Goal: Task Accomplishment & Management: Complete application form

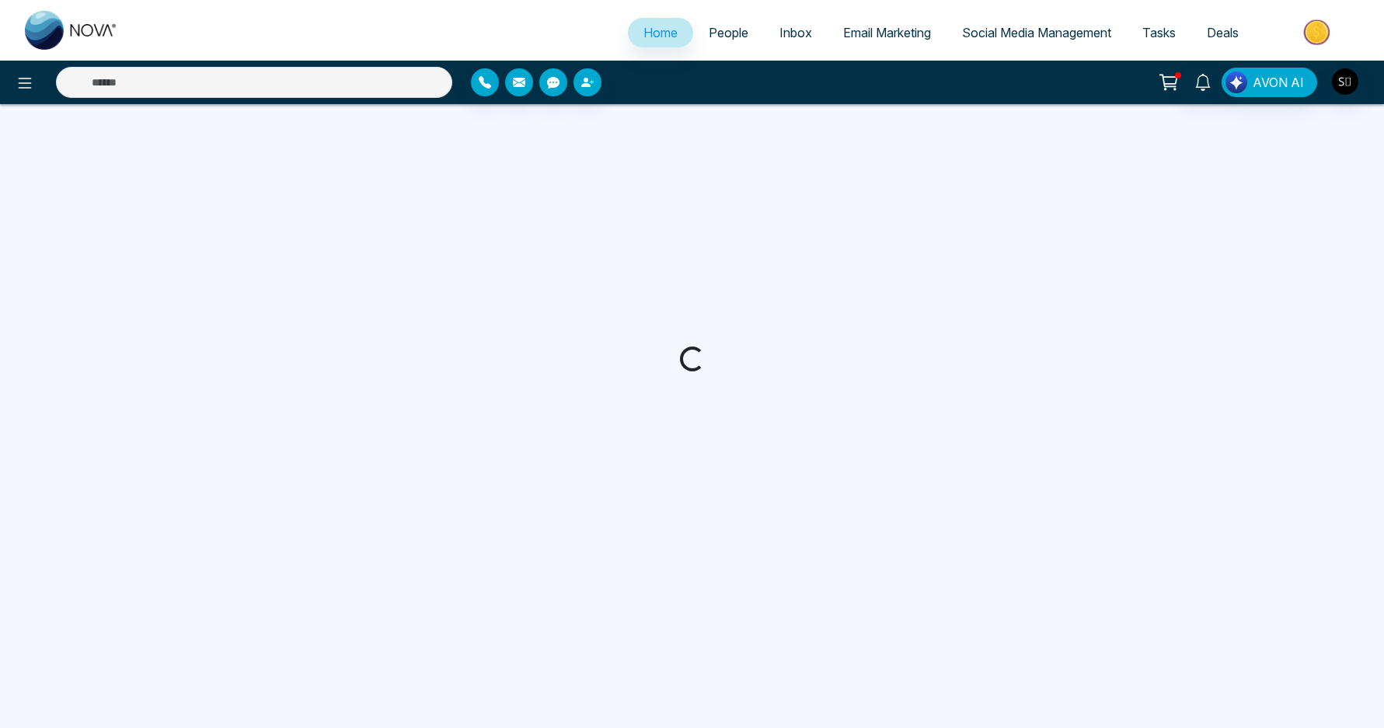
select select "*"
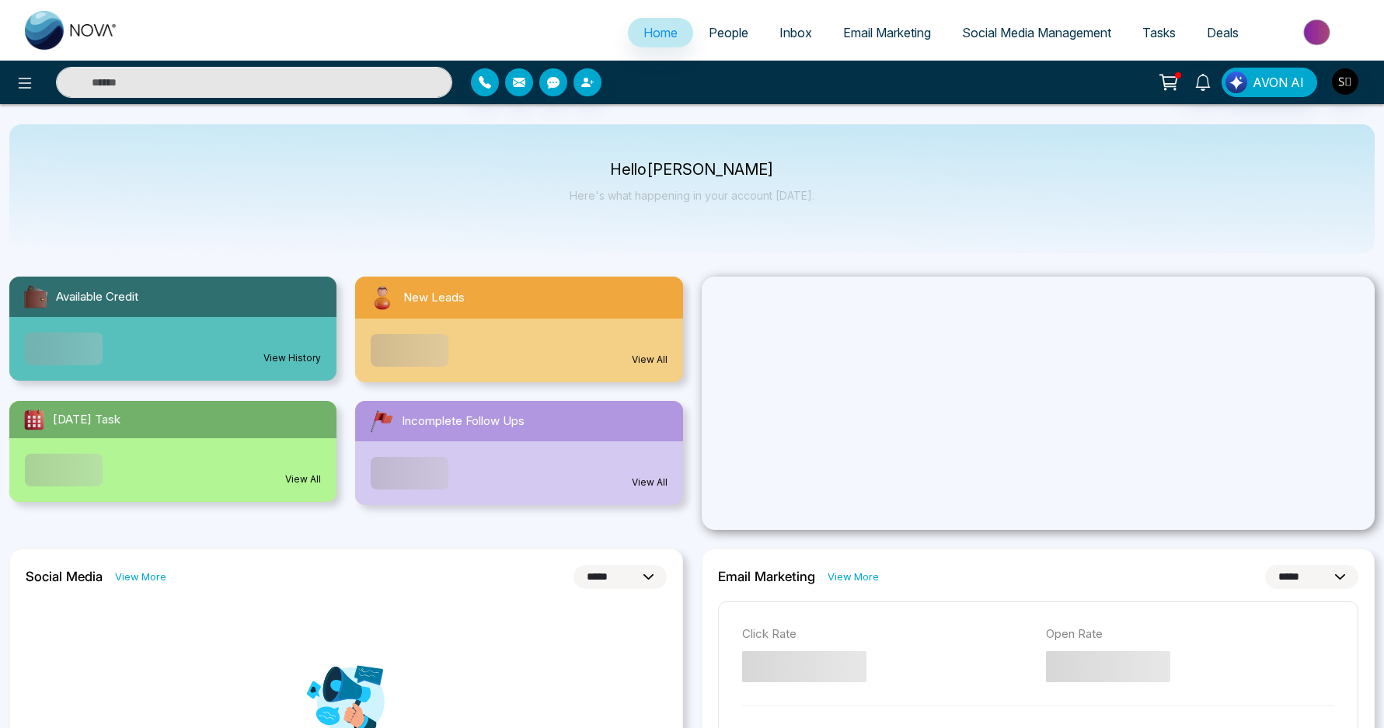
click at [319, 74] on input "text" at bounding box center [254, 82] width 396 height 31
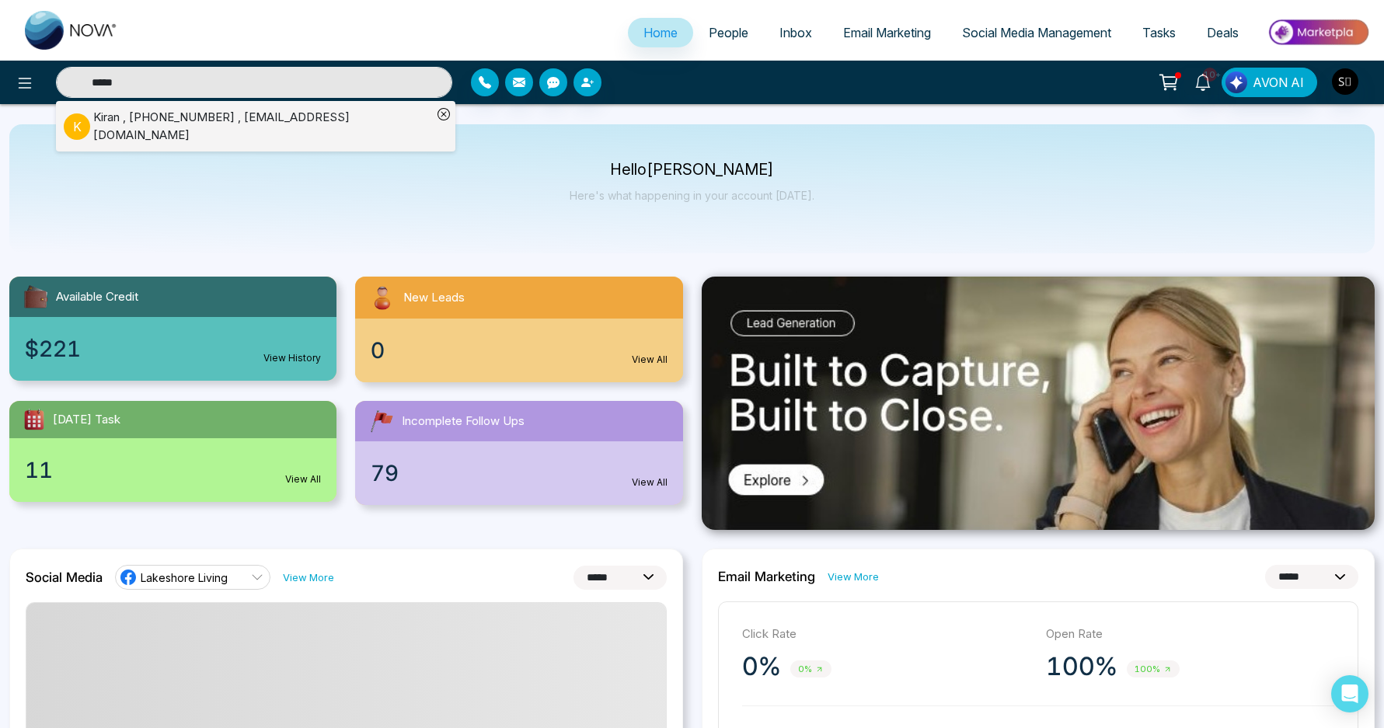
type input "*****"
click at [309, 127] on div "[PERSON_NAME] , [PHONE_NUMBER] , [EMAIL_ADDRESS][DOMAIN_NAME]" at bounding box center [262, 126] width 339 height 35
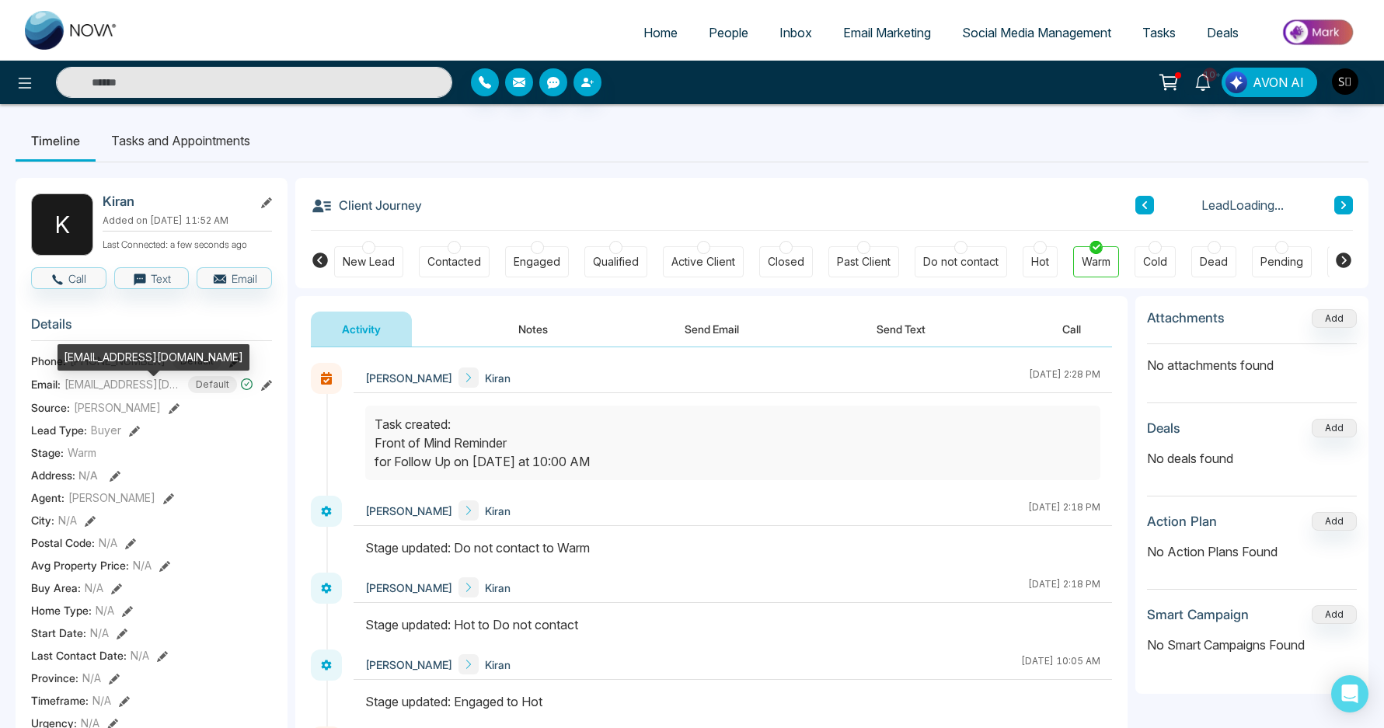
click at [142, 392] on span "[EMAIL_ADDRESS][DOMAIN_NAME]" at bounding box center [123, 384] width 117 height 16
copy span "[EMAIL_ADDRESS][DOMAIN_NAME]"
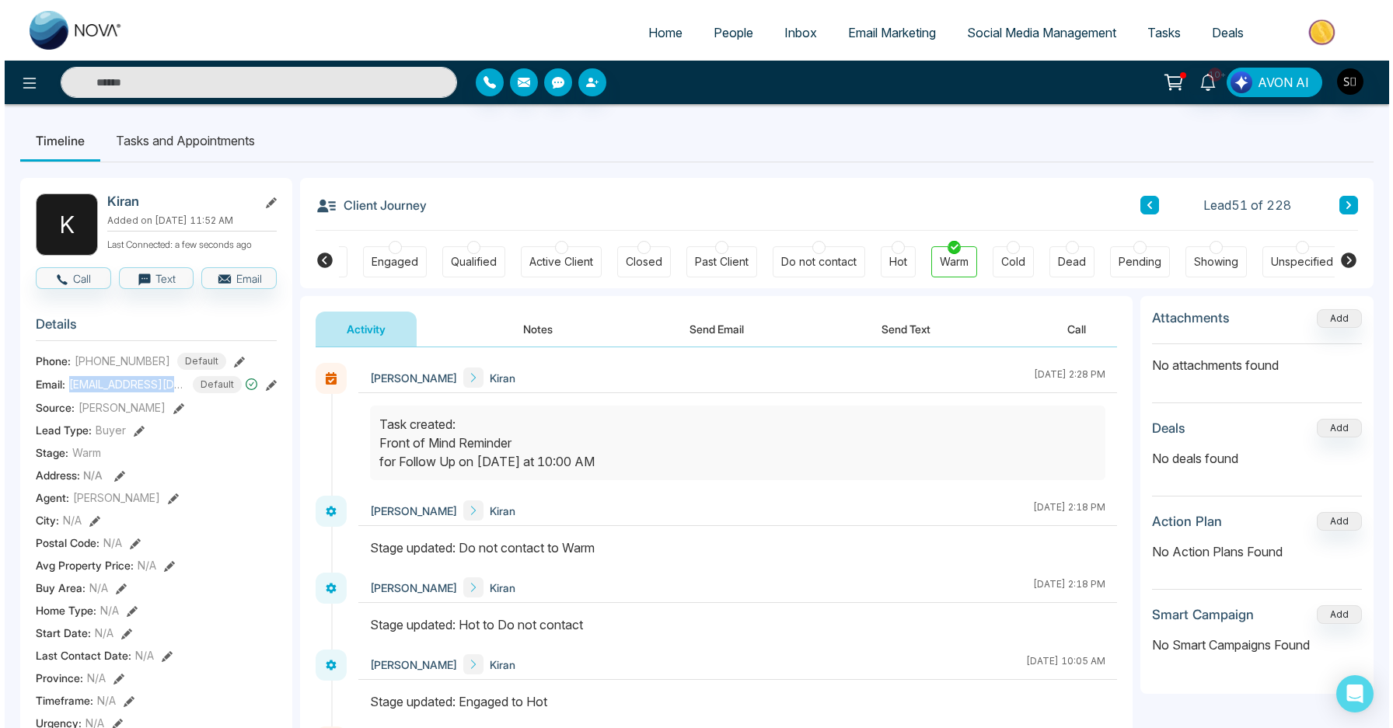
scroll to position [0, 152]
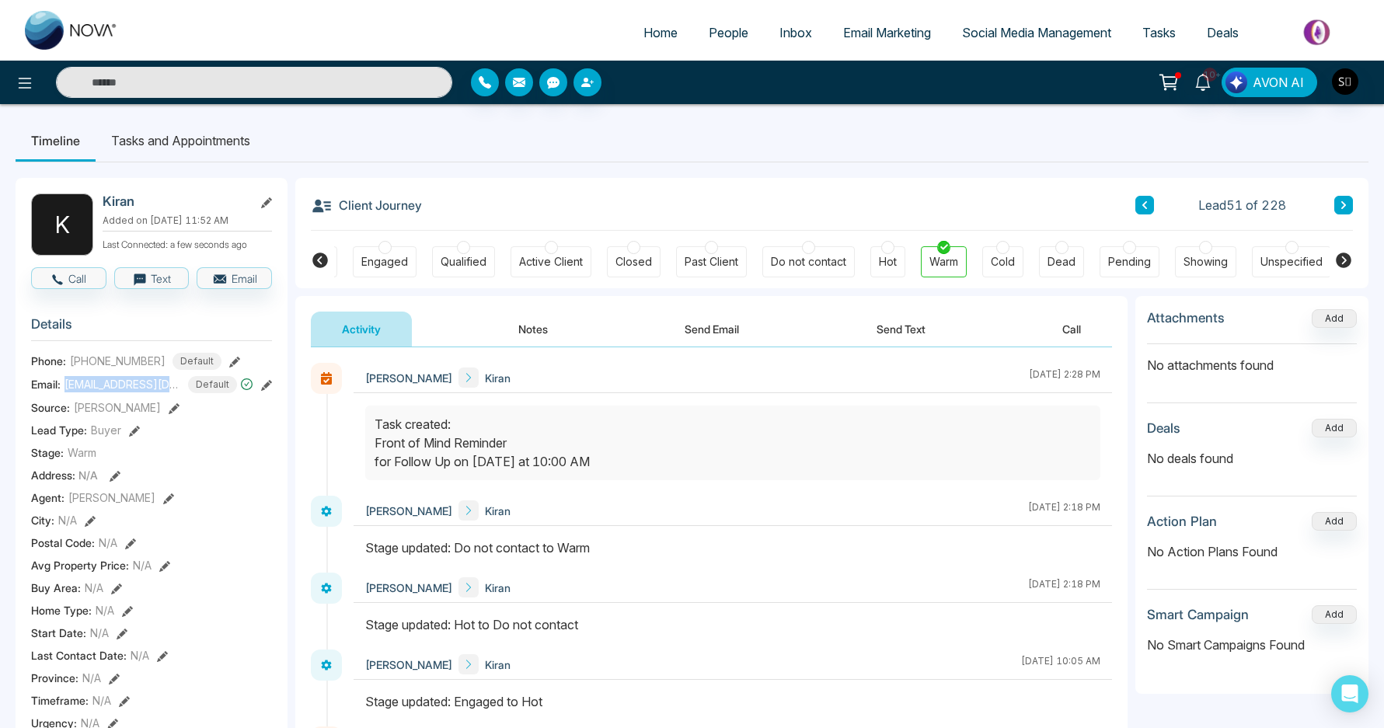
click at [153, 392] on span "[EMAIL_ADDRESS][DOMAIN_NAME]" at bounding box center [123, 384] width 117 height 16
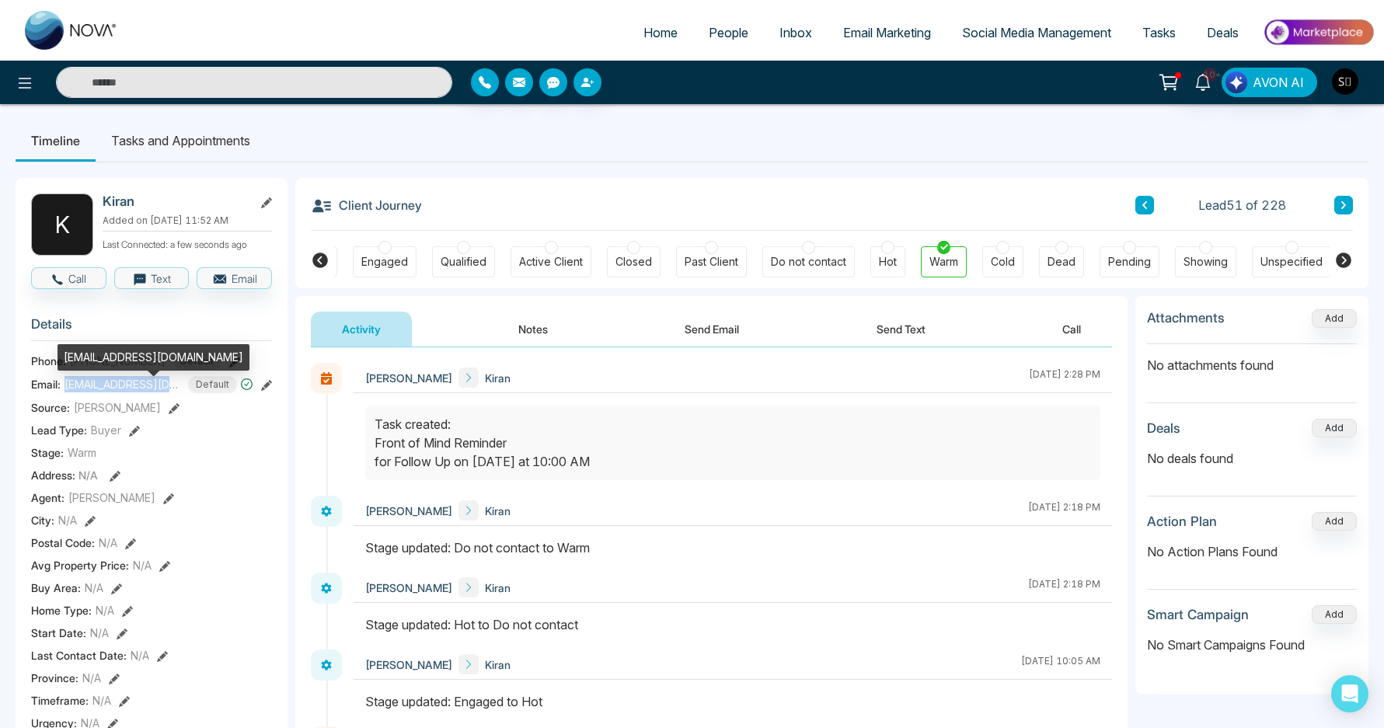
click at [153, 392] on span "[EMAIL_ADDRESS][DOMAIN_NAME]" at bounding box center [123, 384] width 117 height 16
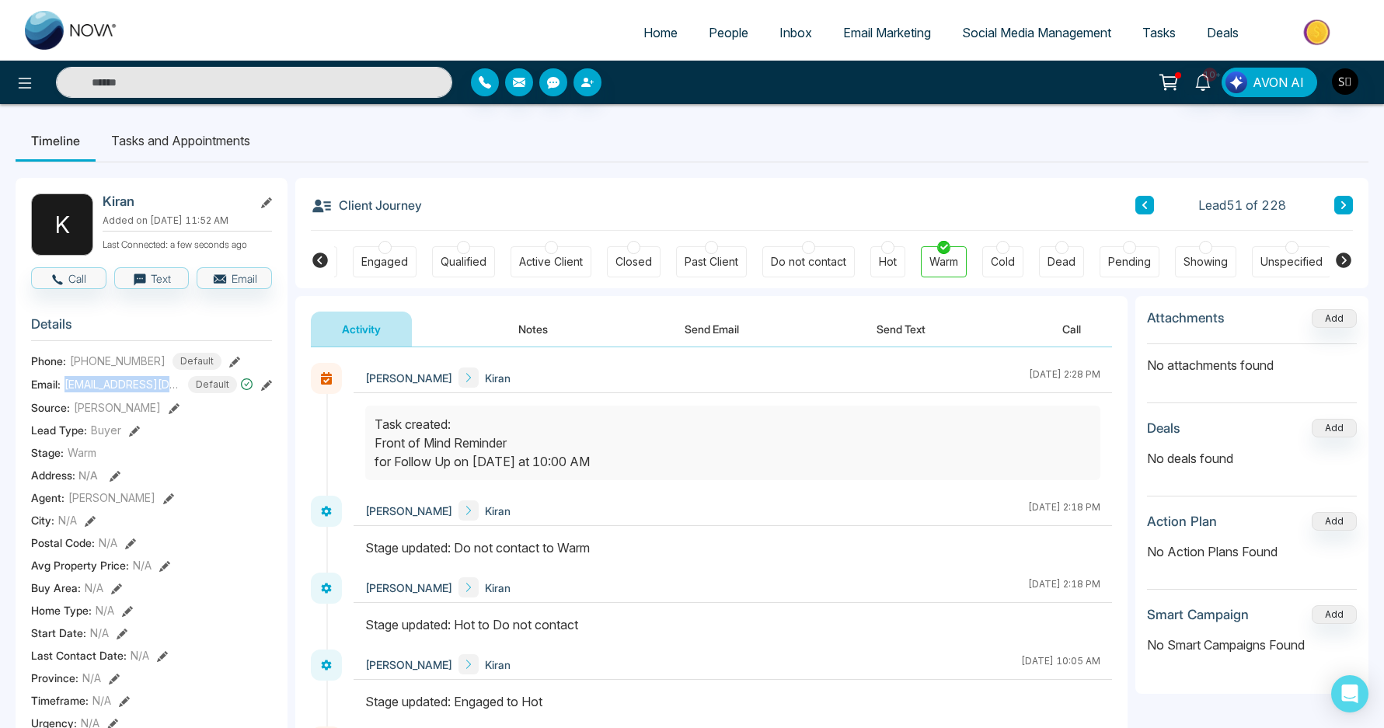
click at [528, 334] on button "Notes" at bounding box center [533, 329] width 92 height 35
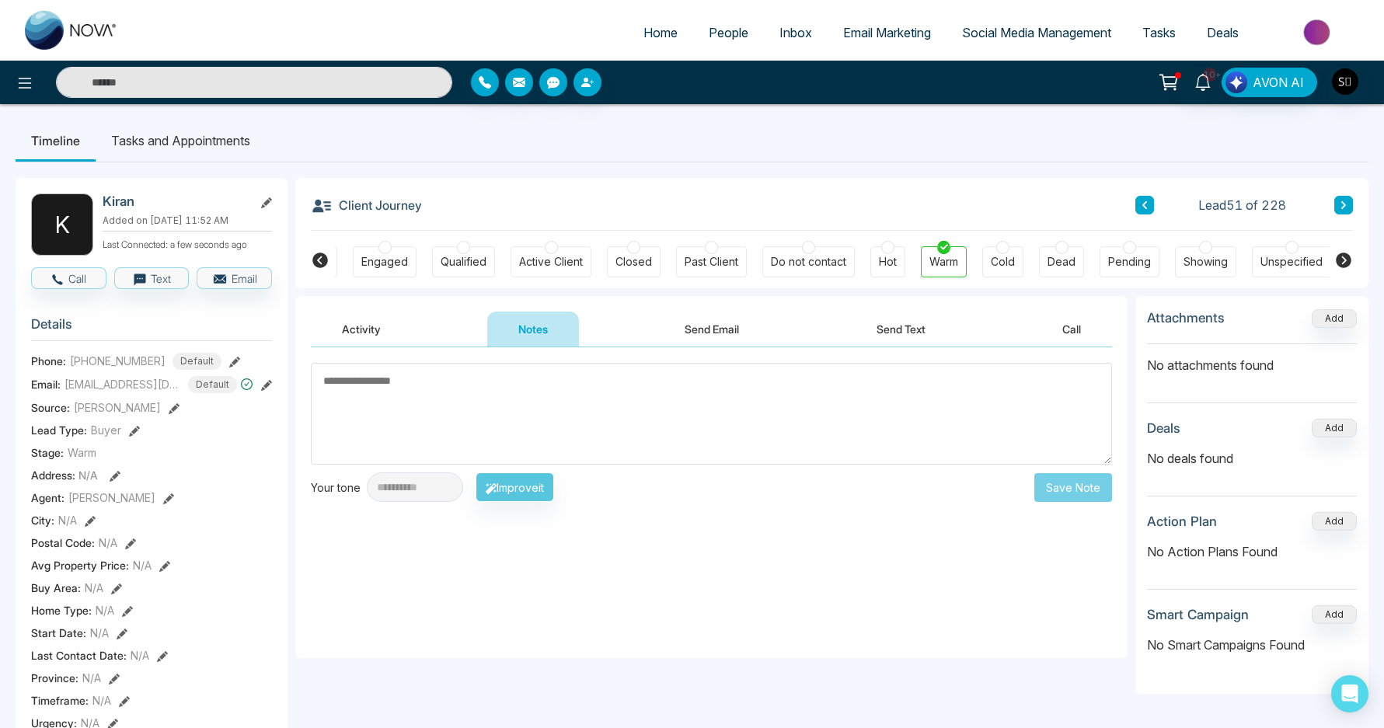
click at [217, 145] on li "Tasks and Appointments" at bounding box center [181, 141] width 170 height 42
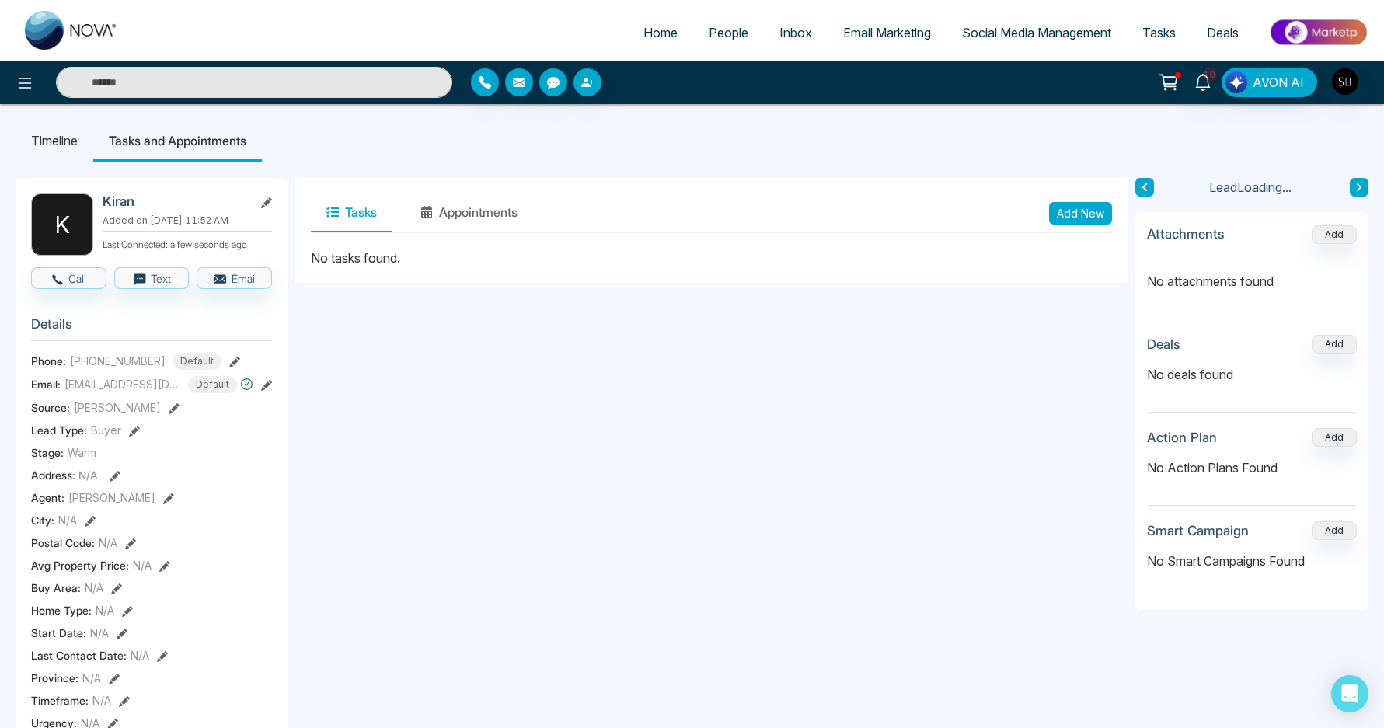
click at [1062, 215] on button "Add New" at bounding box center [1080, 213] width 63 height 23
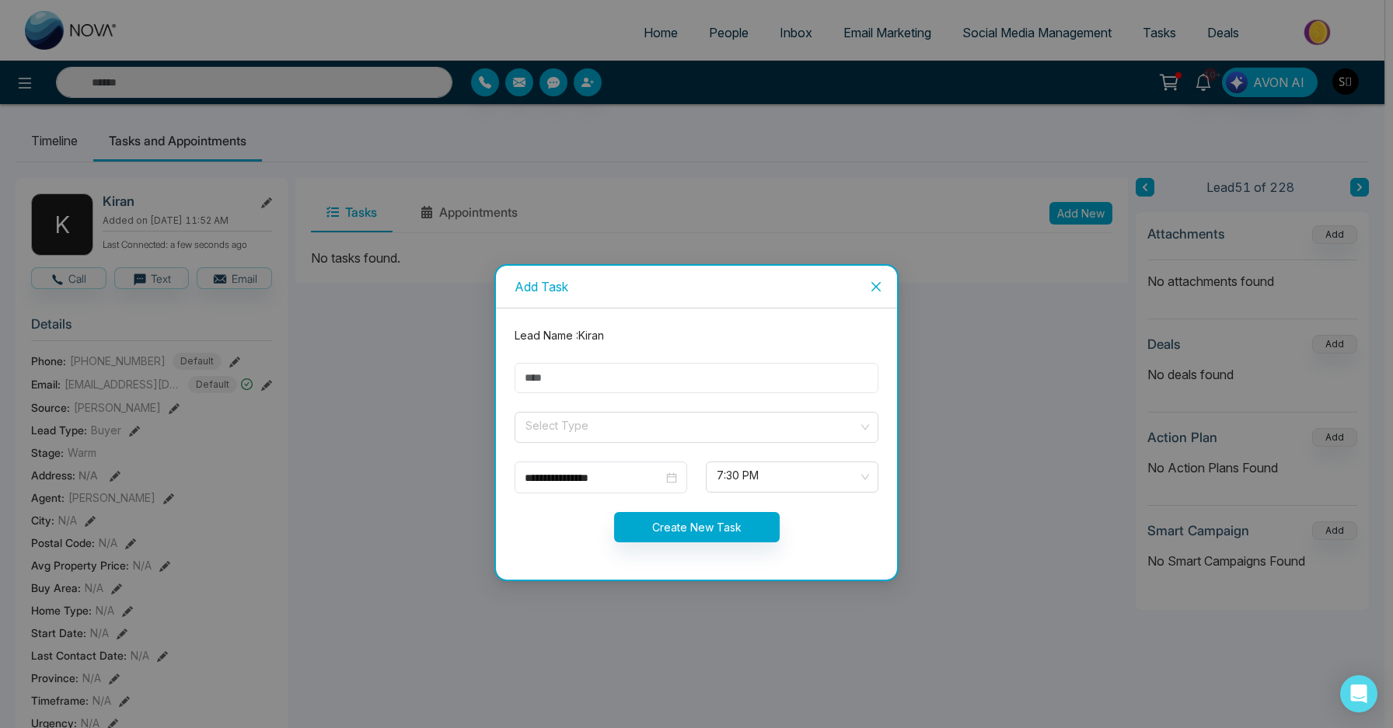
click at [733, 375] on input "text" at bounding box center [697, 378] width 364 height 30
type input "**********"
click at [649, 434] on input "search" at bounding box center [691, 424] width 334 height 23
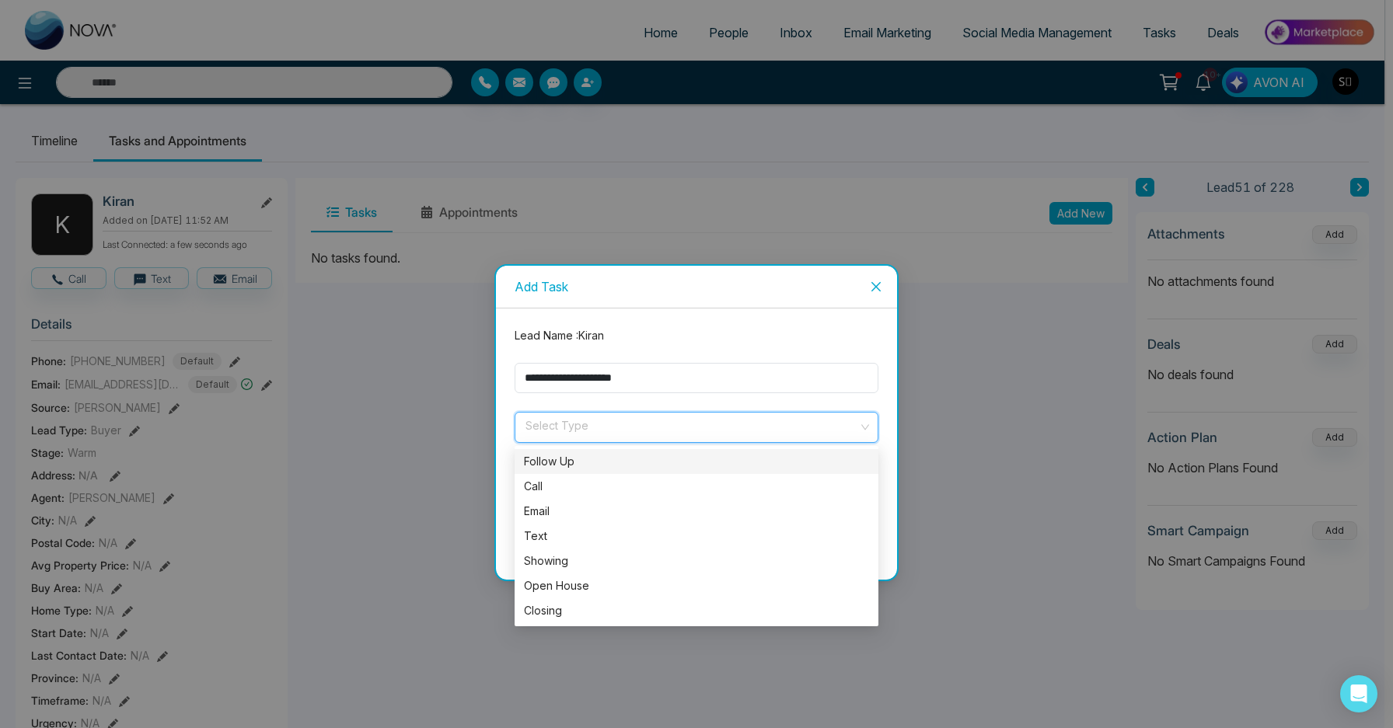
click at [606, 462] on div "Follow Up" at bounding box center [696, 461] width 345 height 17
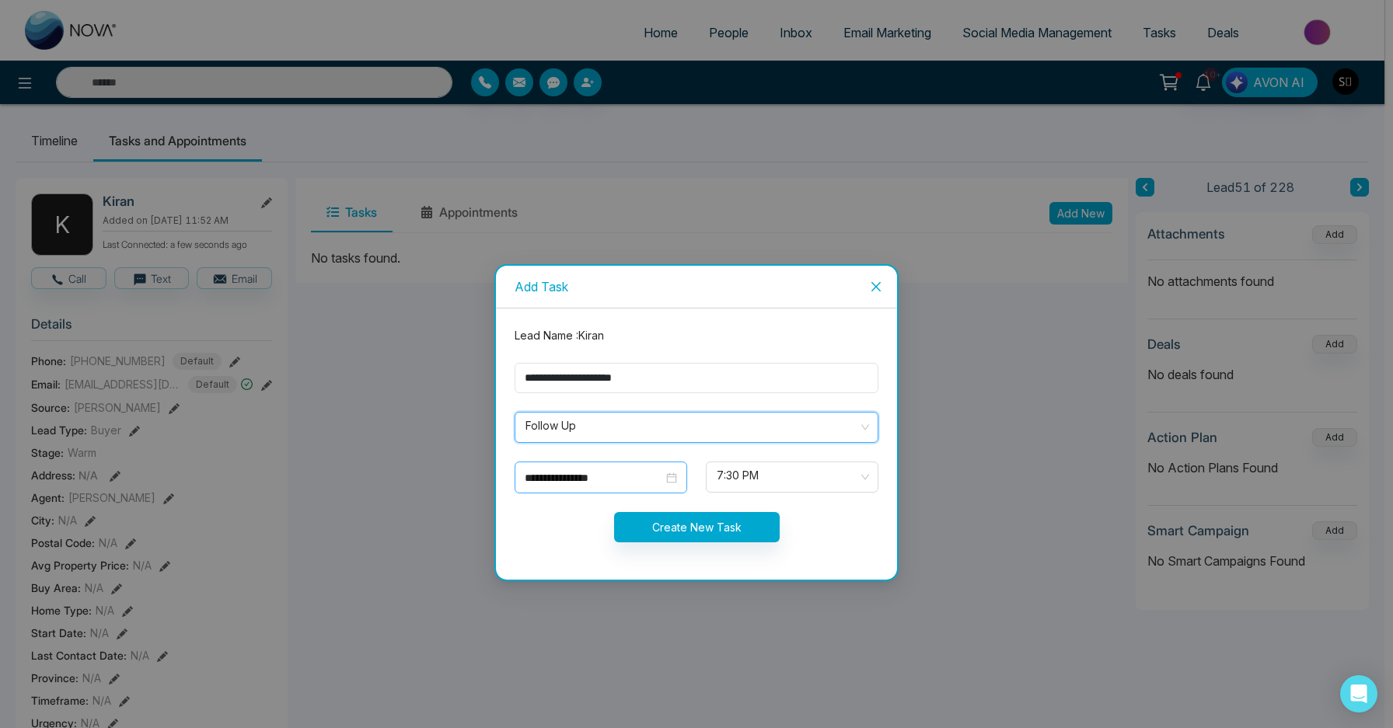
click at [590, 470] on input "**********" at bounding box center [594, 477] width 138 height 17
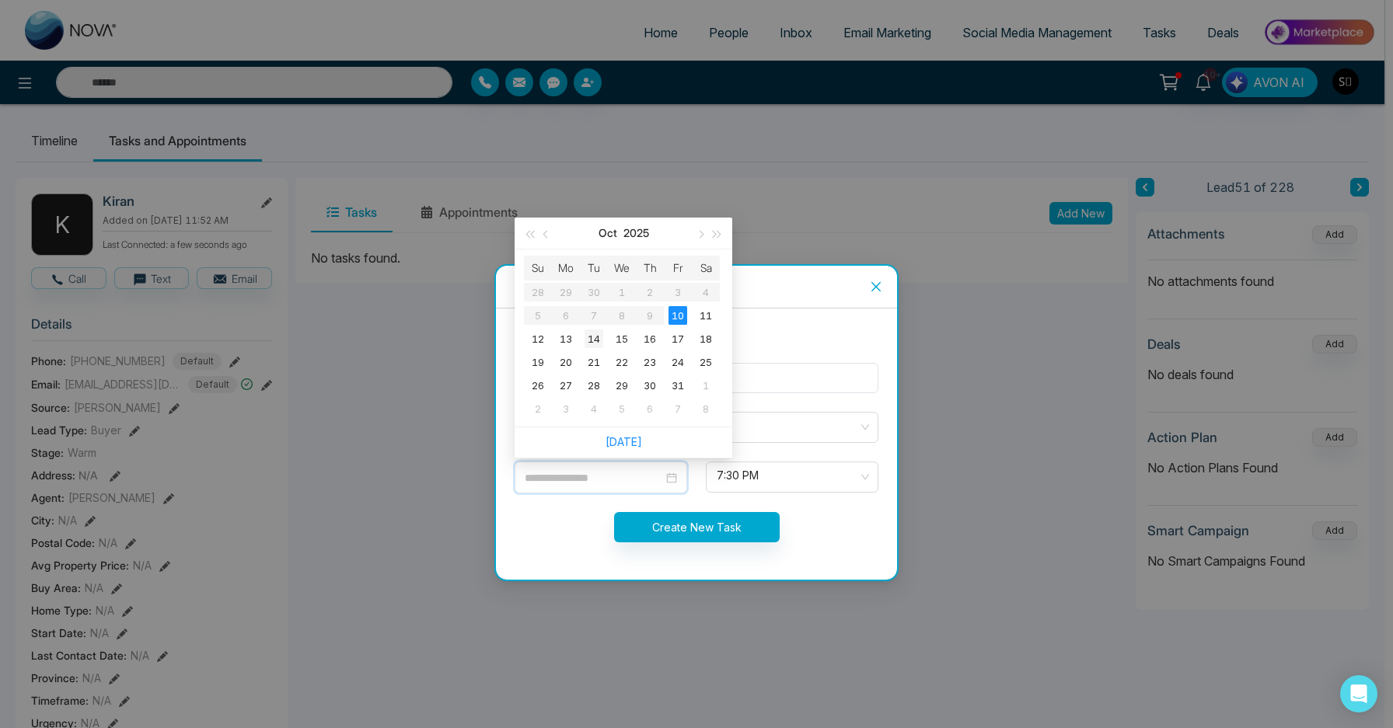
type input "**********"
click at [591, 340] on div "14" at bounding box center [593, 339] width 19 height 19
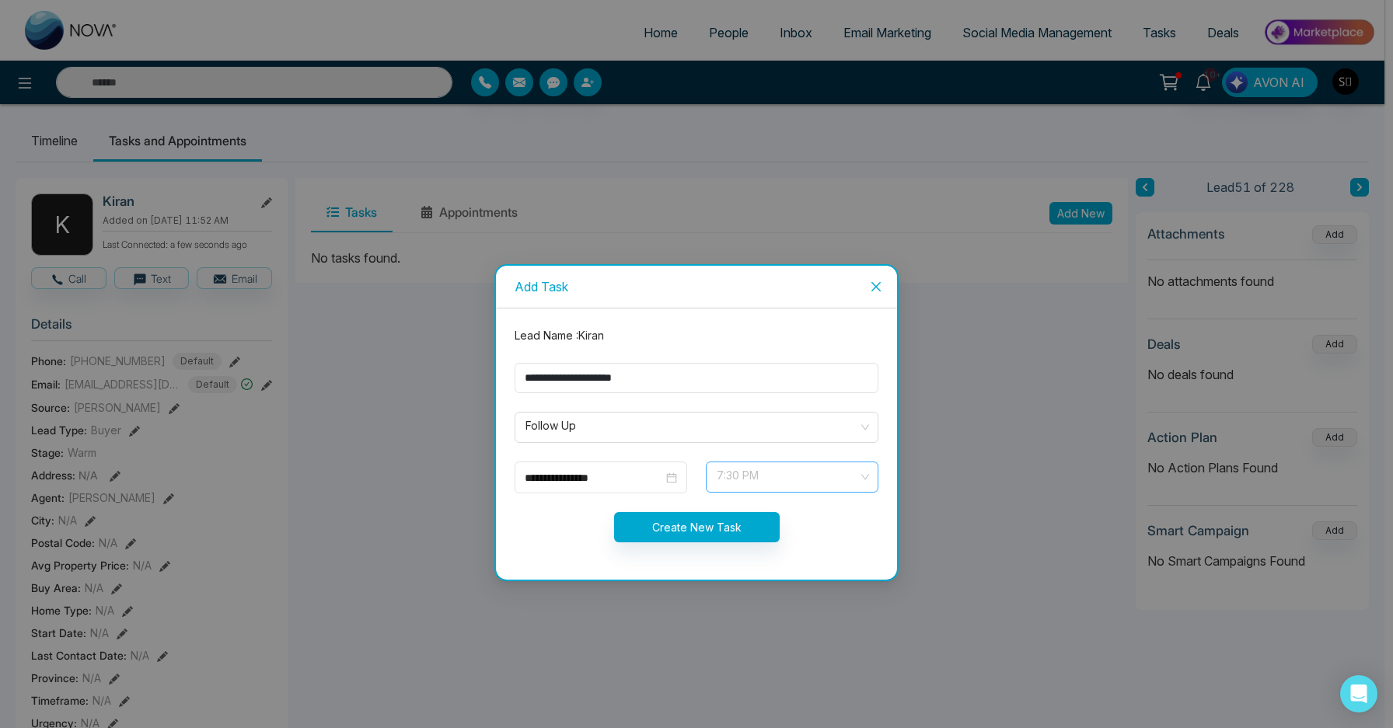
click at [762, 476] on span "7:30 PM" at bounding box center [792, 477] width 151 height 26
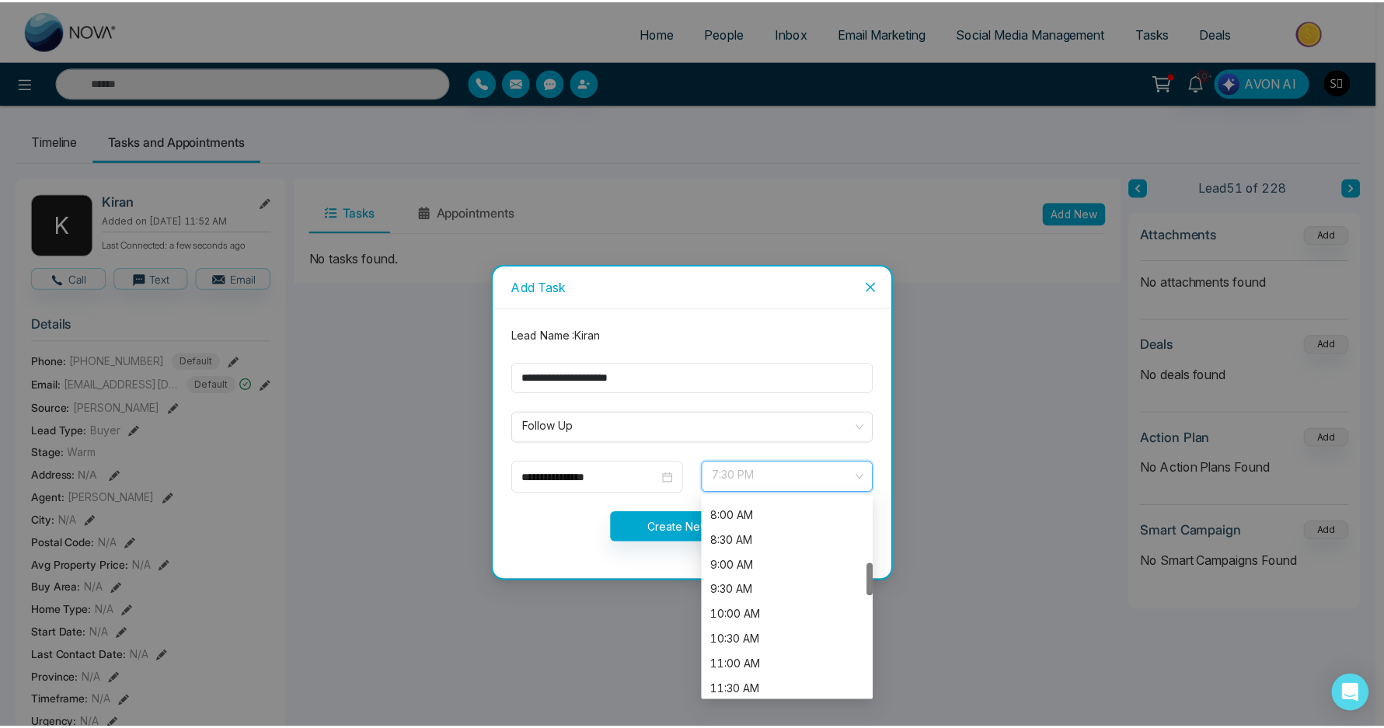
scroll to position [392, 0]
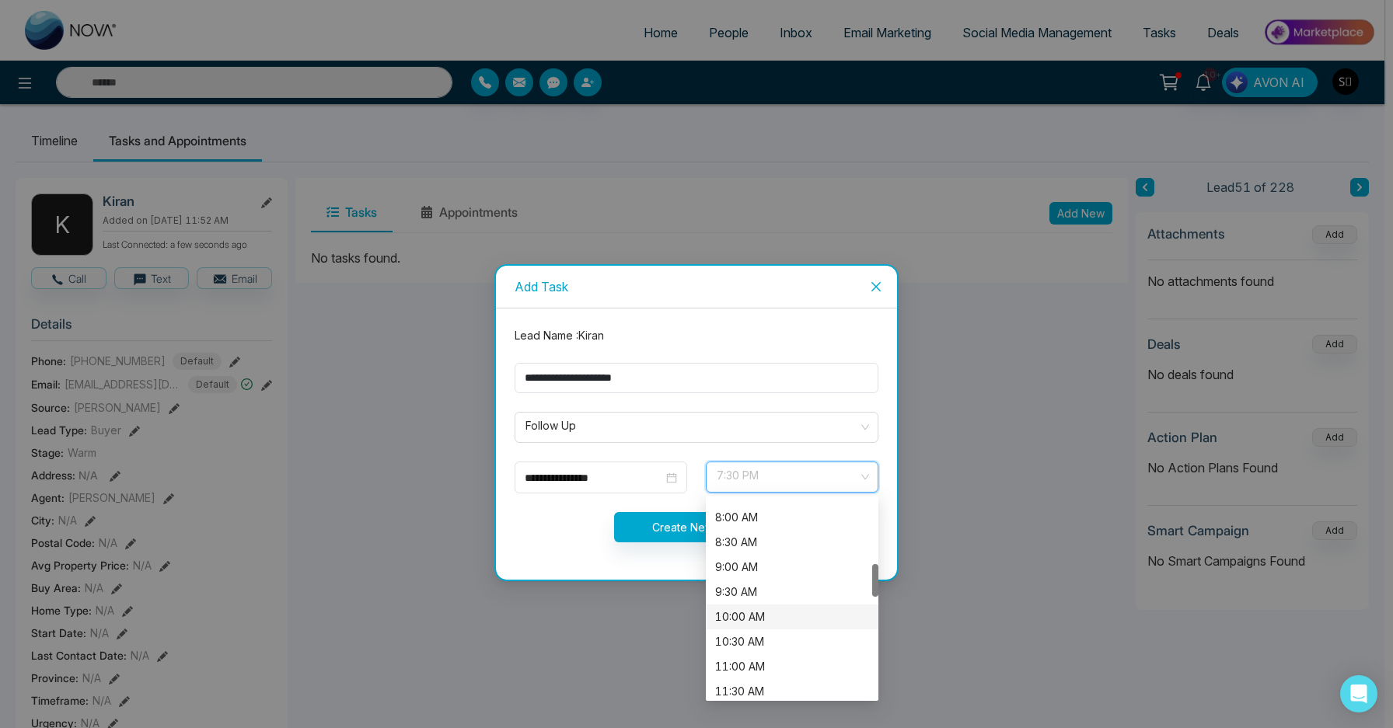
click at [755, 616] on div "10:00 AM" at bounding box center [792, 617] width 154 height 17
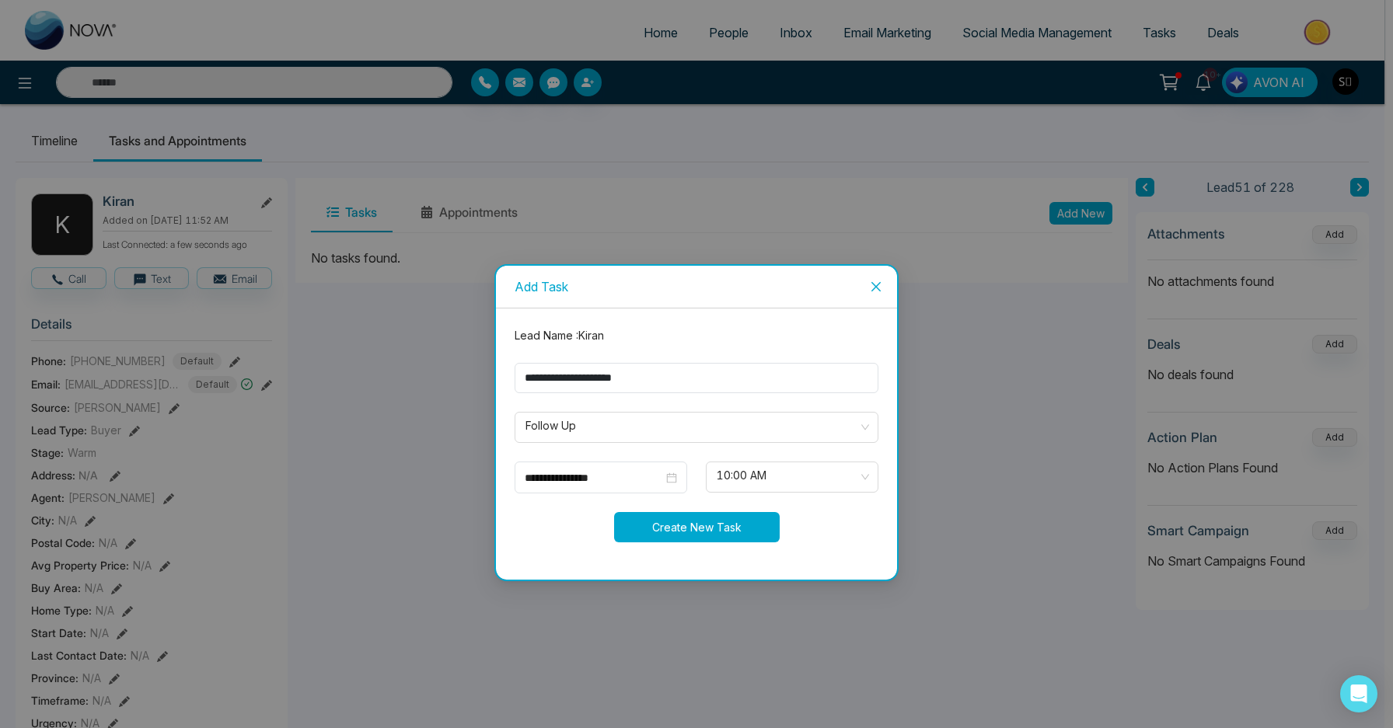
click at [717, 520] on button "Create New Task" at bounding box center [697, 527] width 166 height 30
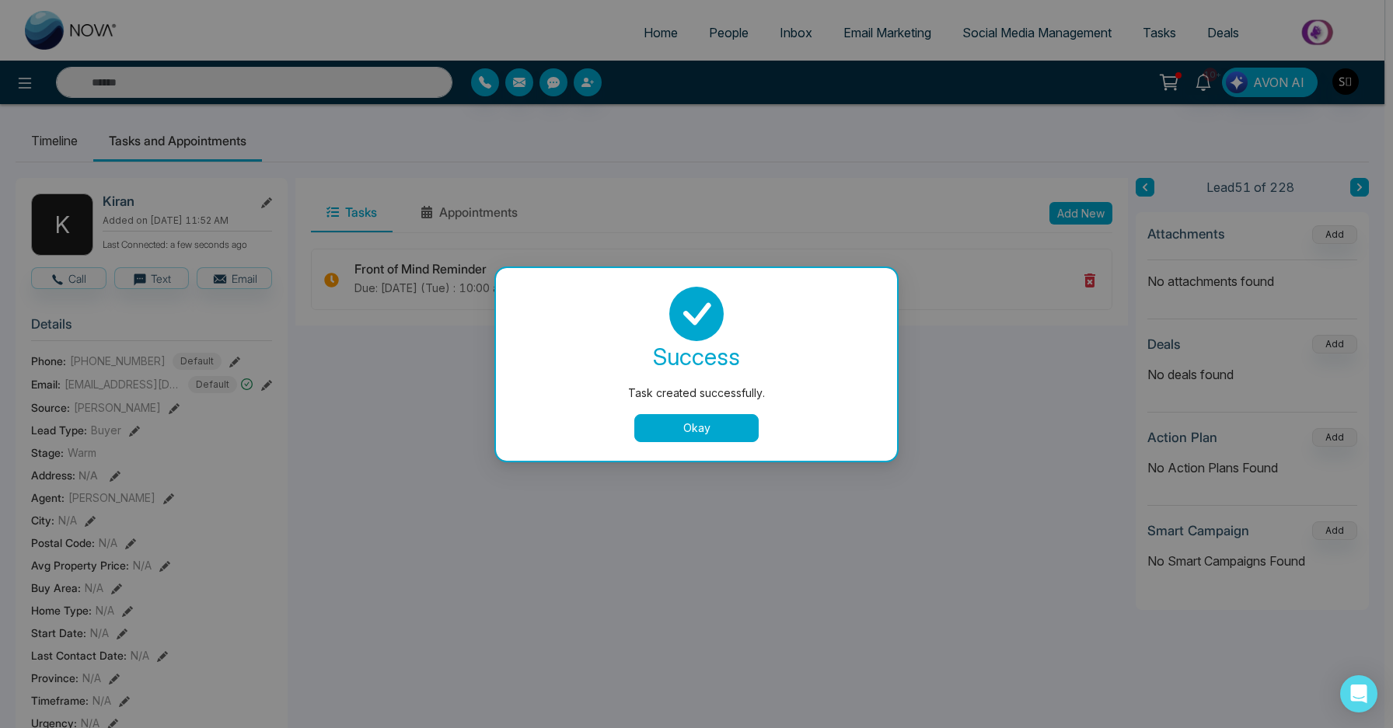
click at [713, 414] on button "Okay" at bounding box center [696, 428] width 124 height 28
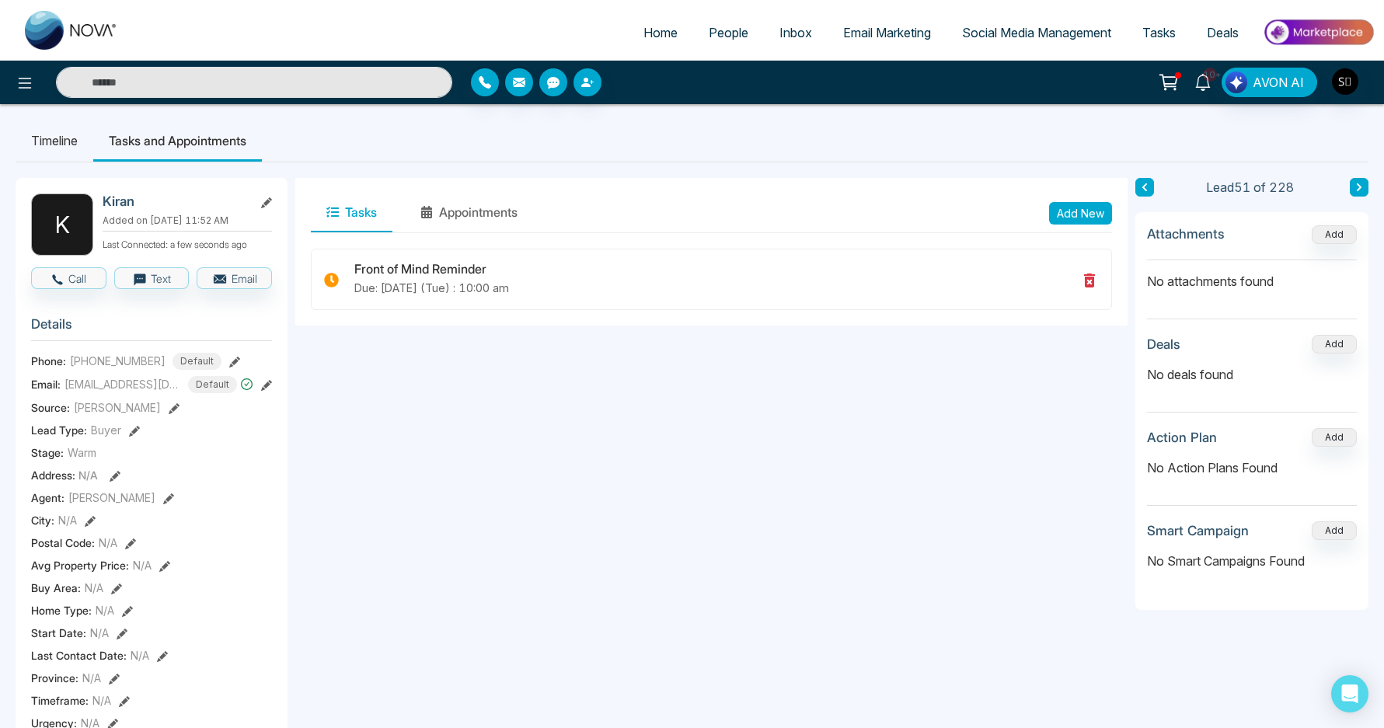
click at [1212, 74] on span "10+" at bounding box center [1210, 75] width 14 height 14
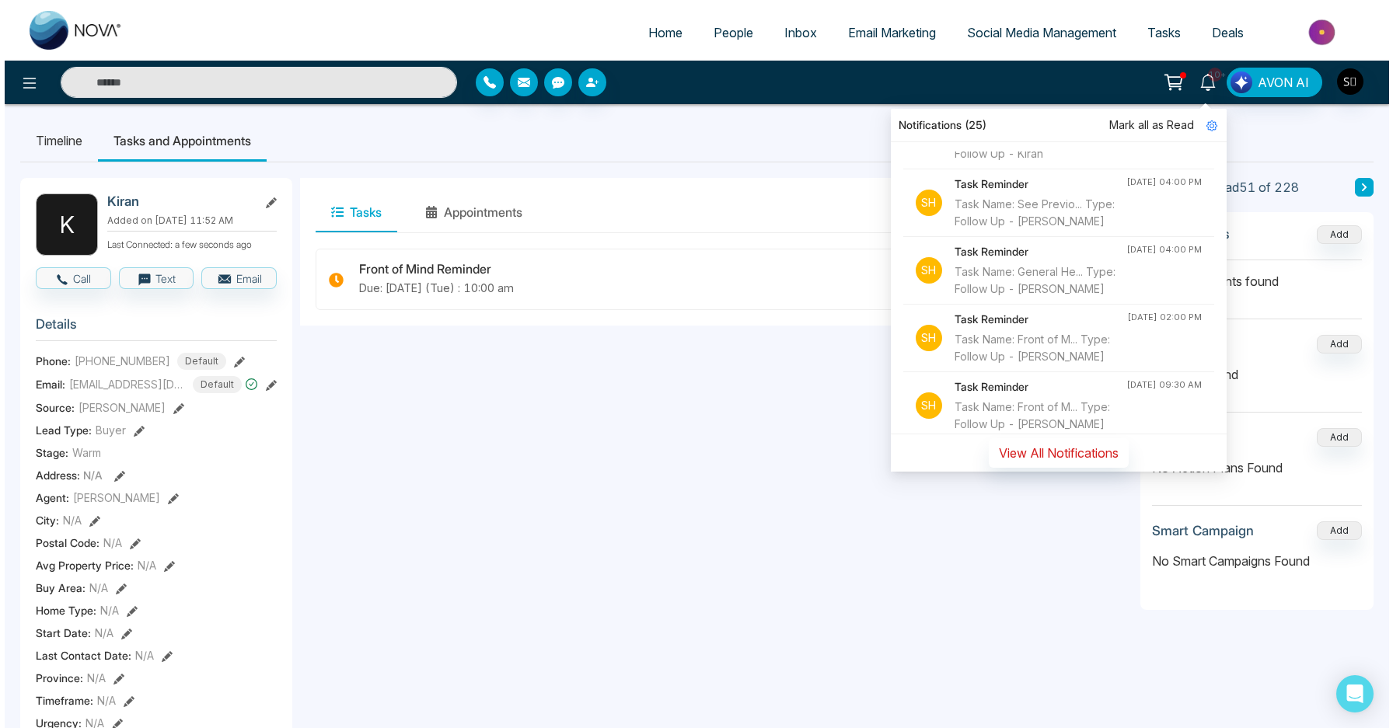
scroll to position [165, 0]
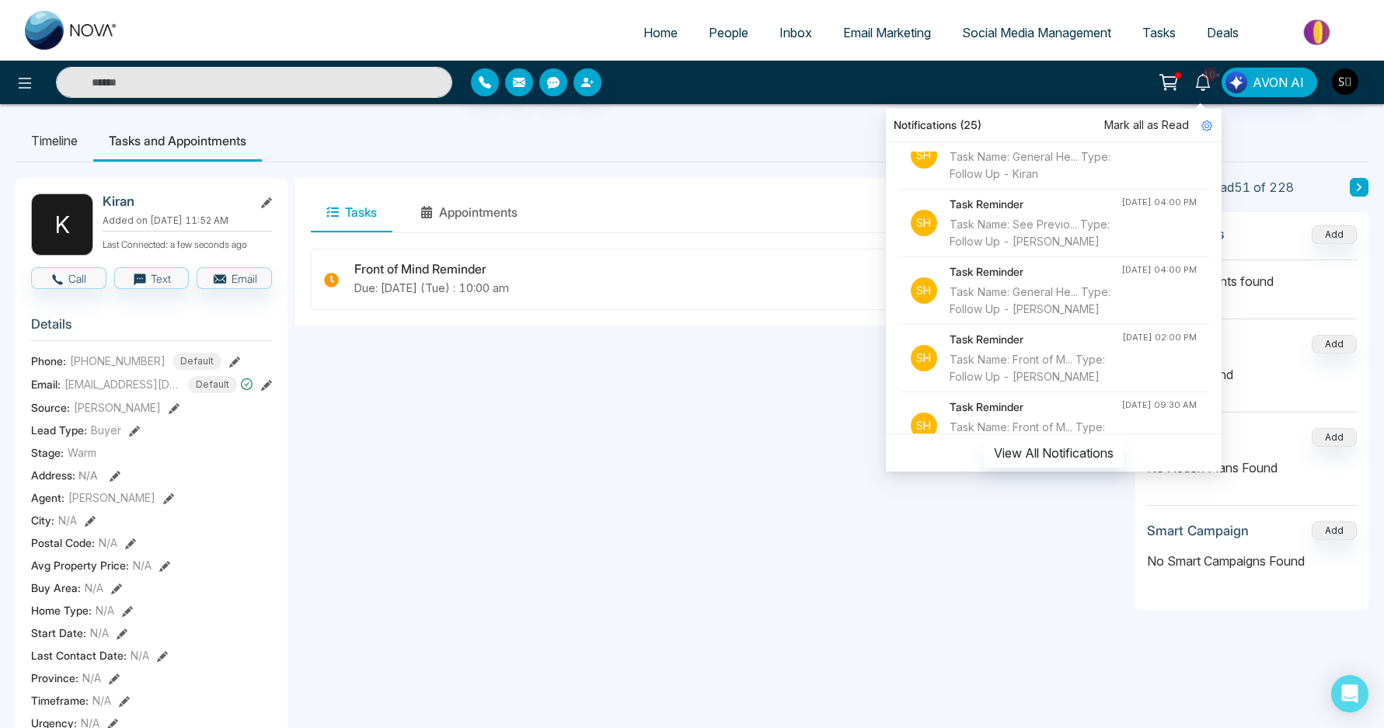
click at [1003, 250] on div "Task Name: See Previo... Type: Follow Up - [PERSON_NAME]" at bounding box center [1036, 233] width 172 height 34
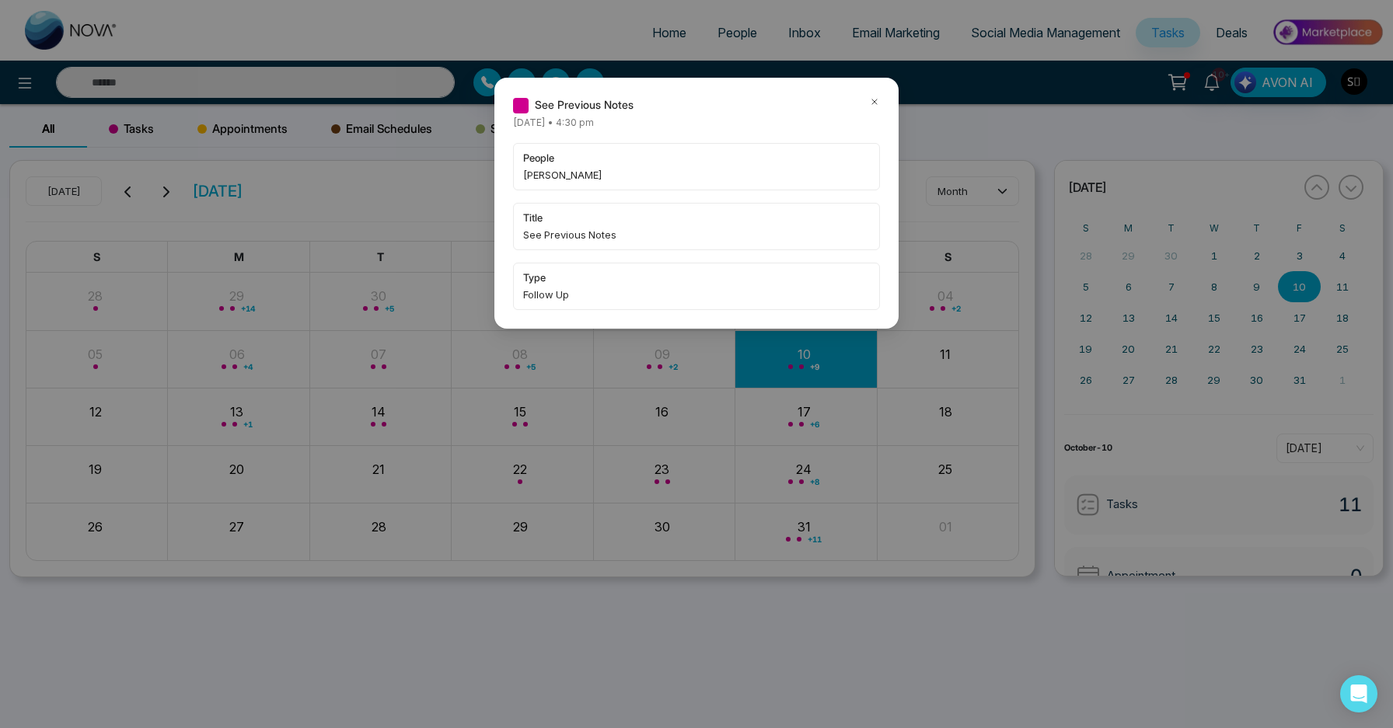
click at [539, 173] on span "[PERSON_NAME]" at bounding box center [696, 175] width 347 height 16
copy span "Khaled"
click at [866, 101] on div "See Previous Notes" at bounding box center [696, 104] width 367 height 17
click at [875, 99] on icon at bounding box center [874, 101] width 11 height 11
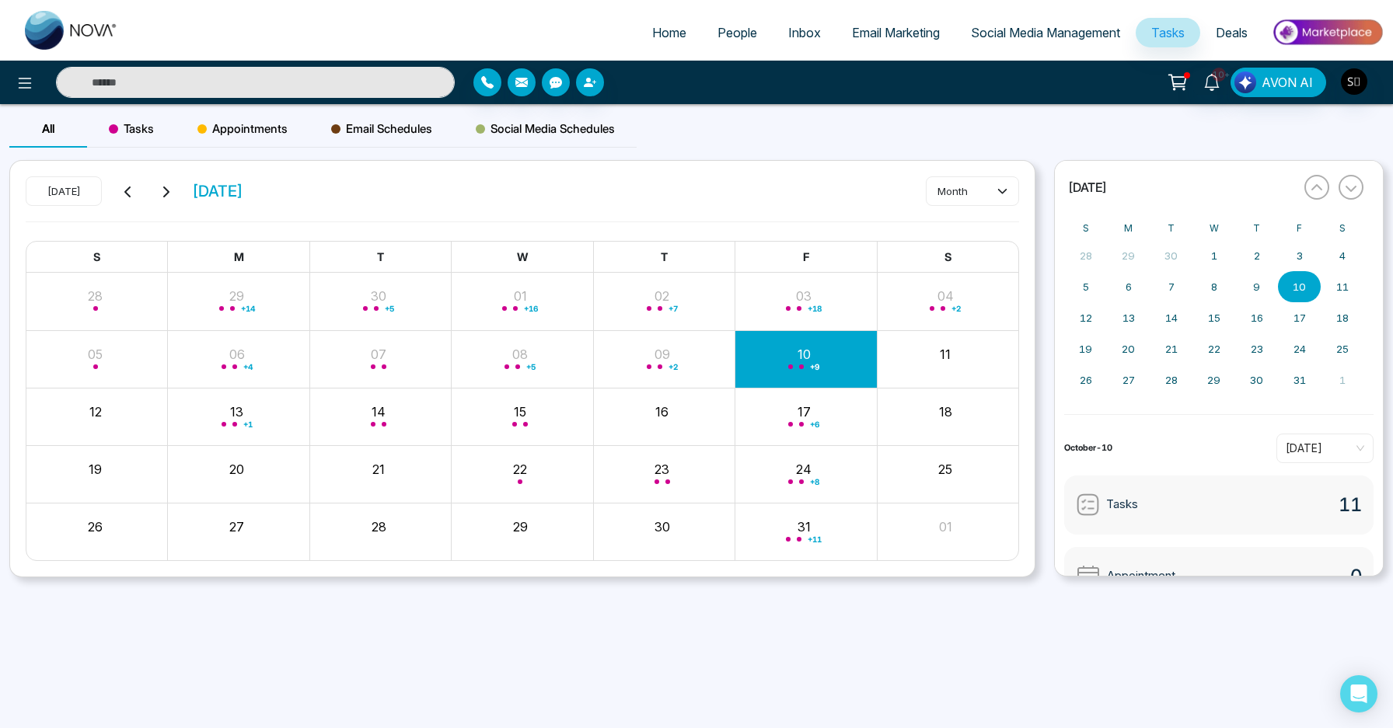
click at [350, 80] on input "text" at bounding box center [255, 82] width 399 height 31
paste input "******"
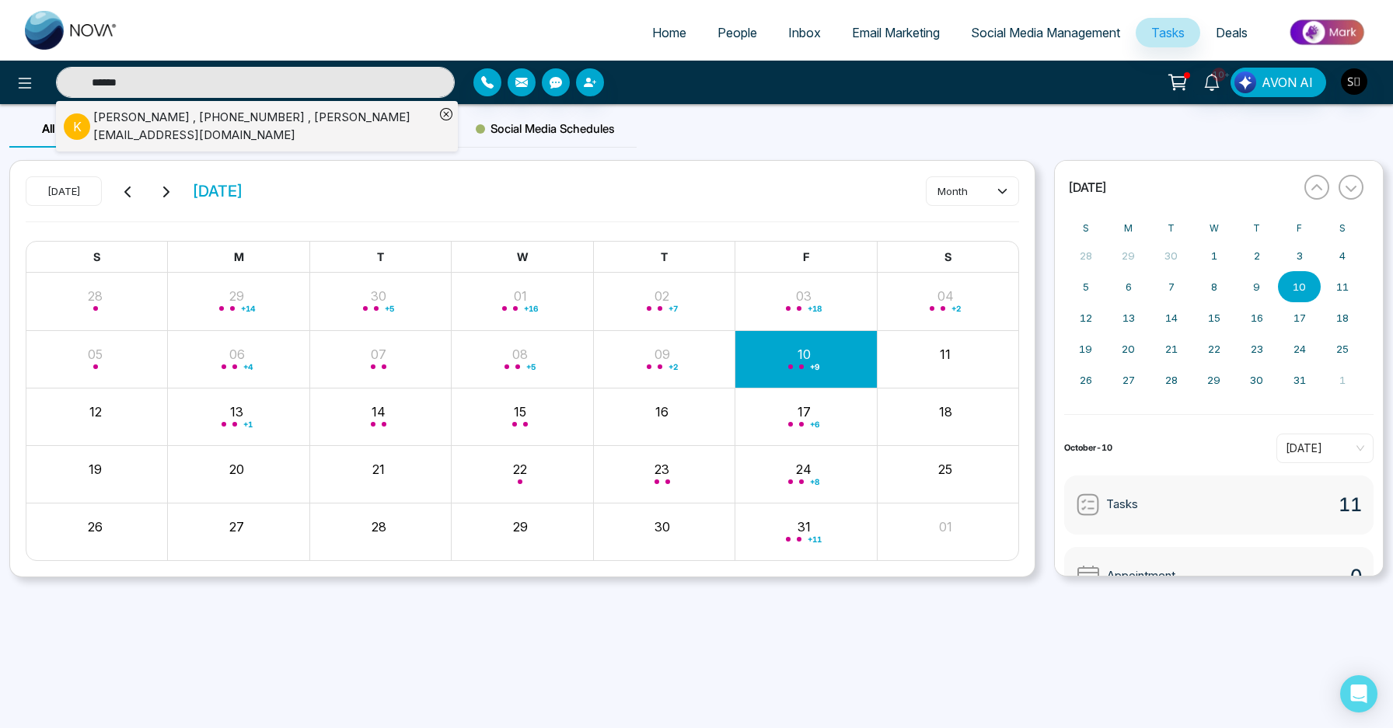
type input "******"
click at [342, 128] on div "[PERSON_NAME] , [PHONE_NUMBER] , [EMAIL_ADDRESS][DOMAIN_NAME]" at bounding box center [263, 126] width 341 height 35
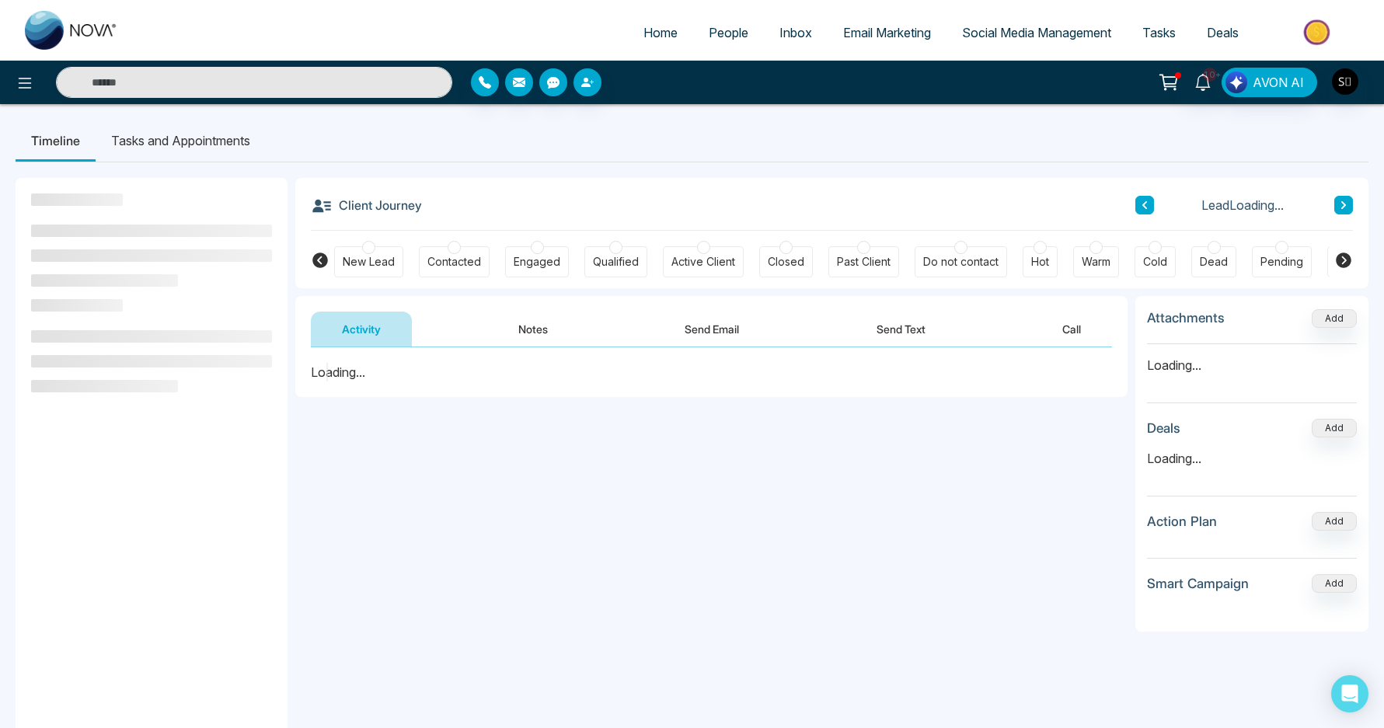
click at [224, 145] on li "Tasks and Appointments" at bounding box center [181, 141] width 170 height 42
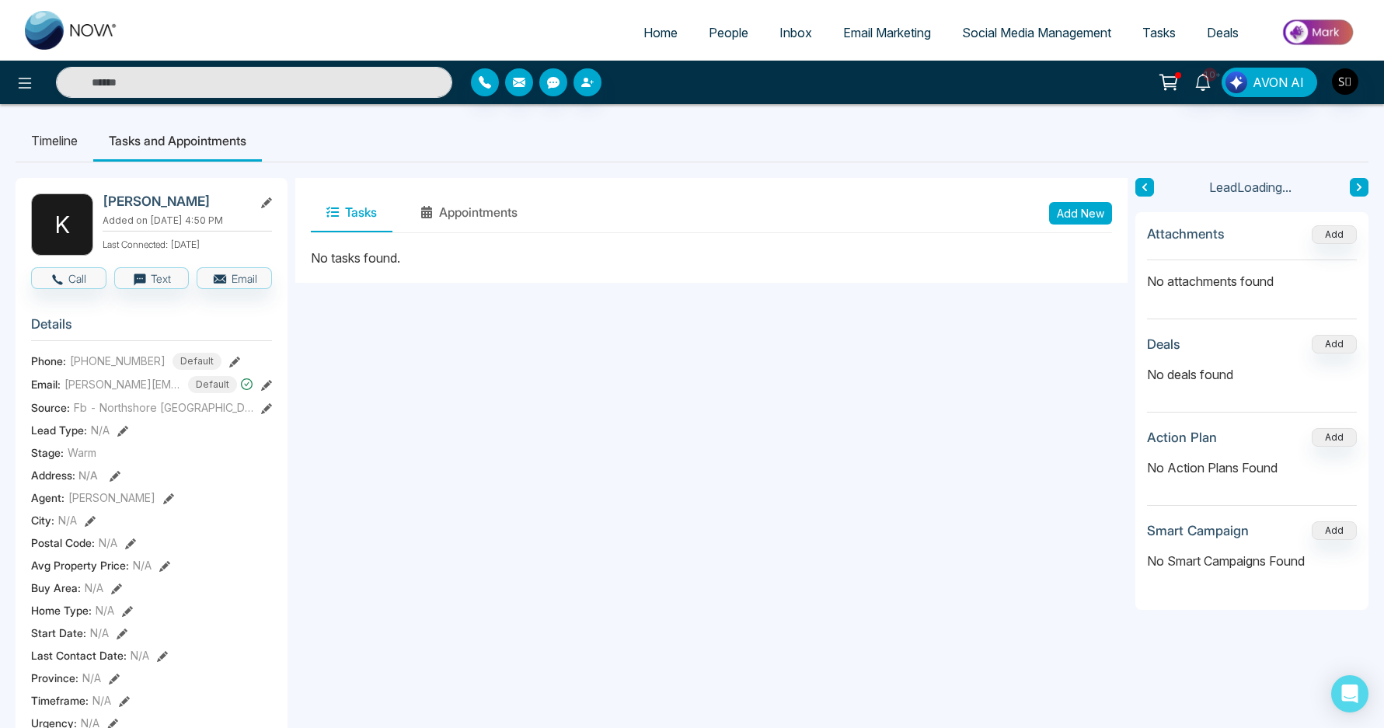
click at [1082, 212] on button "Add New" at bounding box center [1080, 213] width 63 height 23
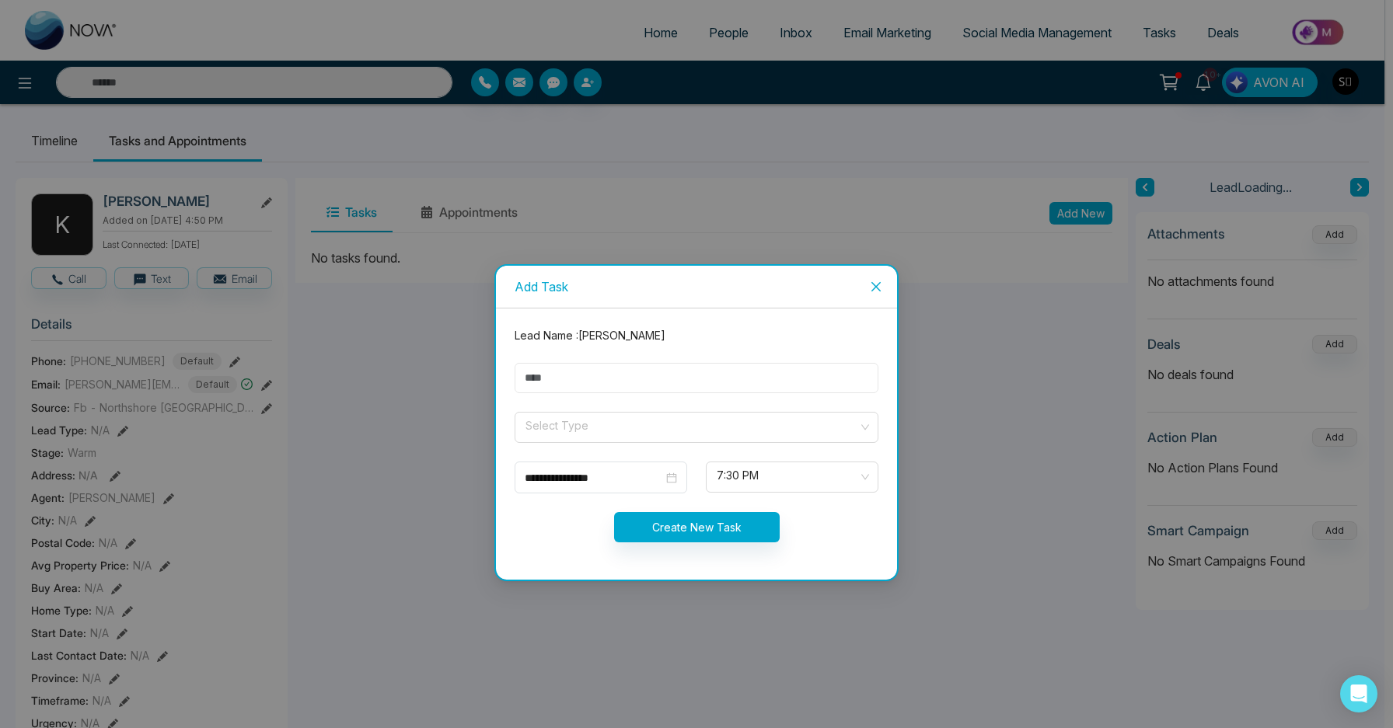
click at [640, 379] on input "text" at bounding box center [697, 378] width 364 height 30
type input "**********"
click at [584, 429] on input "search" at bounding box center [691, 424] width 334 height 23
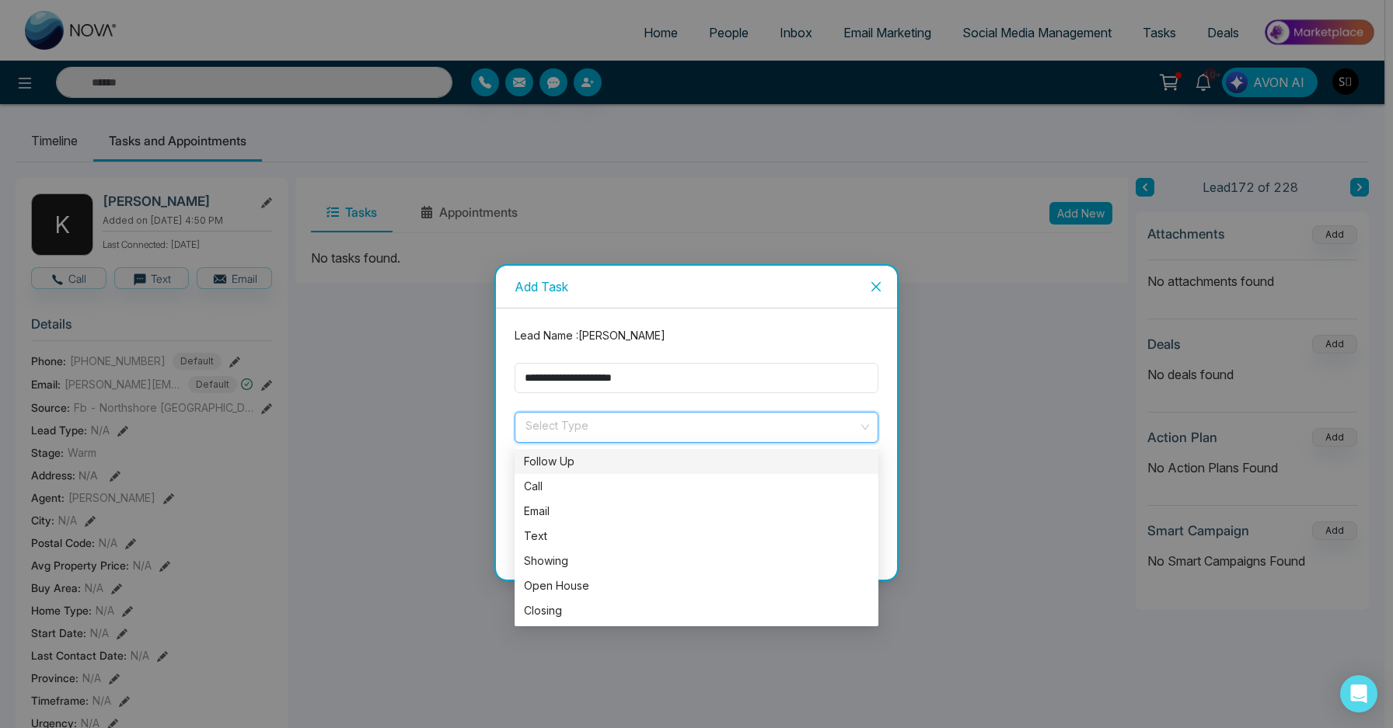
click at [570, 462] on div "Follow Up" at bounding box center [696, 461] width 345 height 17
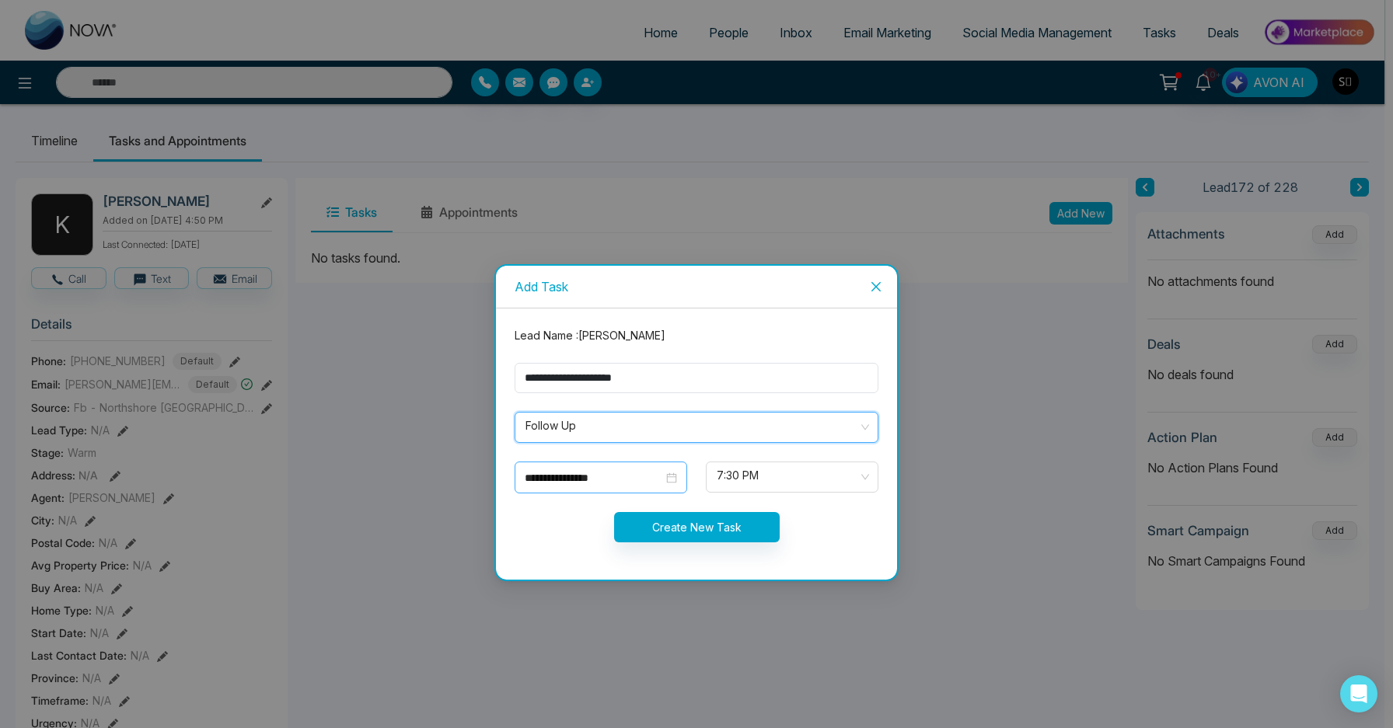
click at [588, 470] on input "**********" at bounding box center [594, 477] width 138 height 17
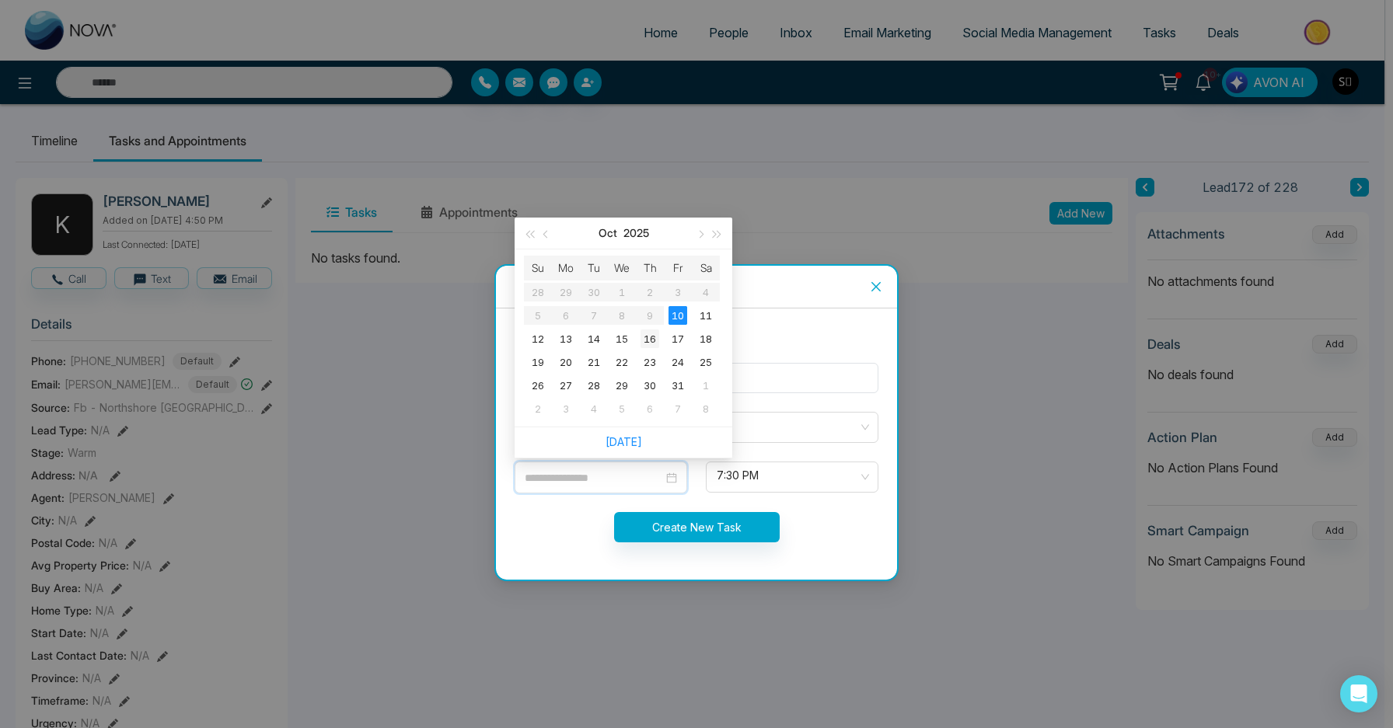
type input "**********"
click at [644, 339] on div "16" at bounding box center [649, 339] width 19 height 19
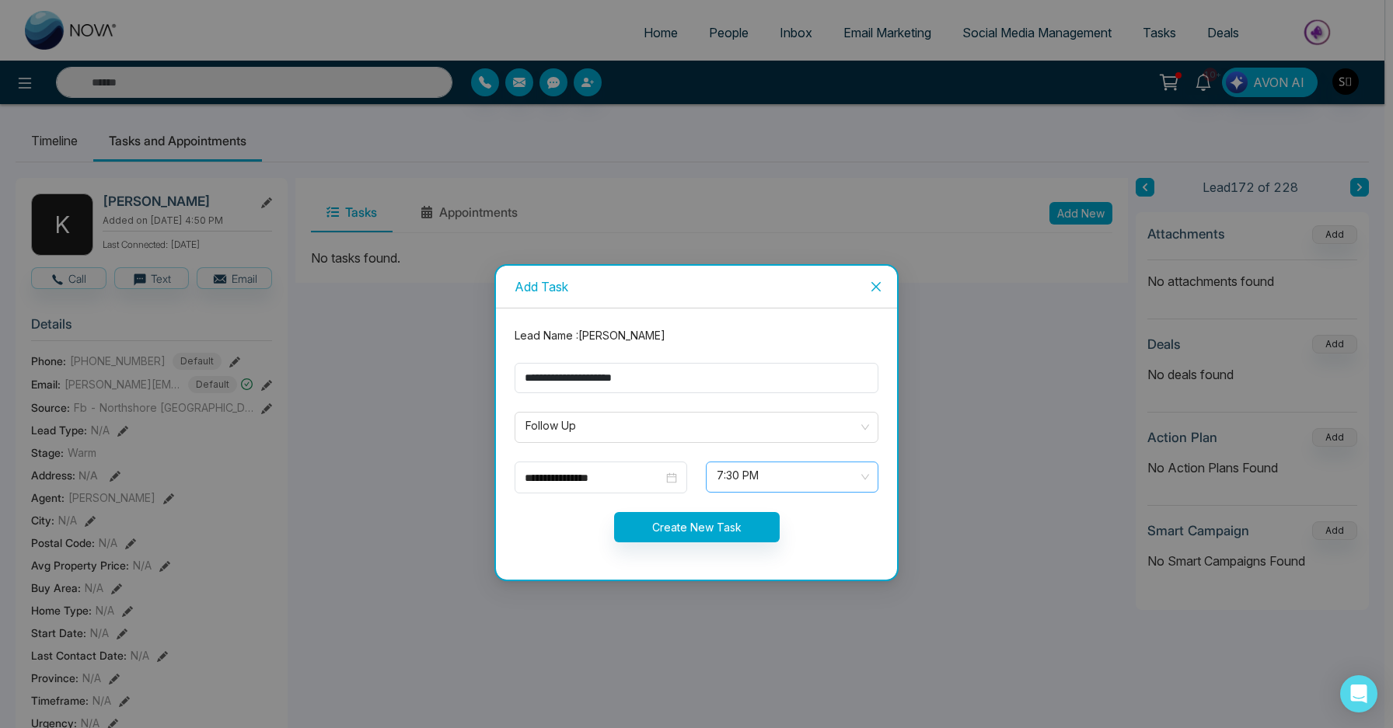
click at [779, 471] on span "7:30 PM" at bounding box center [792, 477] width 151 height 26
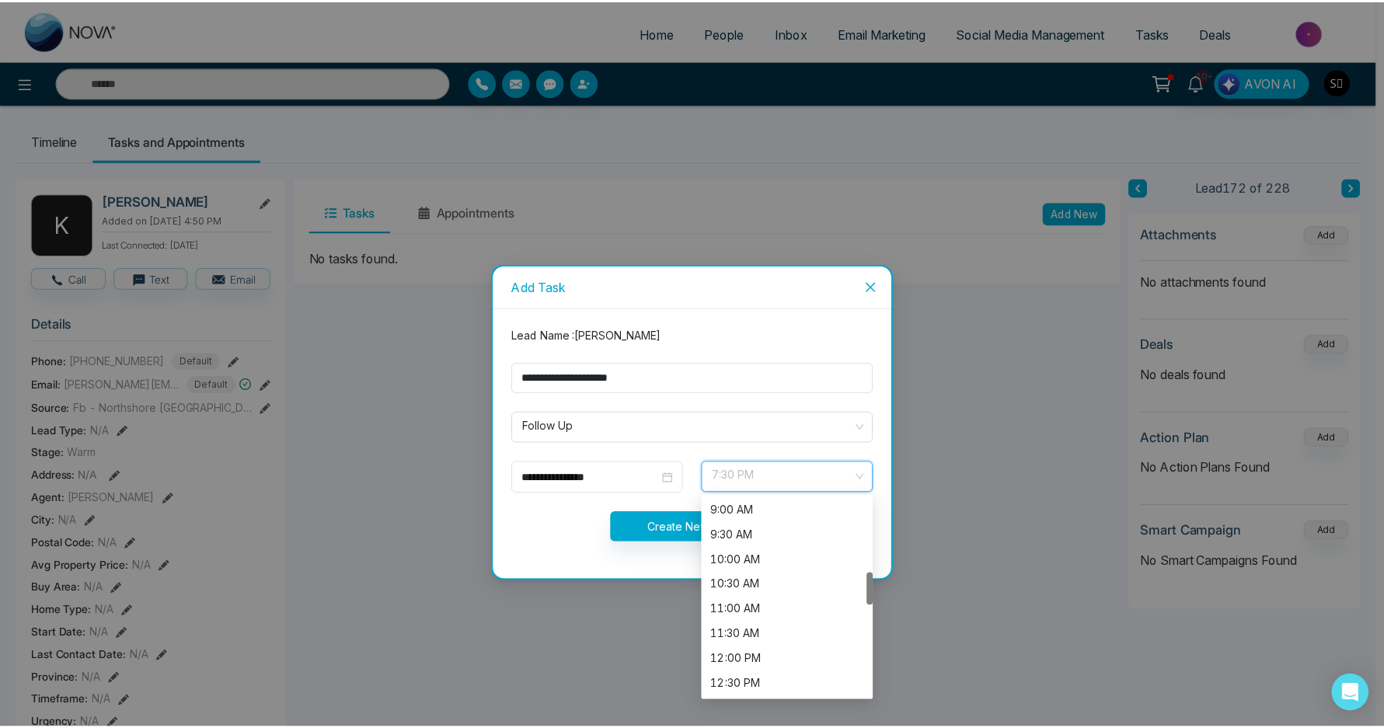
scroll to position [448, 0]
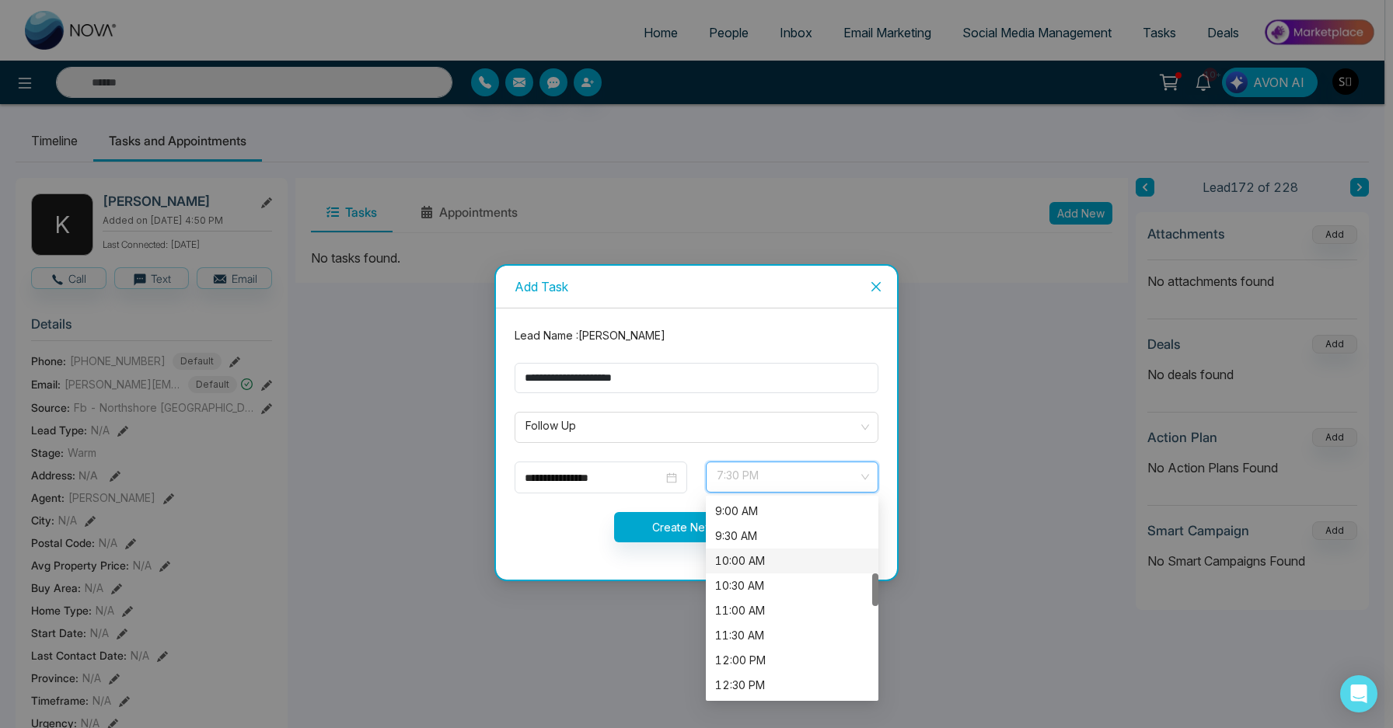
click at [762, 553] on div "10:00 AM" at bounding box center [792, 561] width 154 height 17
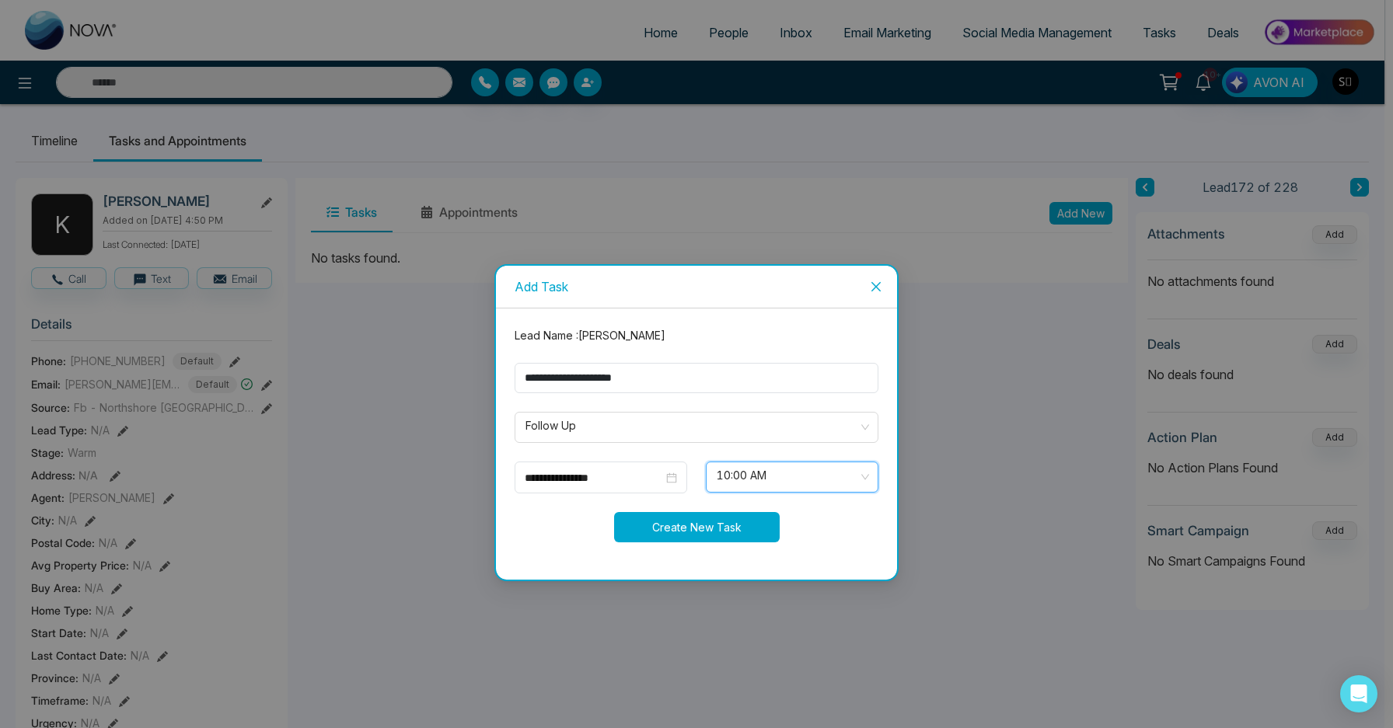
click at [712, 518] on button "Create New Task" at bounding box center [697, 527] width 166 height 30
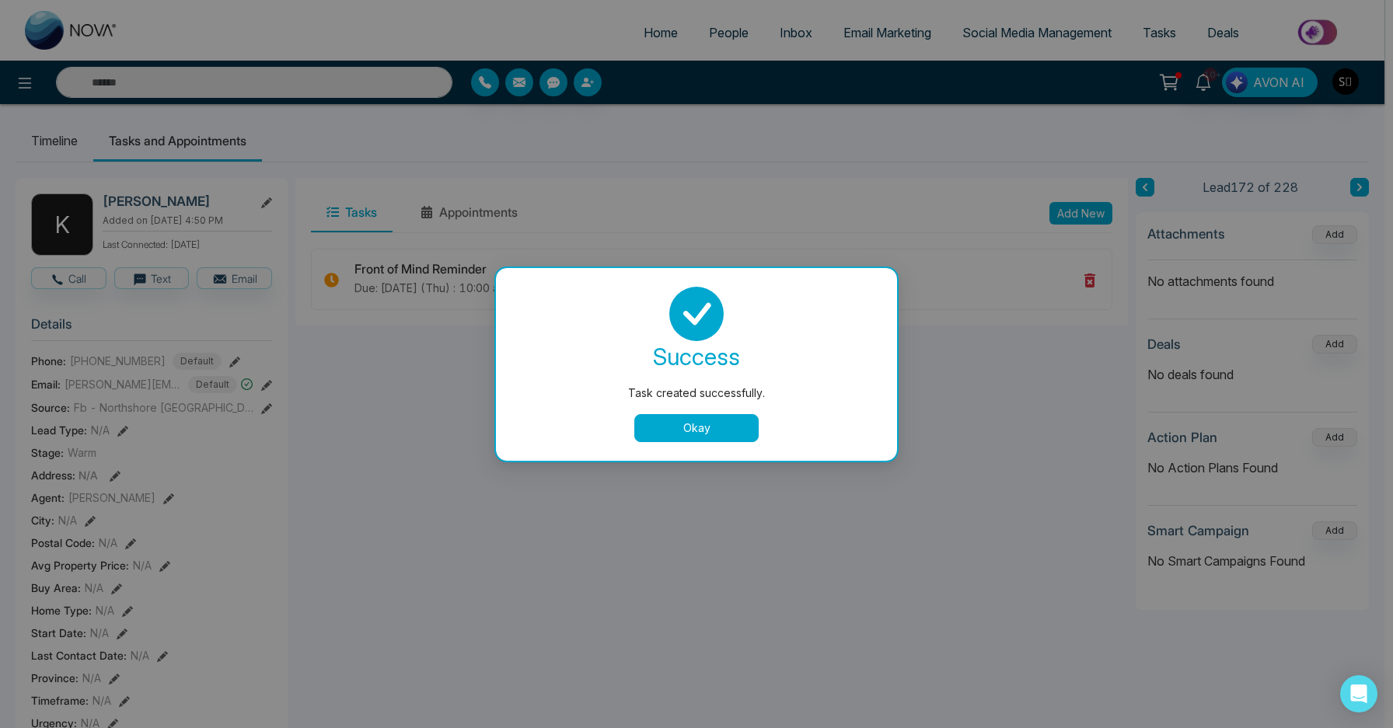
click at [702, 431] on button "Okay" at bounding box center [696, 428] width 124 height 28
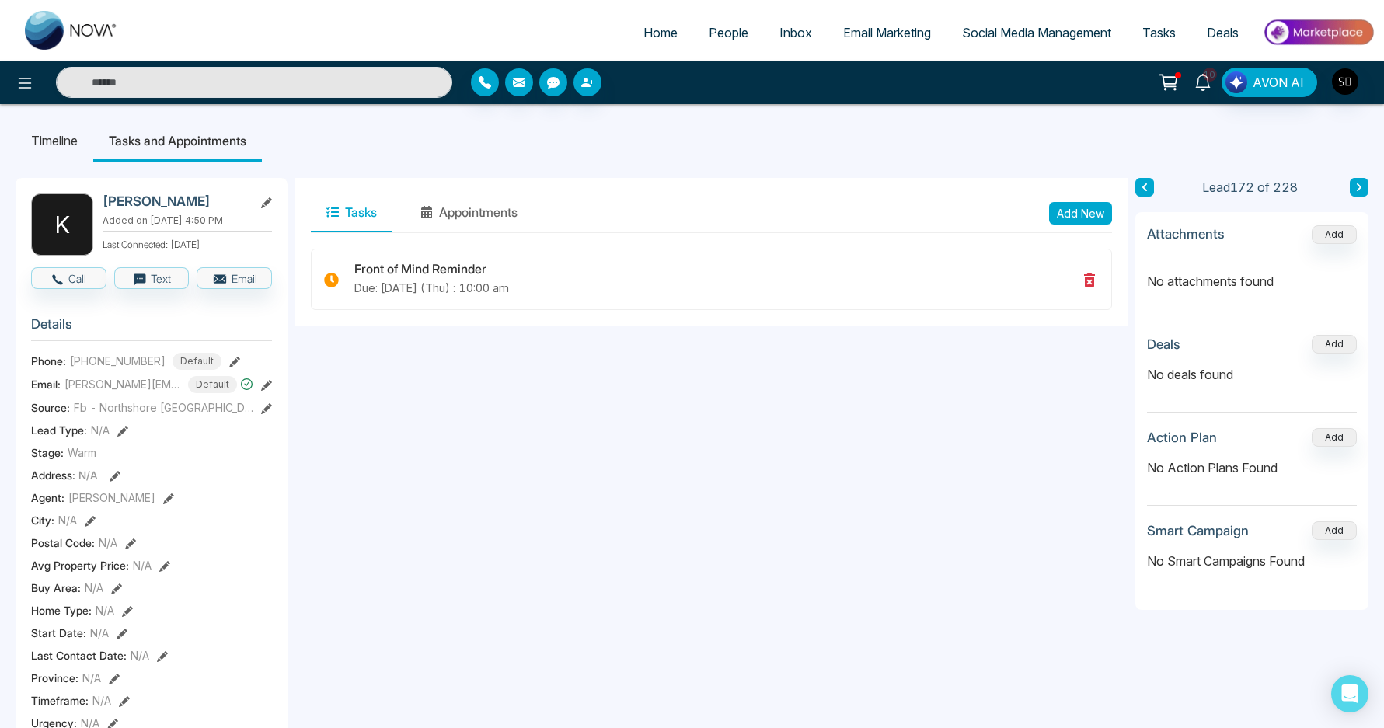
click at [1205, 81] on icon at bounding box center [1203, 82] width 17 height 17
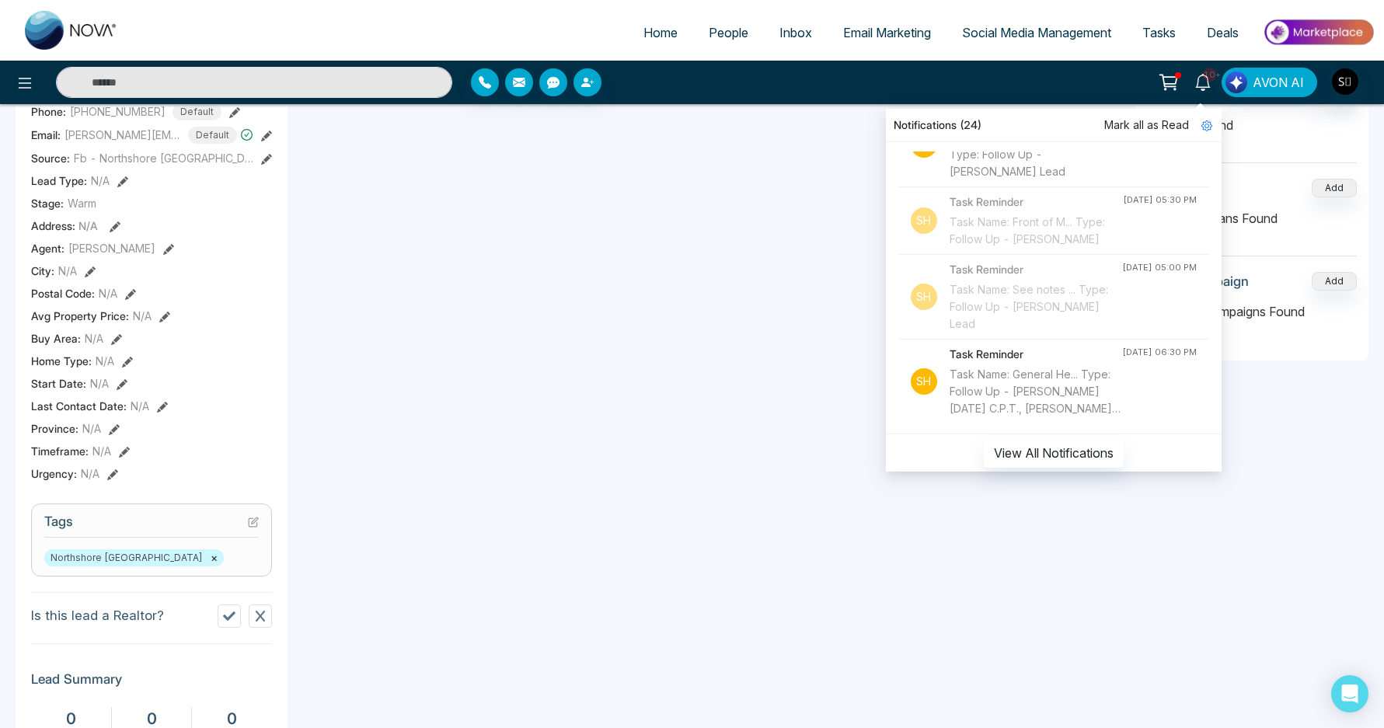
scroll to position [345, 0]
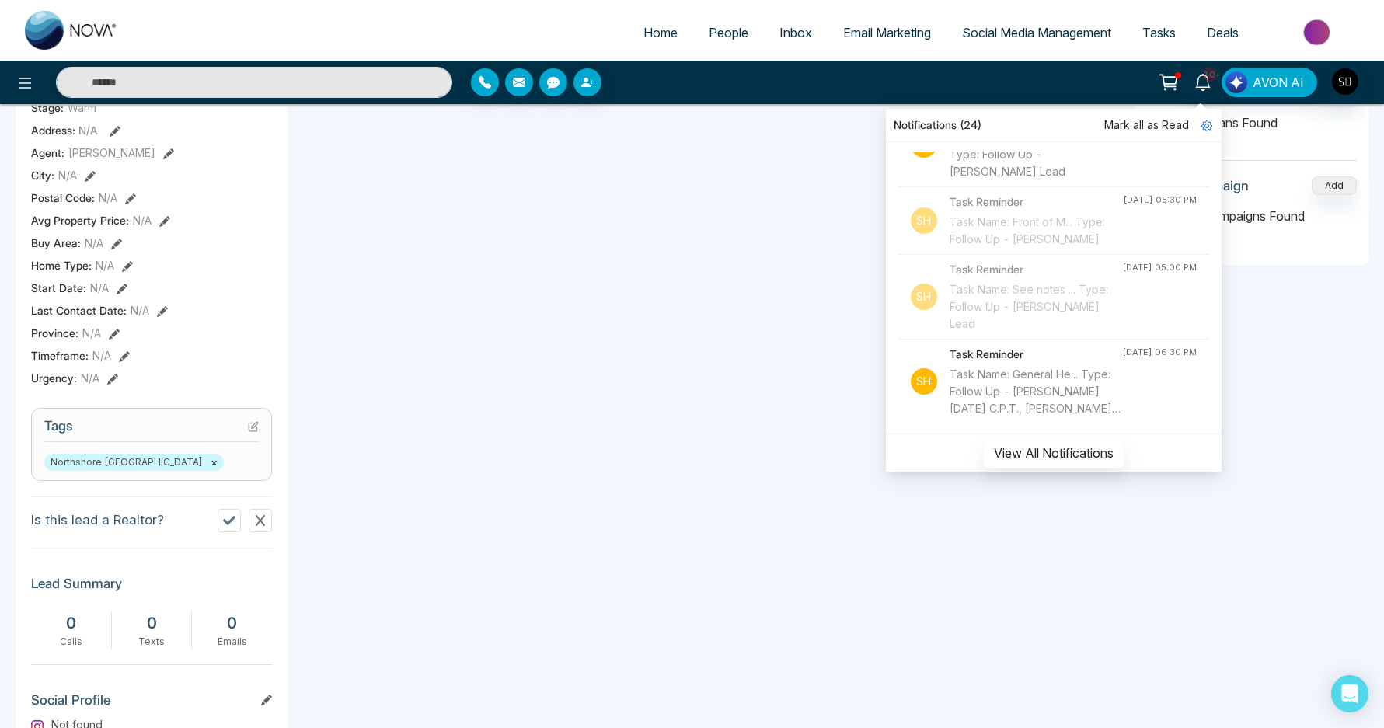
click at [1054, 400] on div "Task Name: General He... Type: Follow Up - [PERSON_NAME][DATE] C.P.T., [PERSON_…" at bounding box center [1036, 391] width 173 height 51
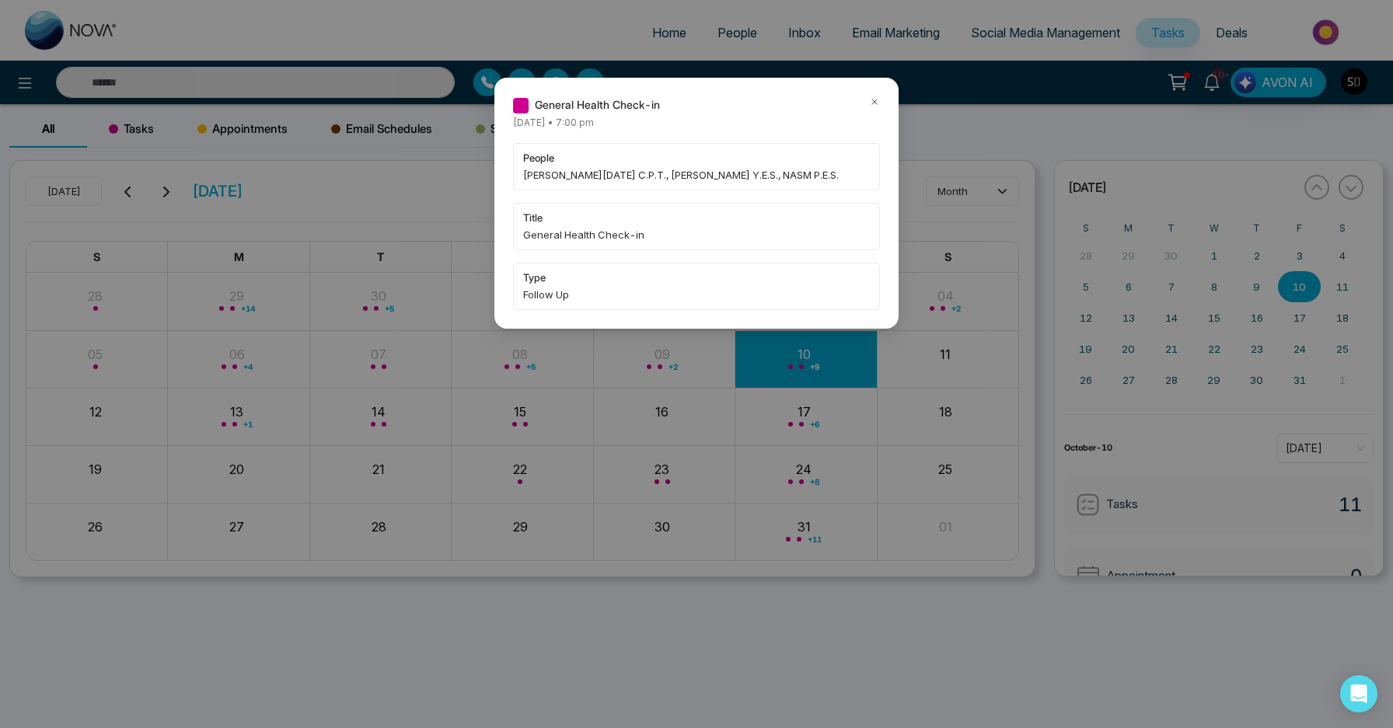
click at [543, 180] on span "[PERSON_NAME][DATE] C.P.T., [PERSON_NAME] Y.E.S., NASM P.E.S." at bounding box center [696, 175] width 347 height 16
copy span "[PERSON_NAME]"
click at [871, 105] on icon at bounding box center [874, 101] width 11 height 11
click at [877, 97] on icon at bounding box center [874, 101] width 11 height 11
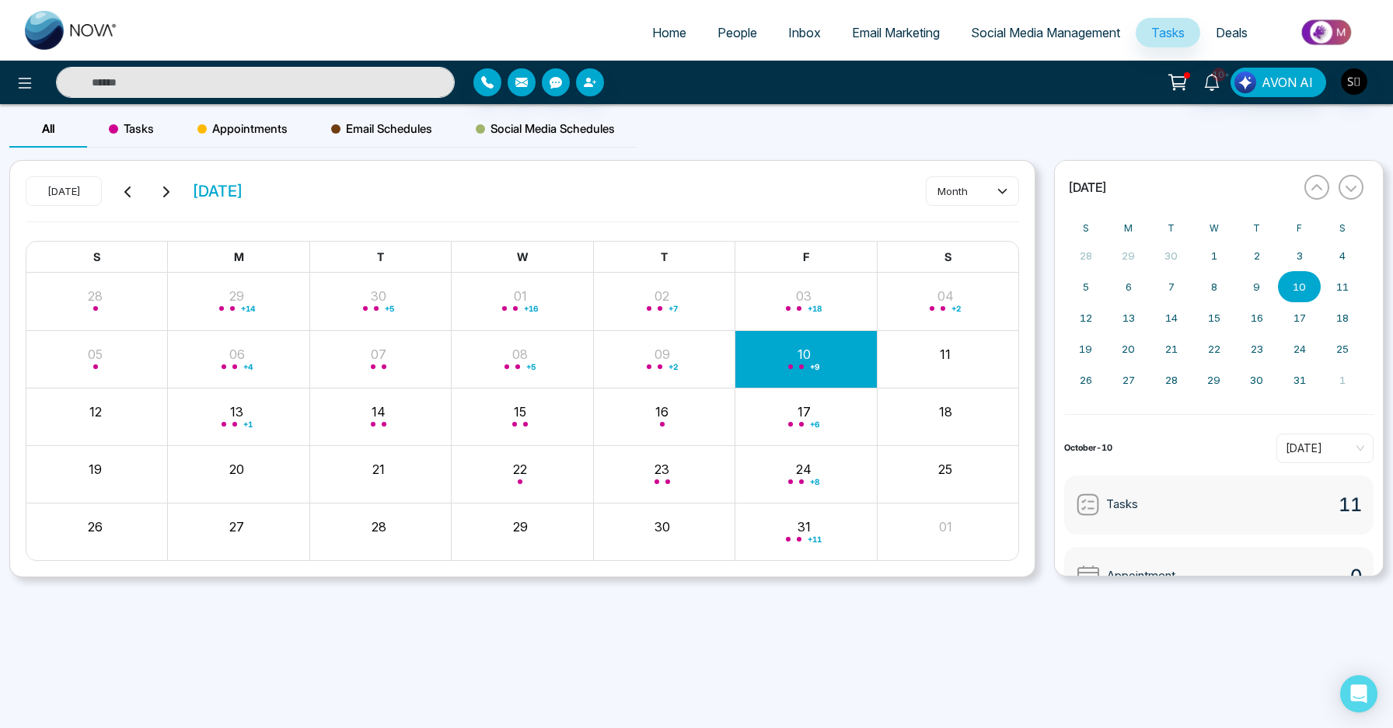
click at [354, 75] on input "text" at bounding box center [255, 82] width 399 height 31
paste input "****"
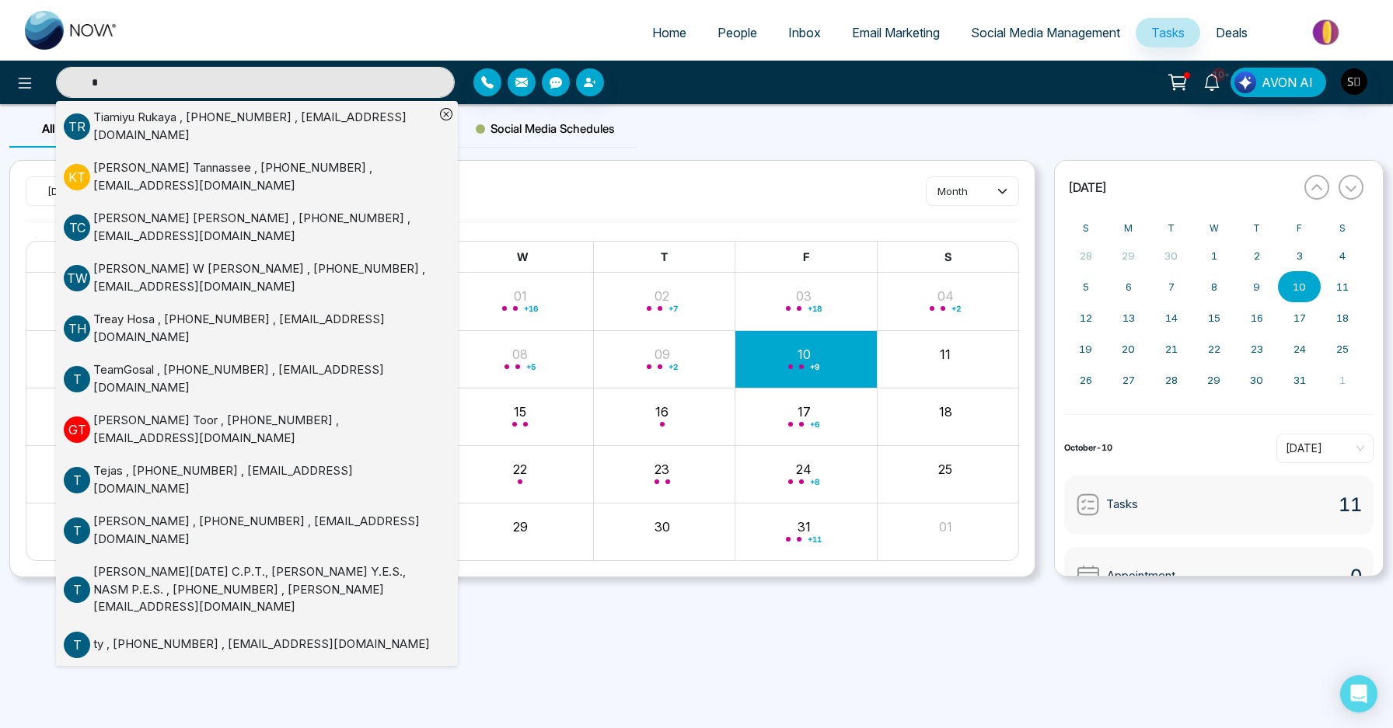
type input "*"
click at [167, 563] on div "[PERSON_NAME][DATE] C.P.T., [PERSON_NAME] Y.E.S., NASM P.E.S. , [PHONE_NUMBER] …" at bounding box center [263, 589] width 341 height 53
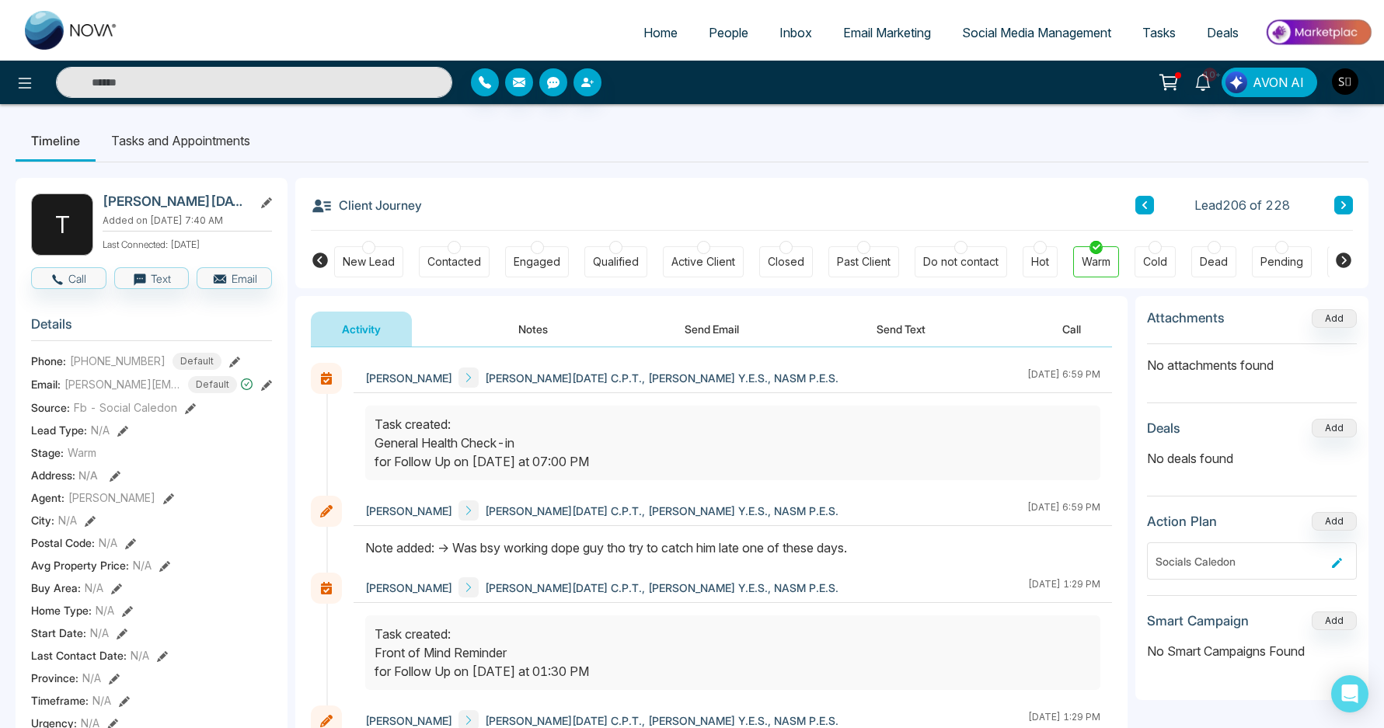
click at [508, 327] on button "Notes" at bounding box center [533, 329] width 92 height 35
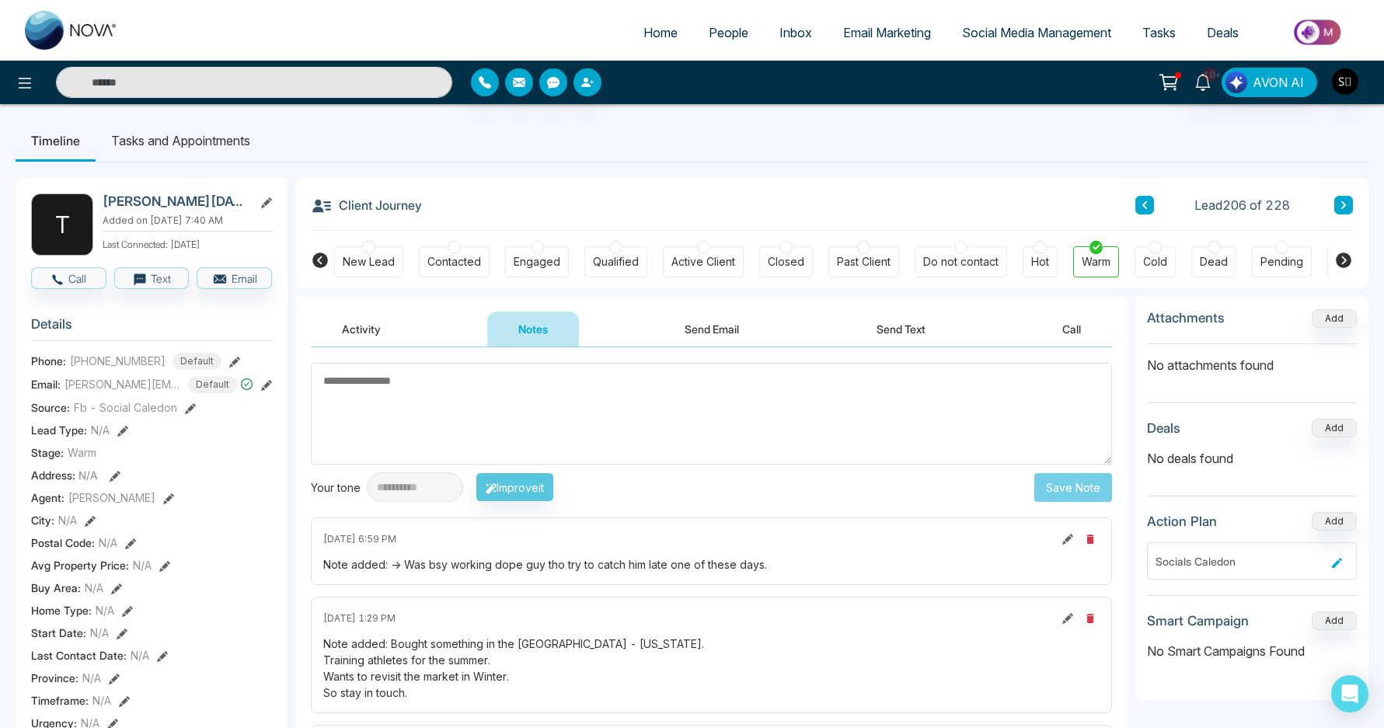
click at [202, 149] on li "Tasks and Appointments" at bounding box center [181, 141] width 170 height 42
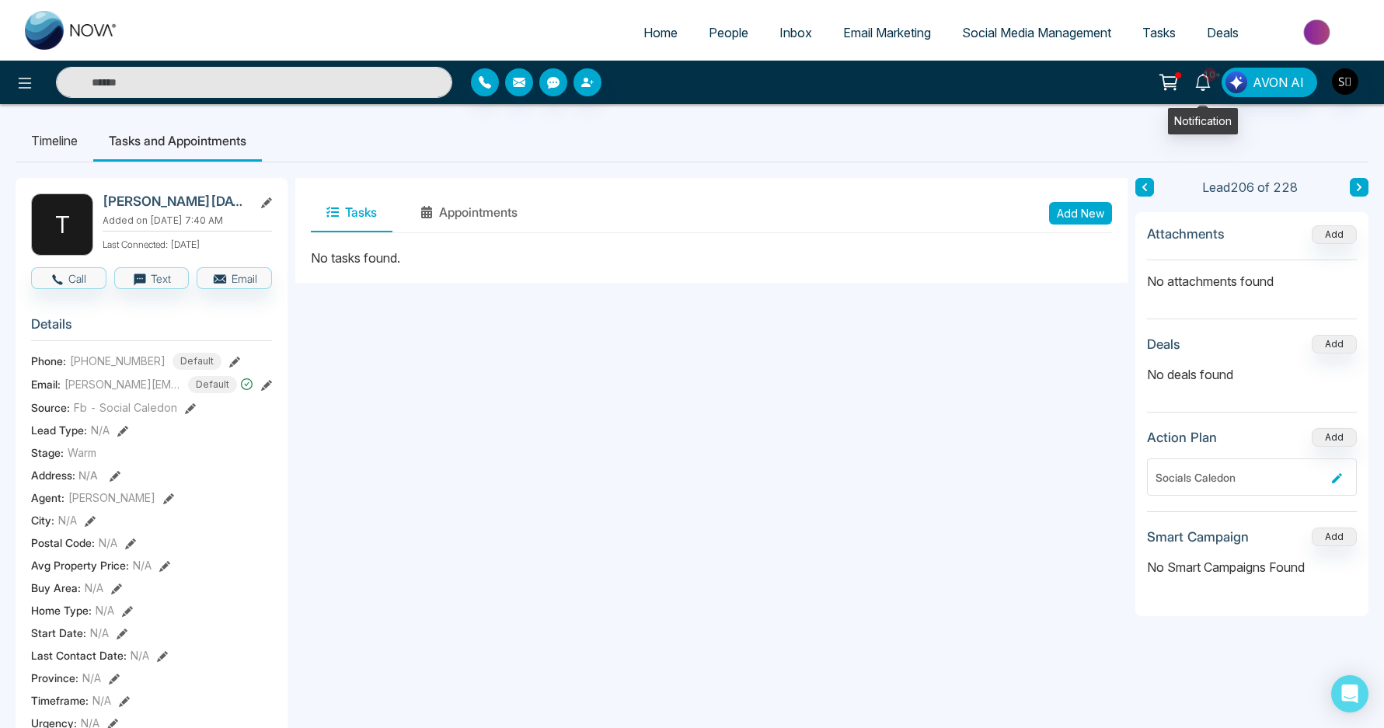
click at [1209, 77] on span "10+" at bounding box center [1210, 75] width 14 height 14
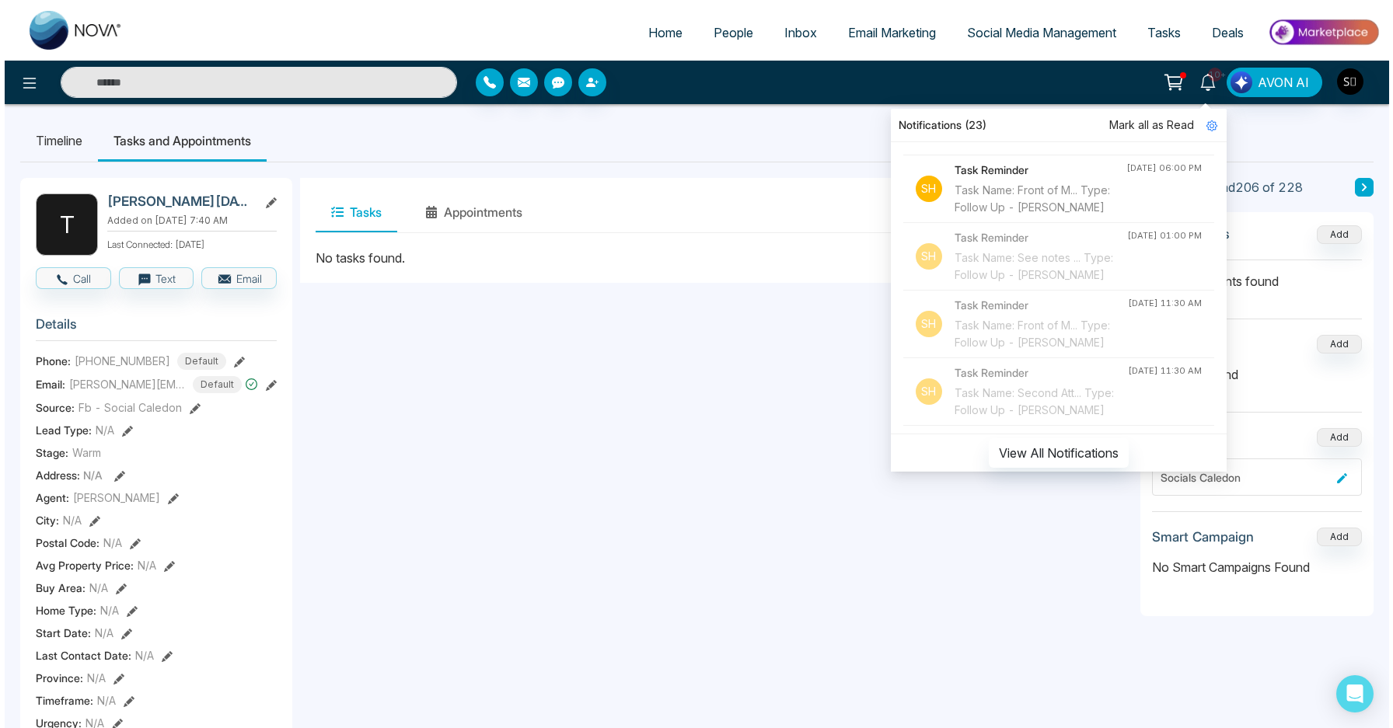
scroll to position [1028, 0]
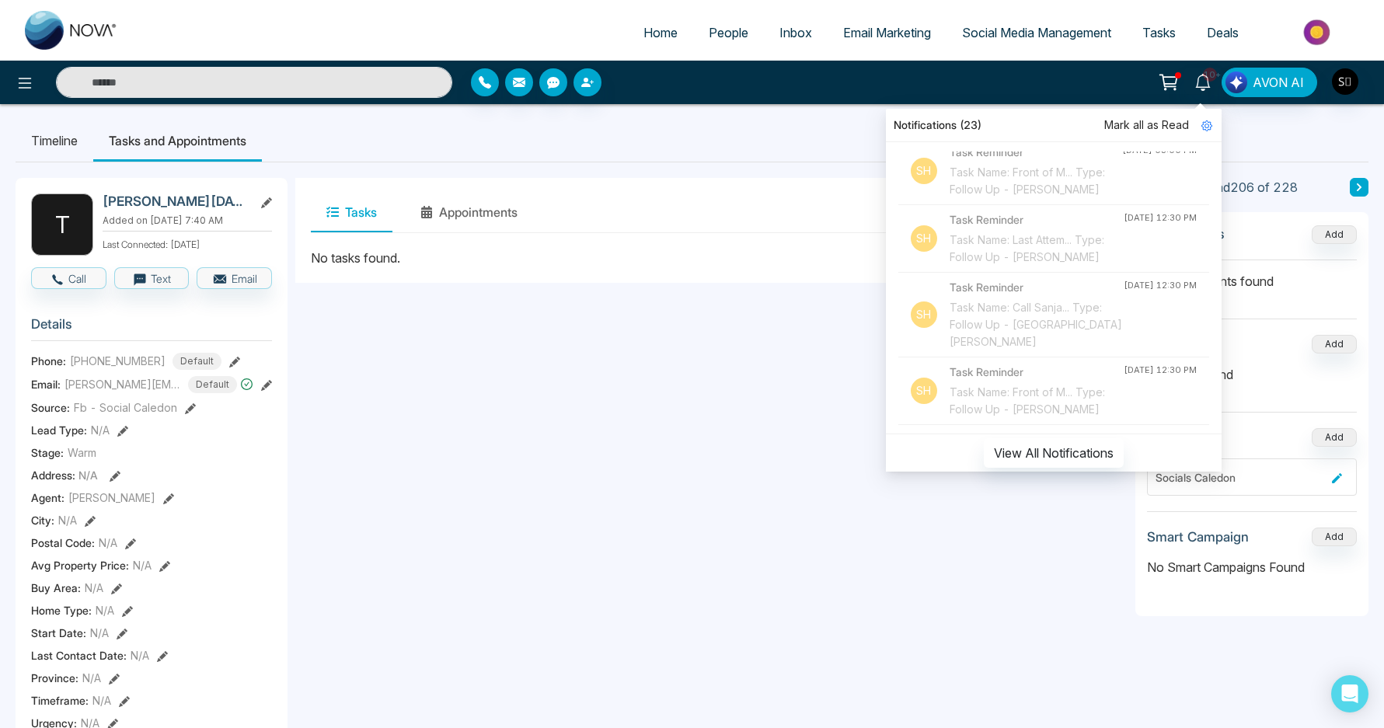
click at [804, 391] on div "Tasks Appointments Add New No tasks found." at bounding box center [711, 737] width 832 height 1118
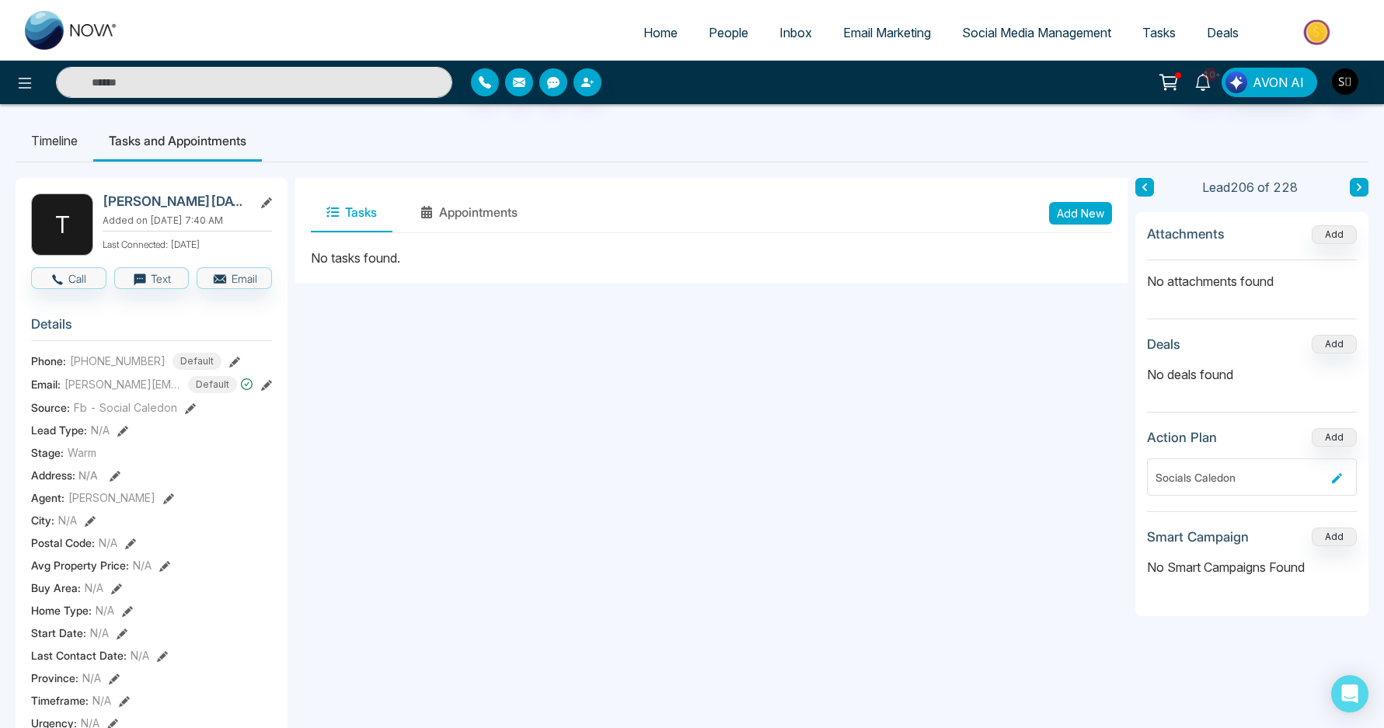
click at [1071, 211] on button "Add New" at bounding box center [1080, 213] width 63 height 23
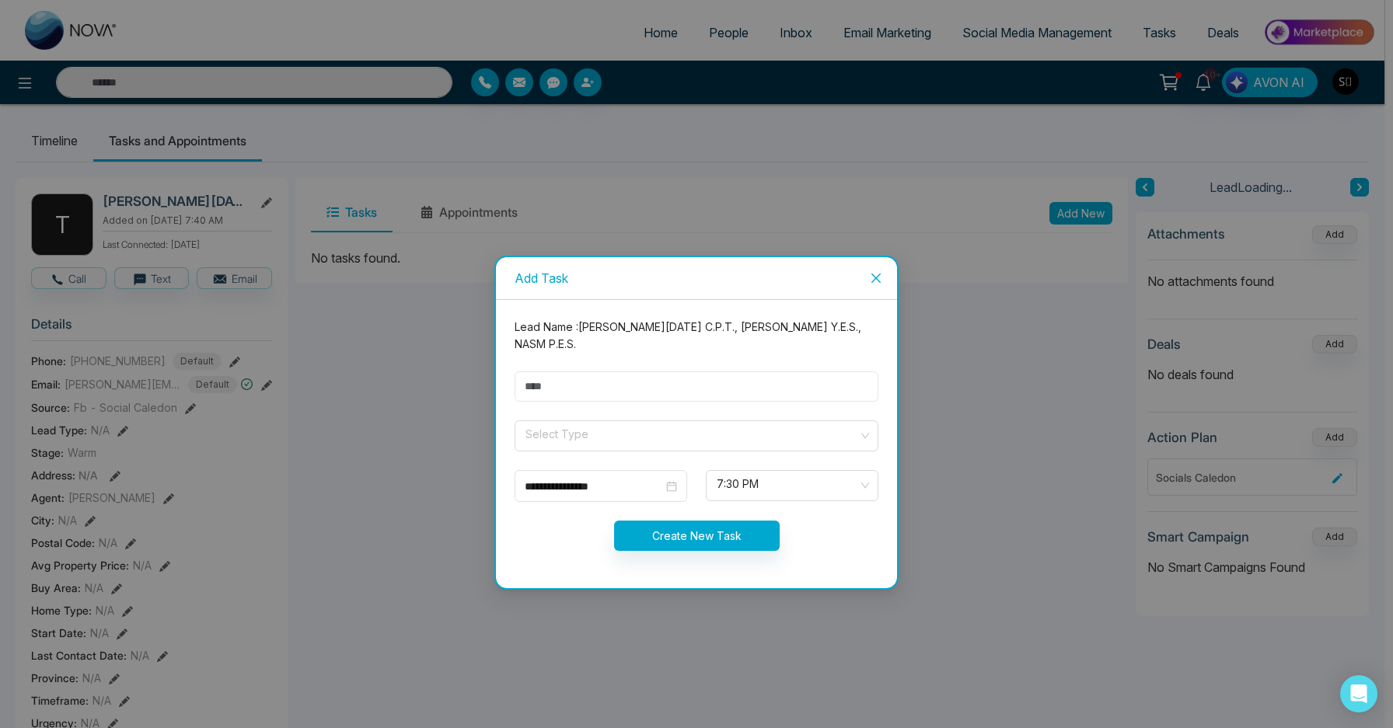
click at [605, 389] on input "text" at bounding box center [697, 387] width 364 height 30
type input "**********"
click at [598, 438] on span at bounding box center [691, 436] width 334 height 30
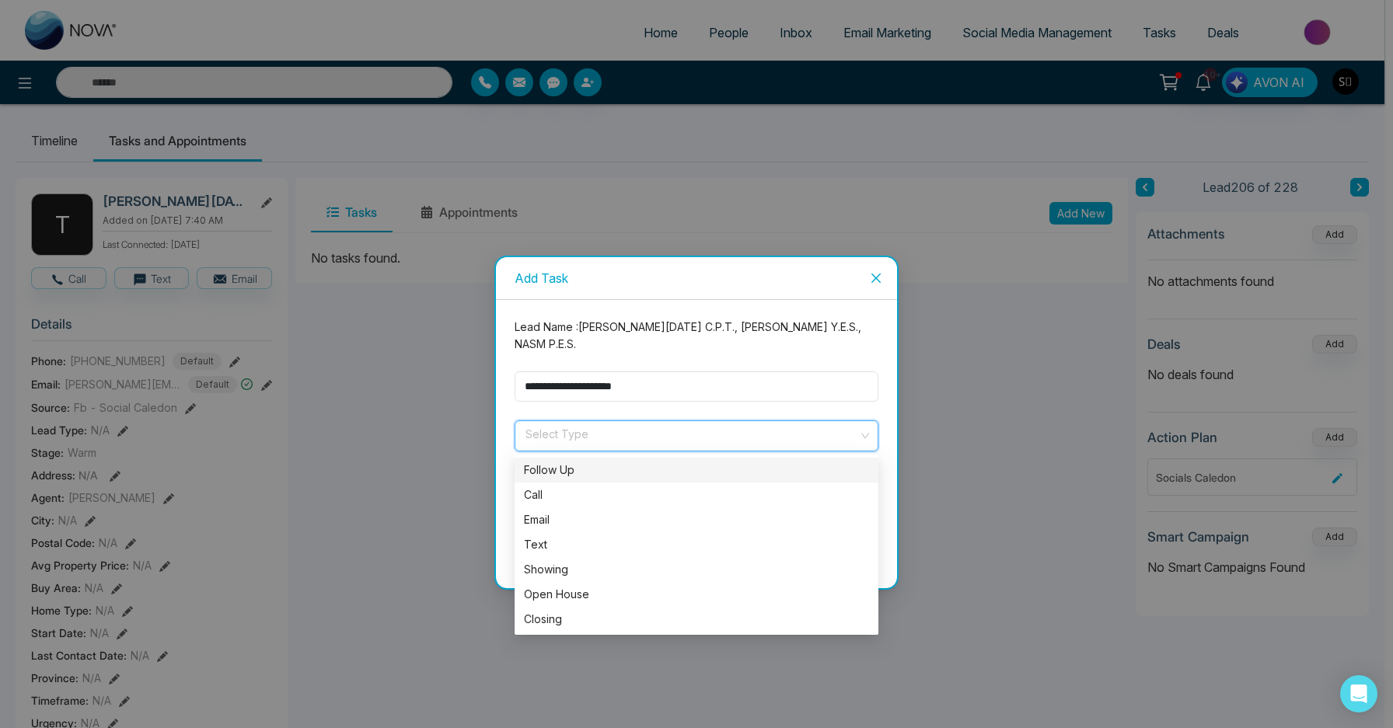
click at [596, 462] on div "Follow Up" at bounding box center [696, 470] width 345 height 17
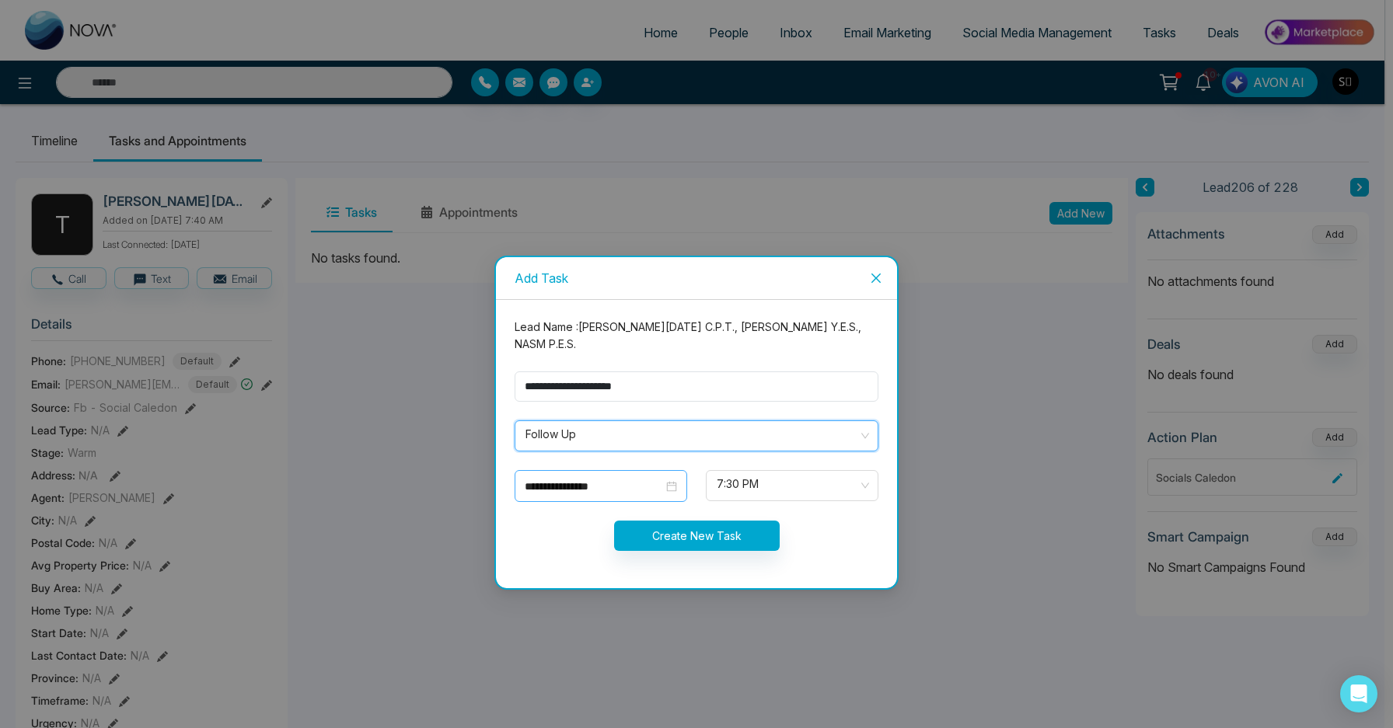
click at [608, 478] on input "**********" at bounding box center [594, 486] width 138 height 17
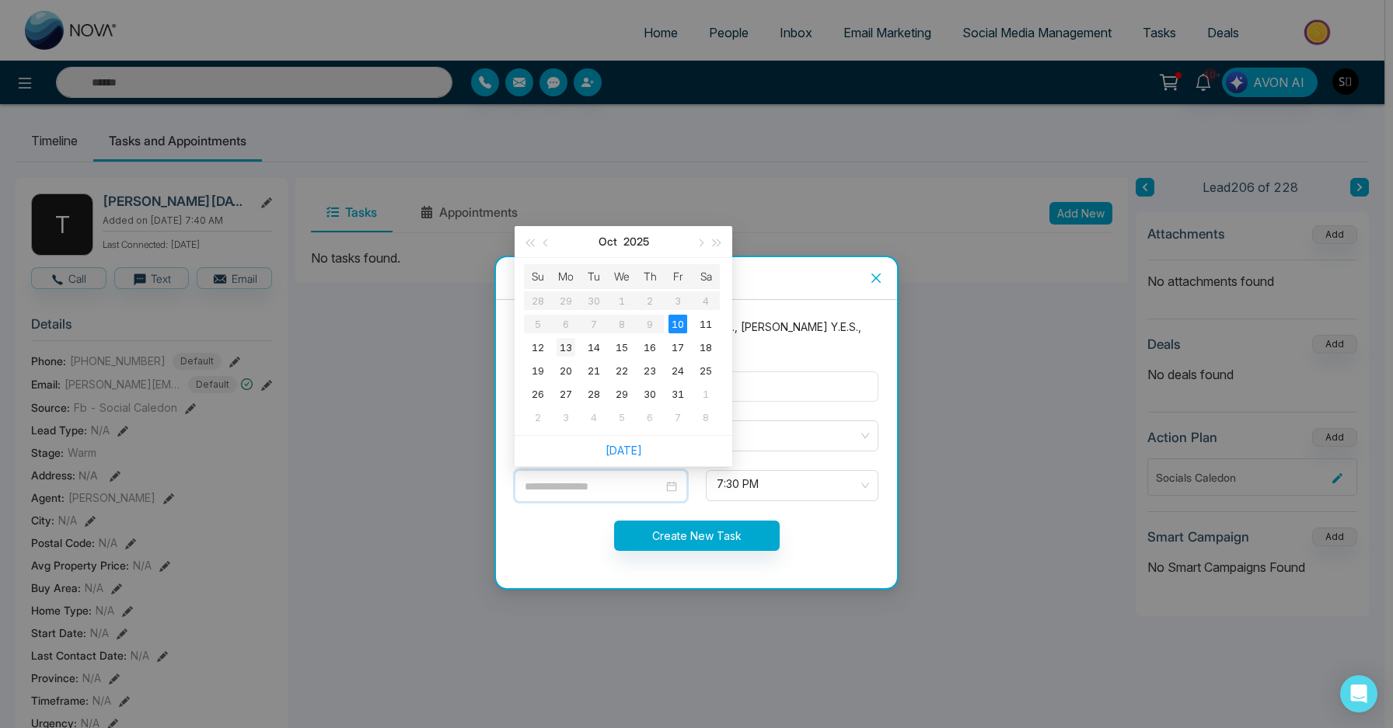
type input "**********"
click at [569, 338] on div "13" at bounding box center [565, 347] width 19 height 19
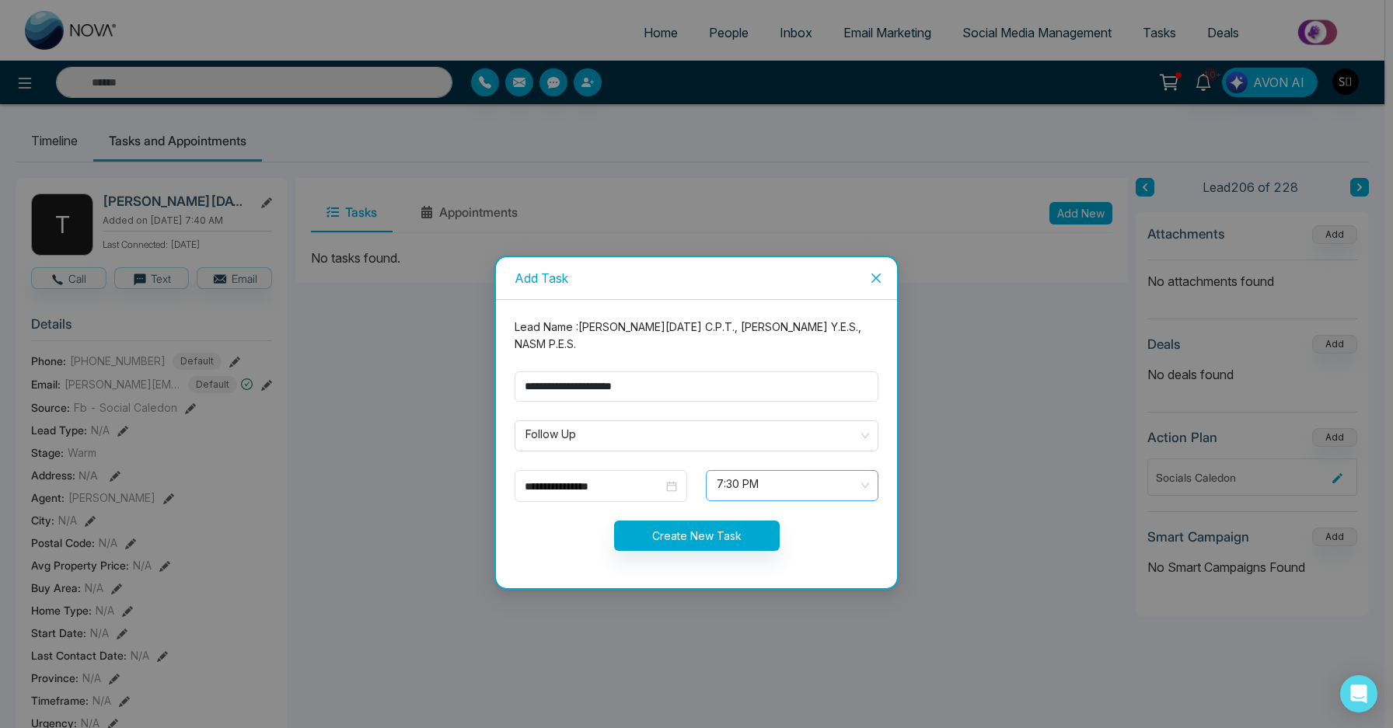
click at [734, 474] on span "7:30 PM" at bounding box center [792, 486] width 151 height 26
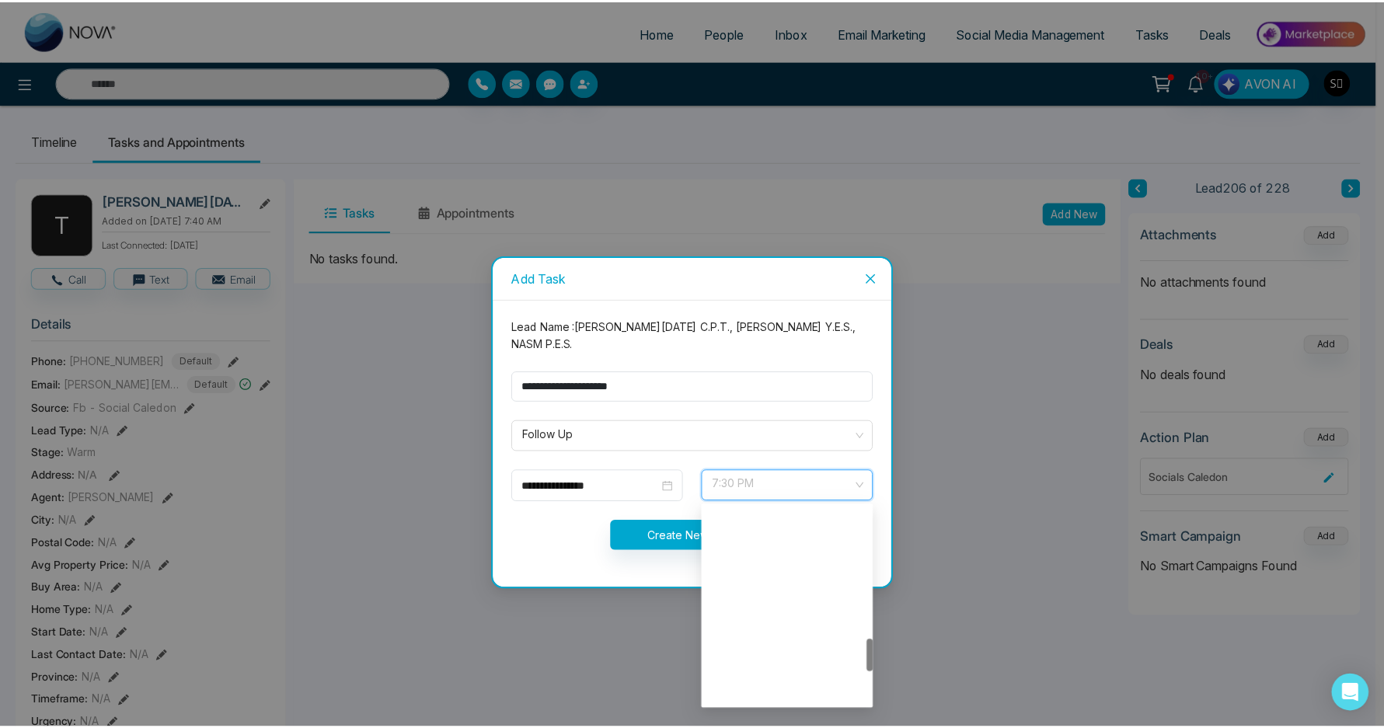
scroll to position [796, 0]
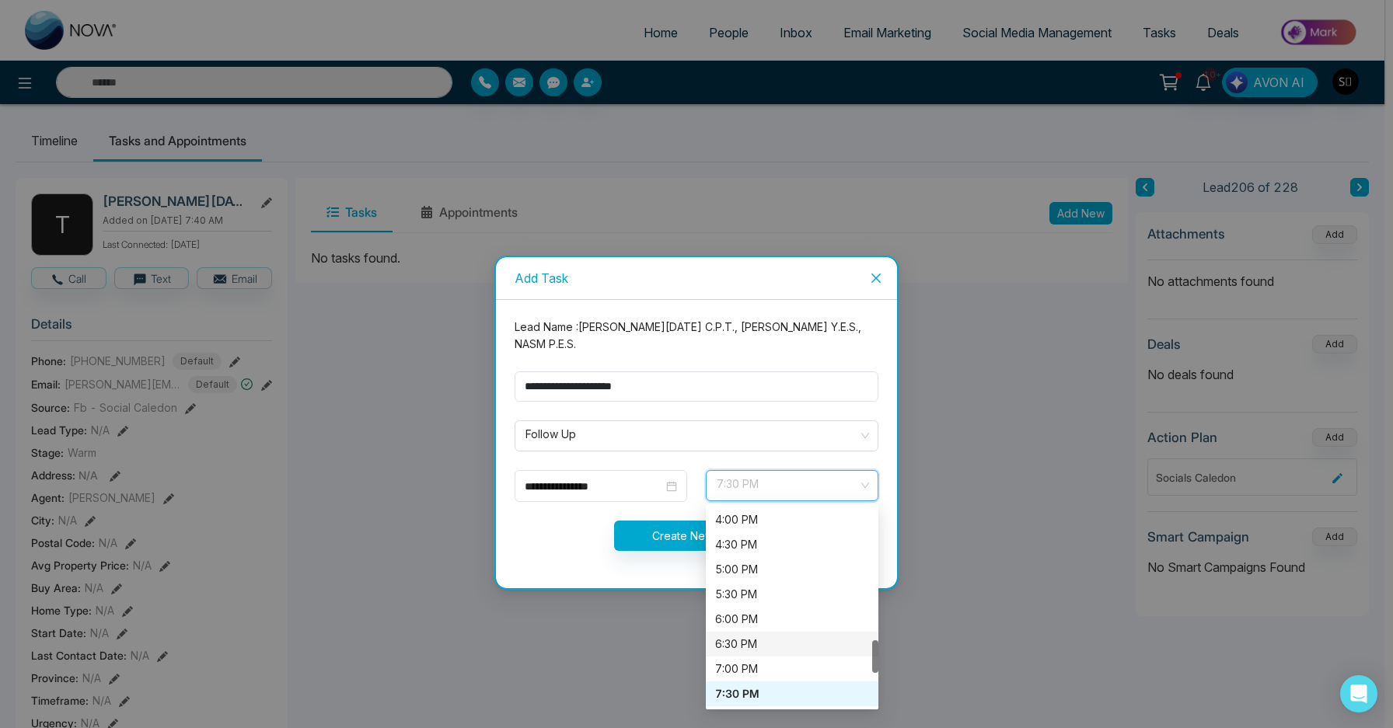
click at [742, 643] on div "6:30 PM" at bounding box center [792, 644] width 154 height 17
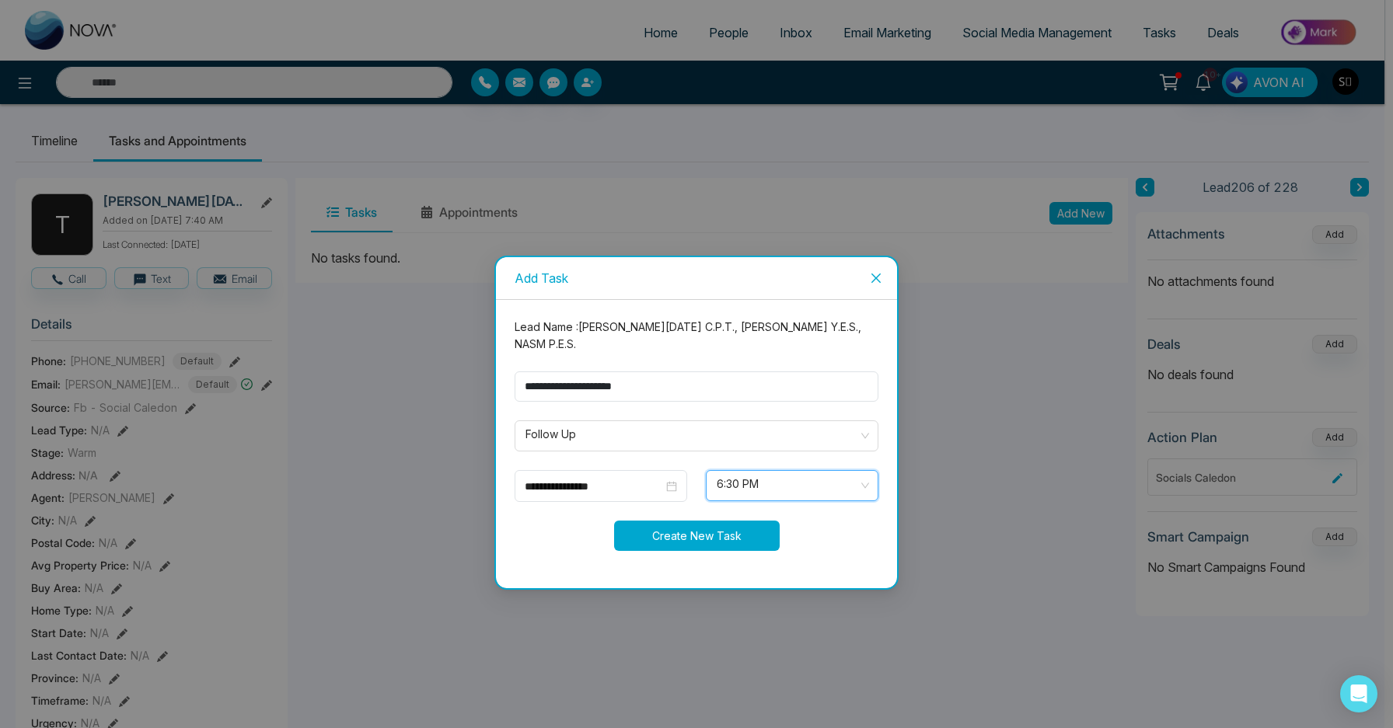
click at [710, 527] on button "Create New Task" at bounding box center [697, 536] width 166 height 30
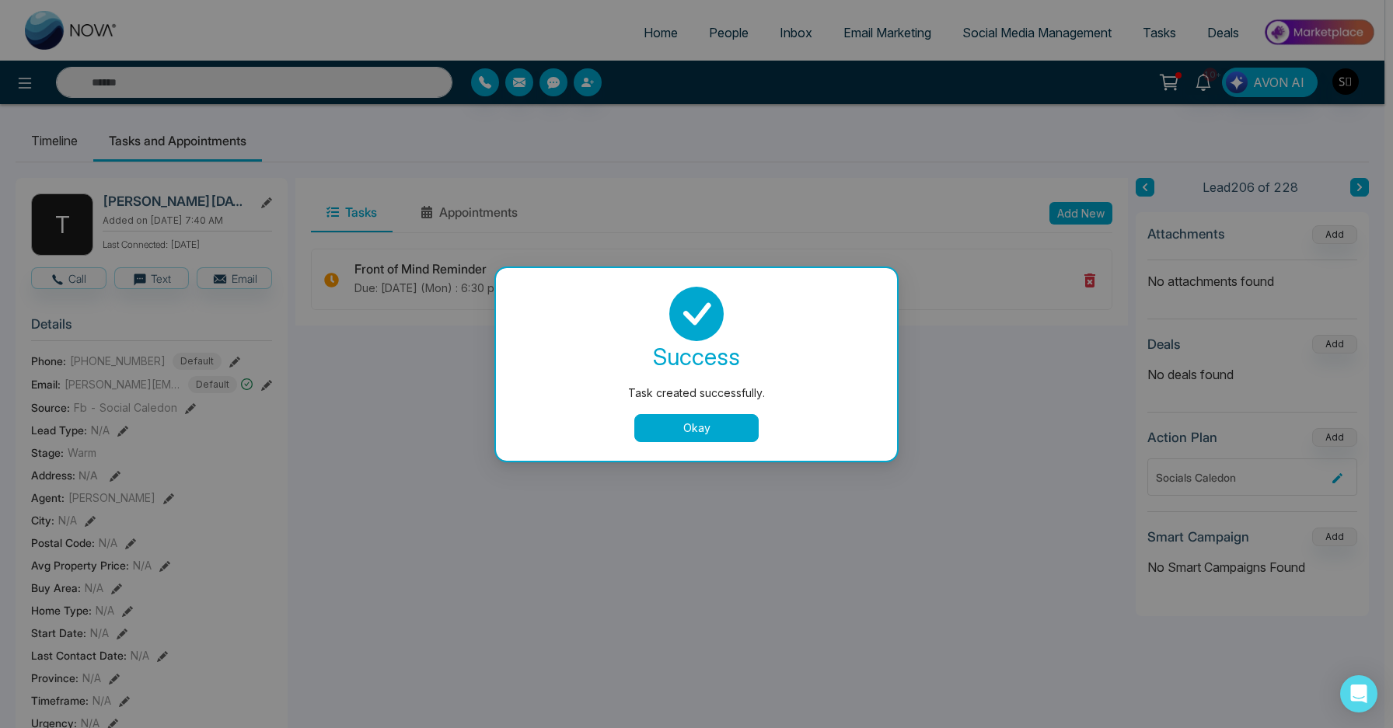
click at [715, 431] on button "Okay" at bounding box center [696, 428] width 124 height 28
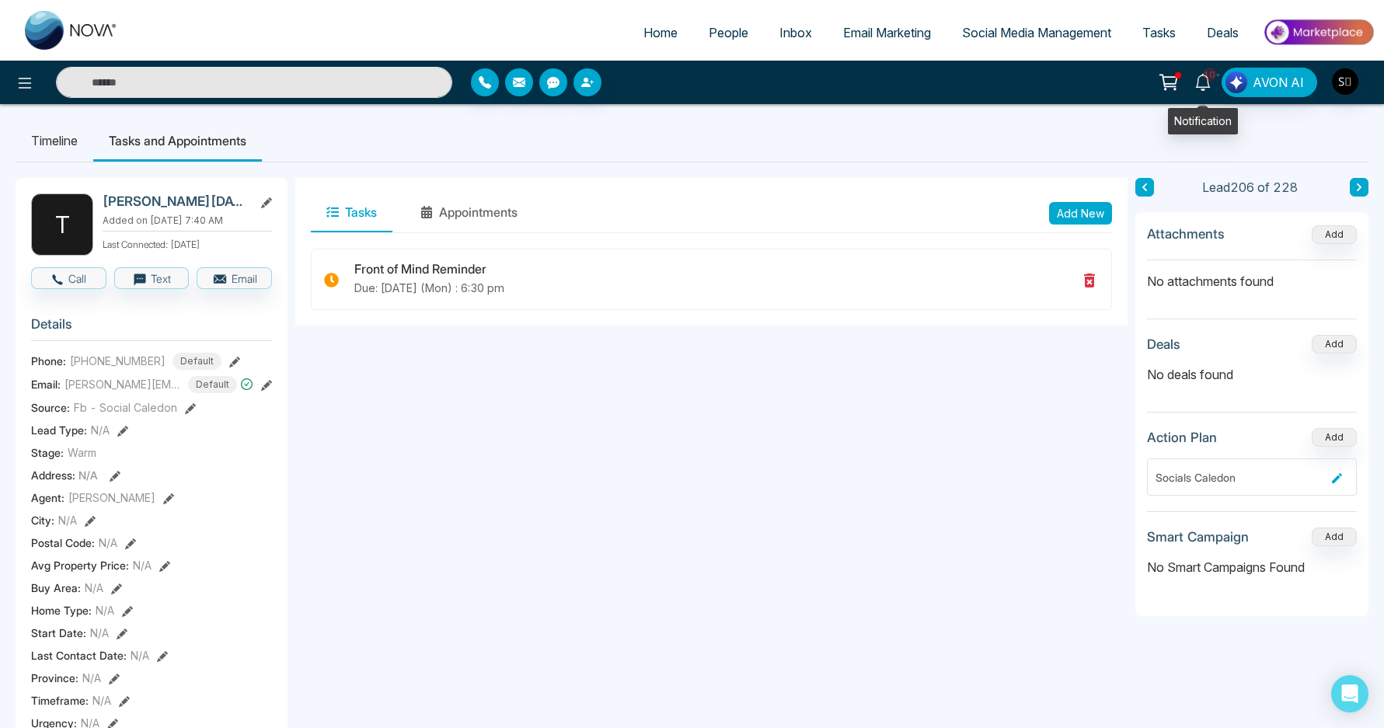
click at [1202, 84] on icon at bounding box center [1203, 82] width 17 height 17
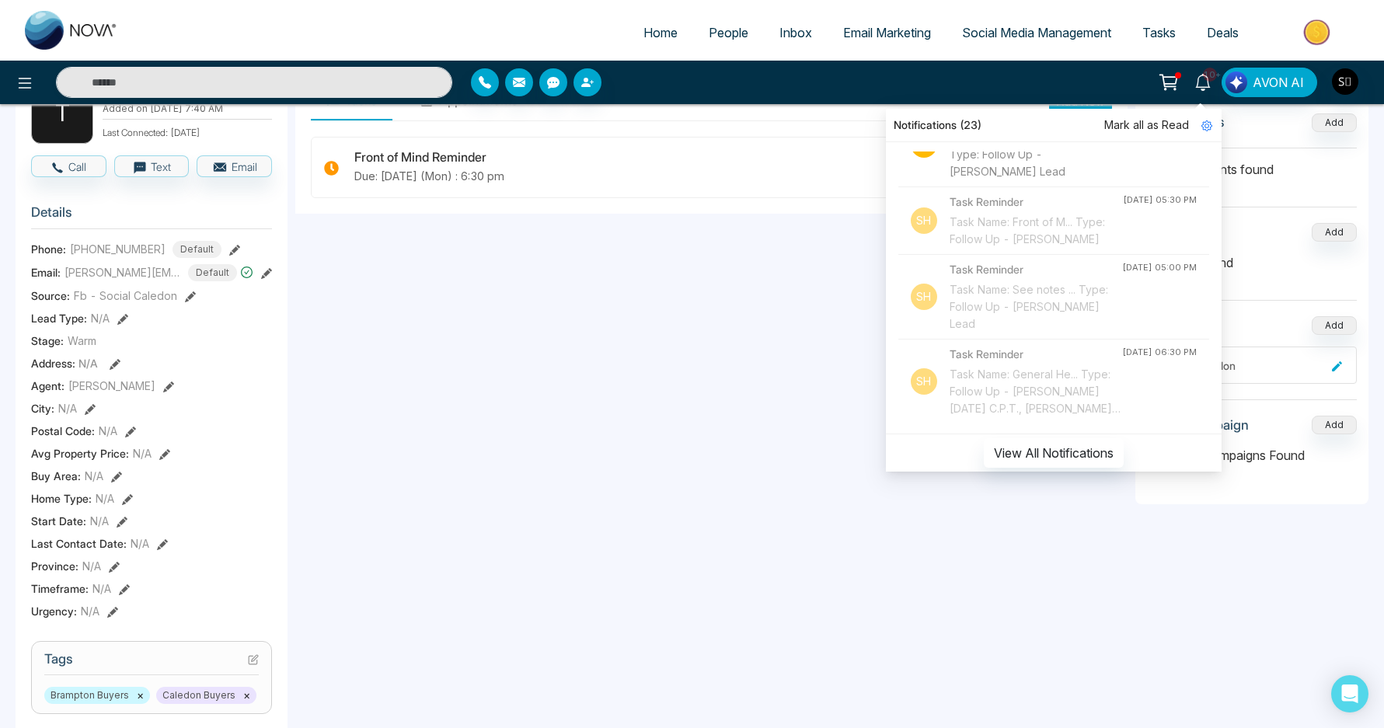
scroll to position [1614, 0]
click at [1047, 448] on button "View All Notifications" at bounding box center [1054, 453] width 140 height 30
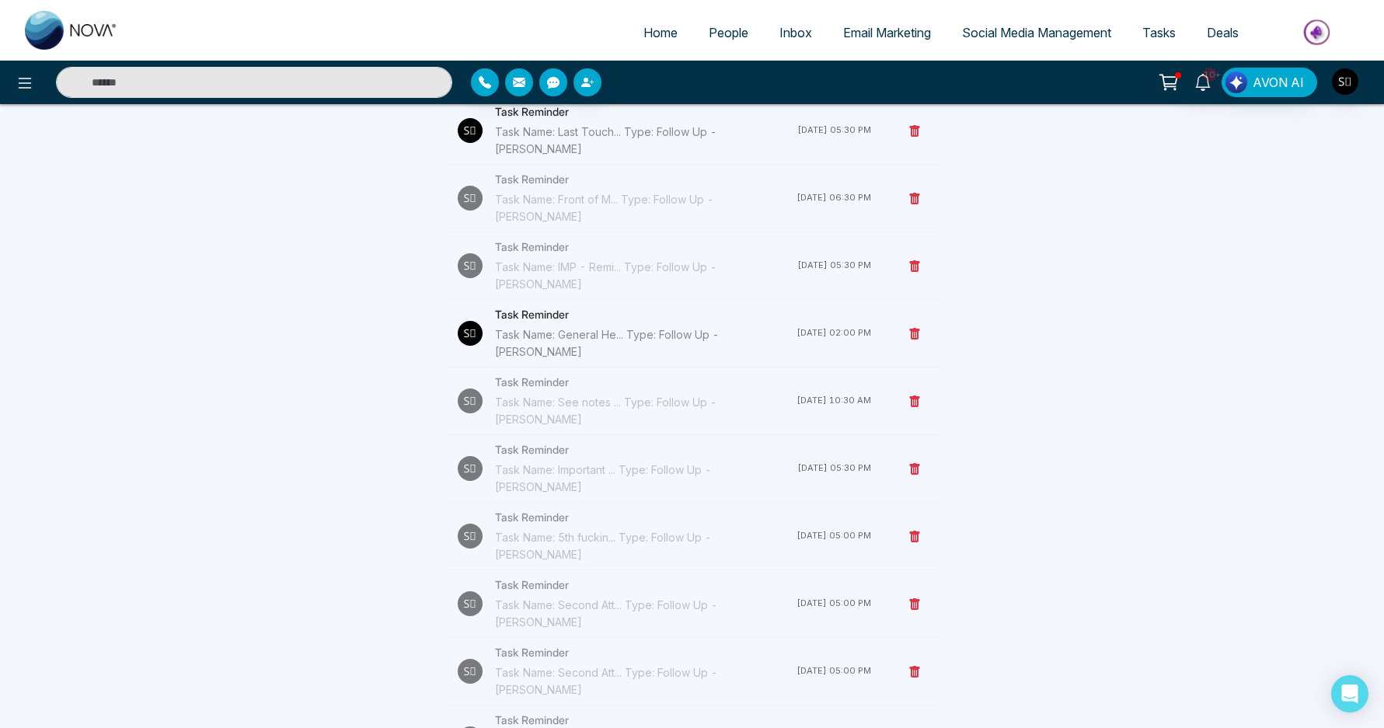
scroll to position [2105, 0]
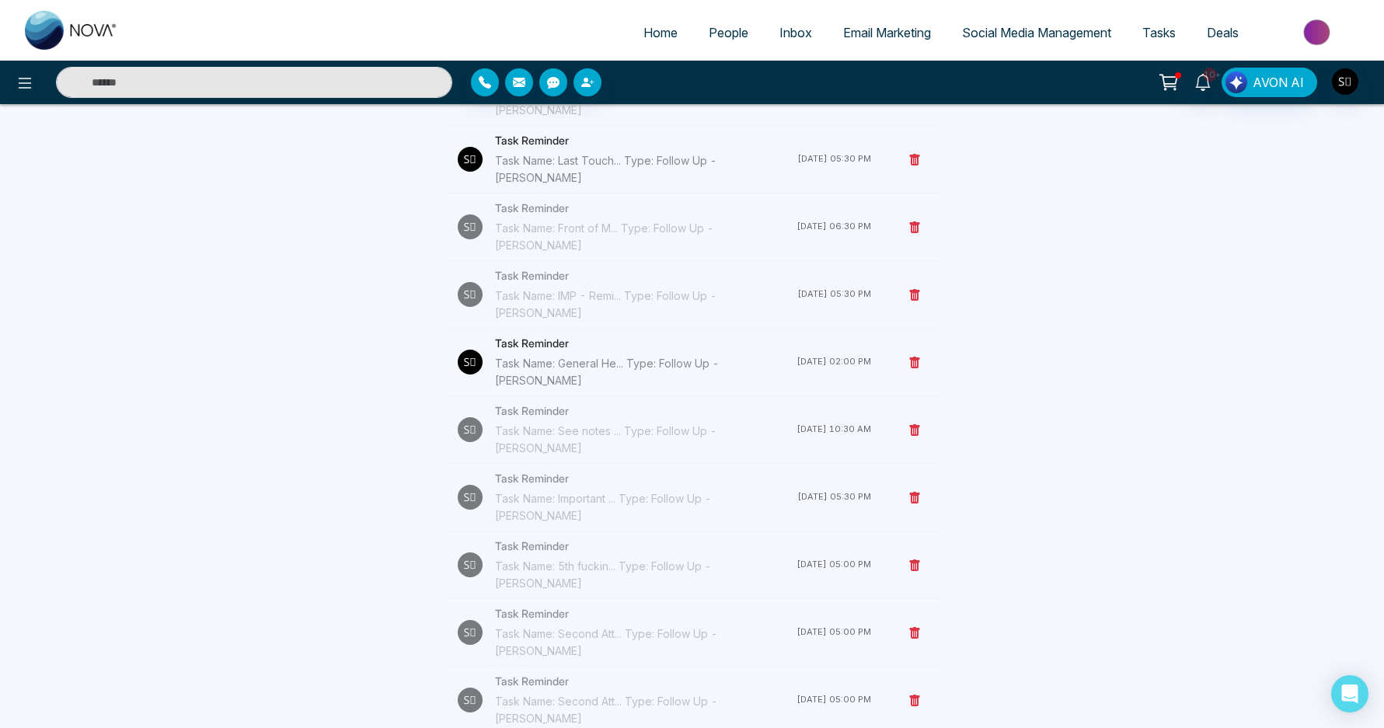
click at [693, 355] on div "Task Name: General He... Type: Follow Up - [PERSON_NAME]" at bounding box center [646, 372] width 302 height 34
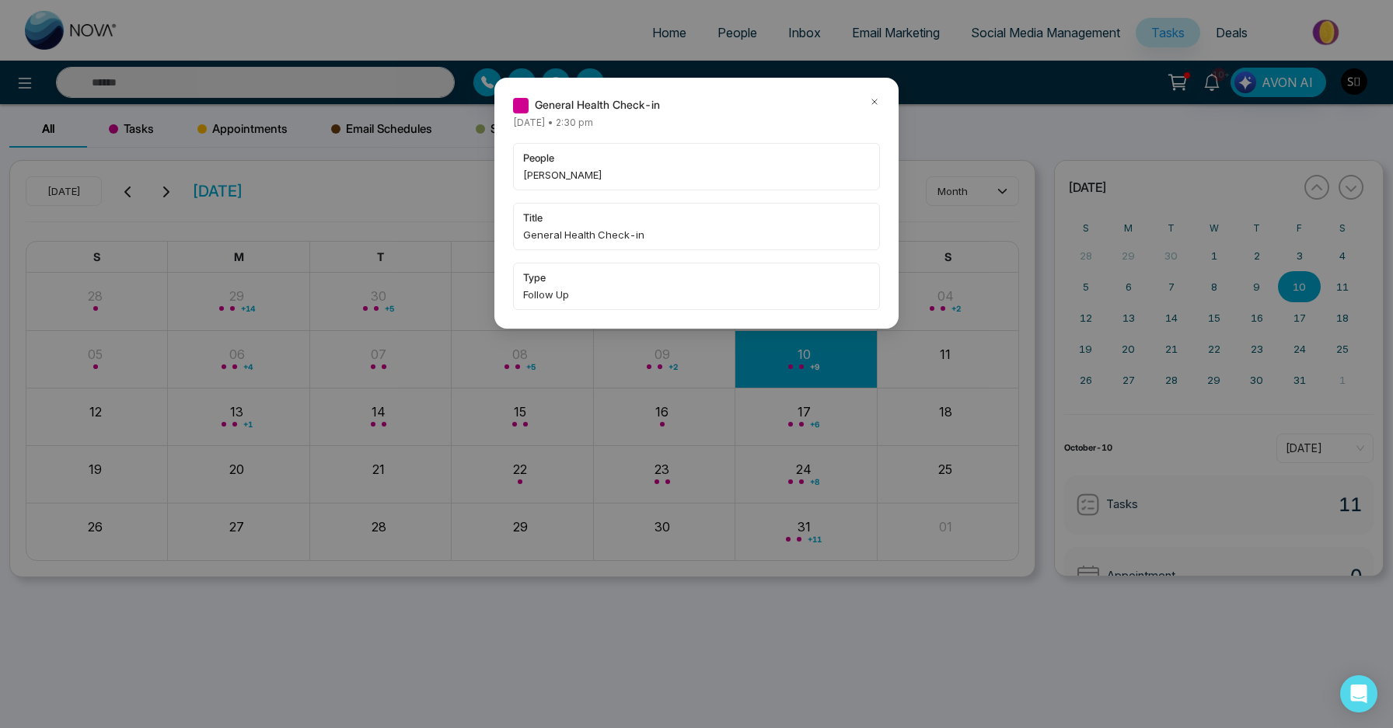
drag, startPoint x: 535, startPoint y: 163, endPoint x: 543, endPoint y: 179, distance: 17.7
click at [535, 164] on span "people" at bounding box center [696, 158] width 347 height 16
click at [549, 187] on div "people [PERSON_NAME]" at bounding box center [696, 166] width 367 height 47
click at [552, 176] on span "[PERSON_NAME]" at bounding box center [696, 175] width 347 height 16
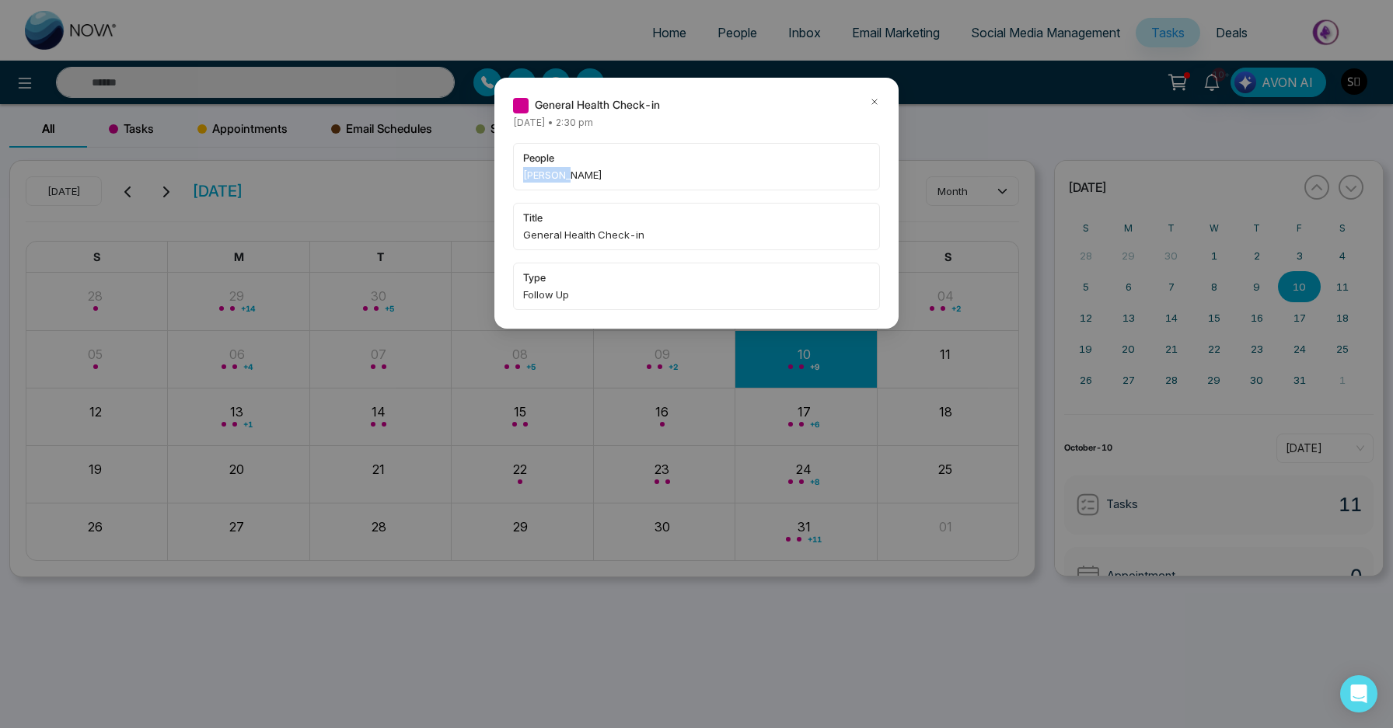
copy span "[PERSON_NAME]"
click at [875, 99] on icon at bounding box center [874, 101] width 11 height 11
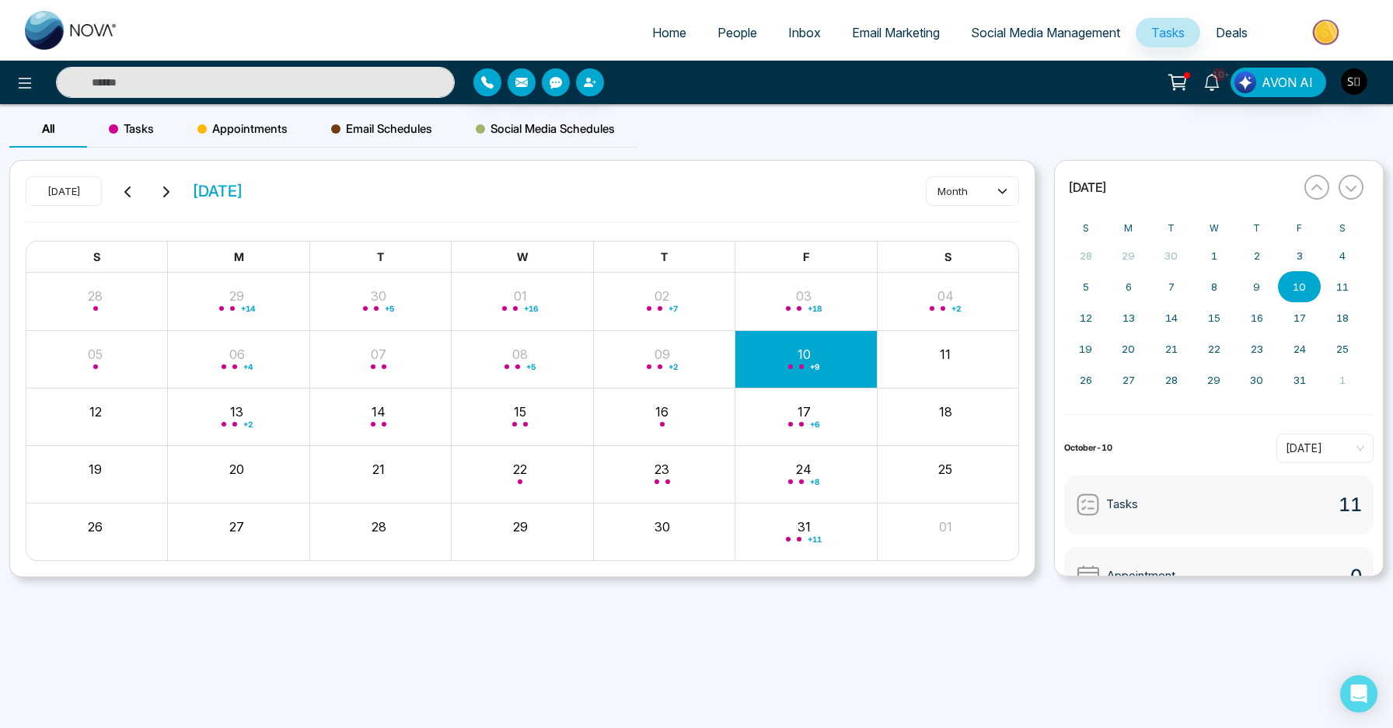
click at [179, 71] on input "text" at bounding box center [255, 82] width 399 height 31
paste input "********"
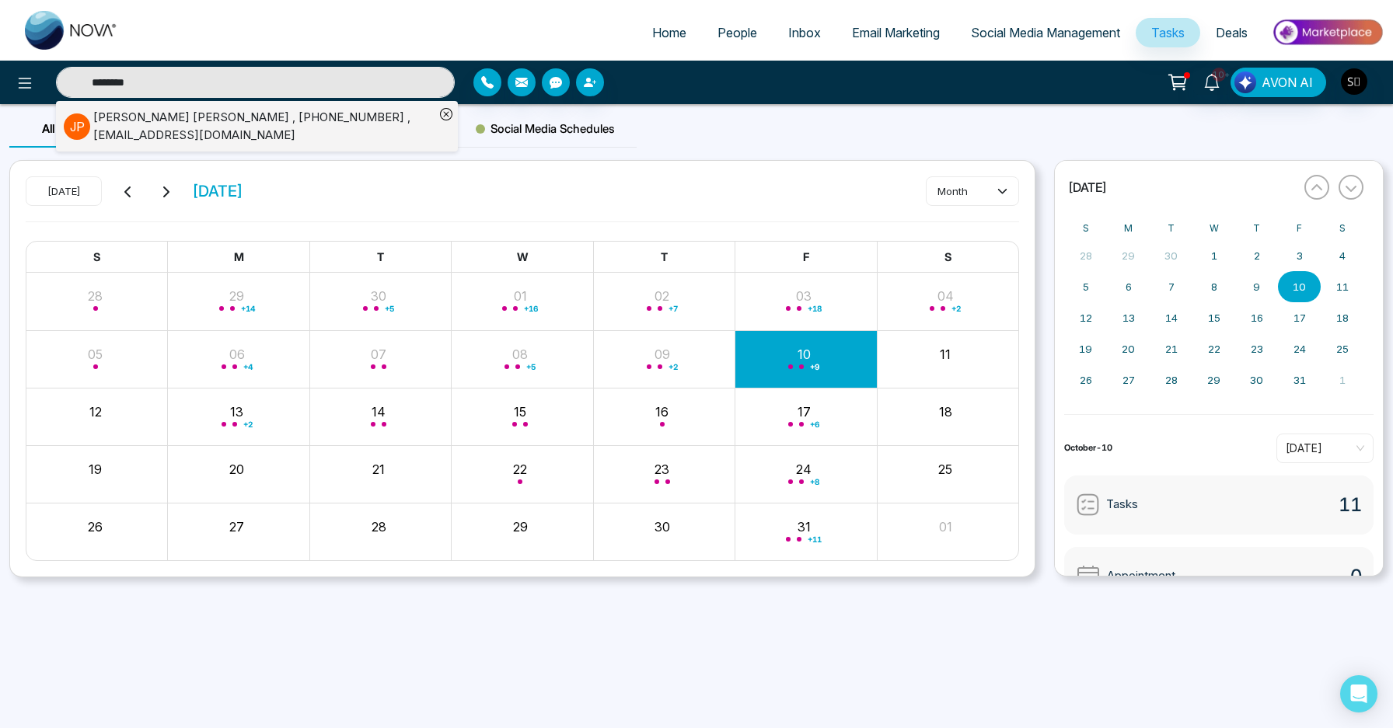
type input "********"
click at [330, 128] on div "[PERSON_NAME] , [PHONE_NUMBER] , [EMAIL_ADDRESS][DOMAIN_NAME]" at bounding box center [263, 126] width 341 height 35
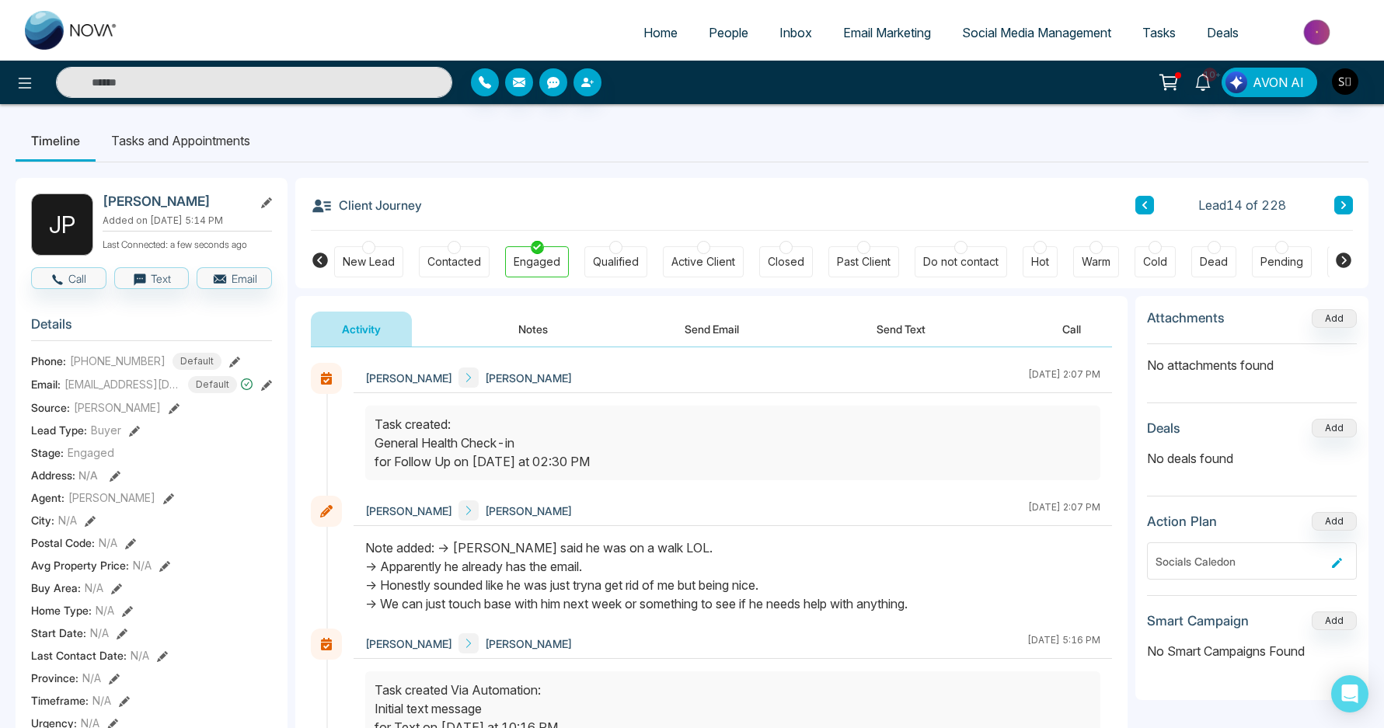
click at [564, 335] on button "Notes" at bounding box center [533, 329] width 92 height 35
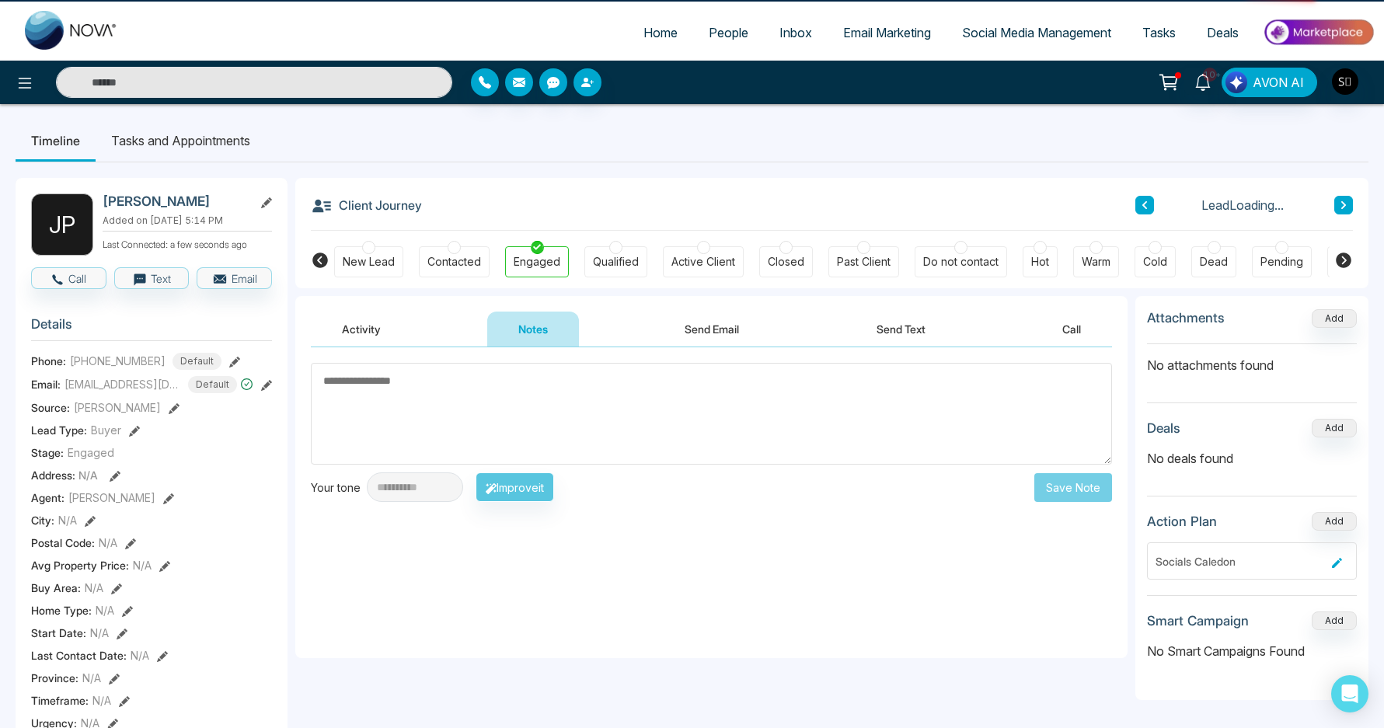
click at [227, 151] on li "Tasks and Appointments" at bounding box center [181, 141] width 170 height 42
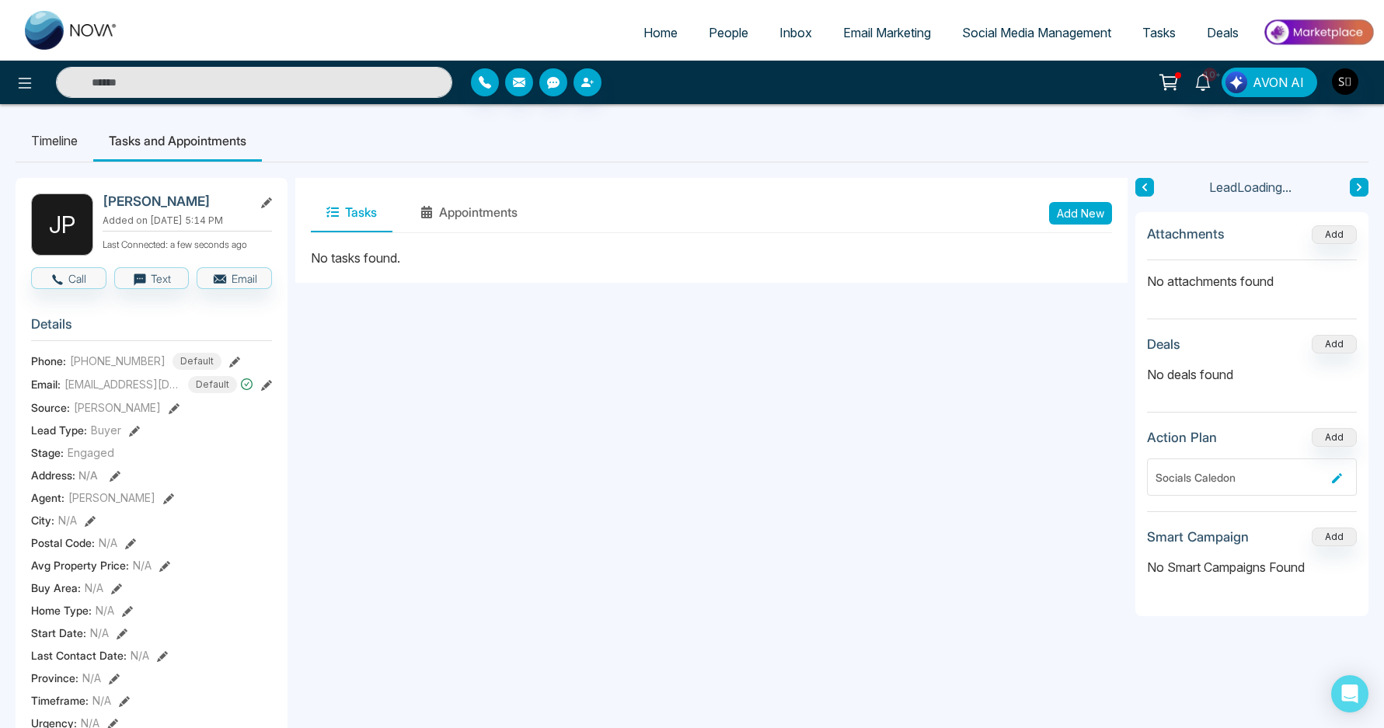
click at [1085, 208] on button "Add New" at bounding box center [1080, 213] width 63 height 23
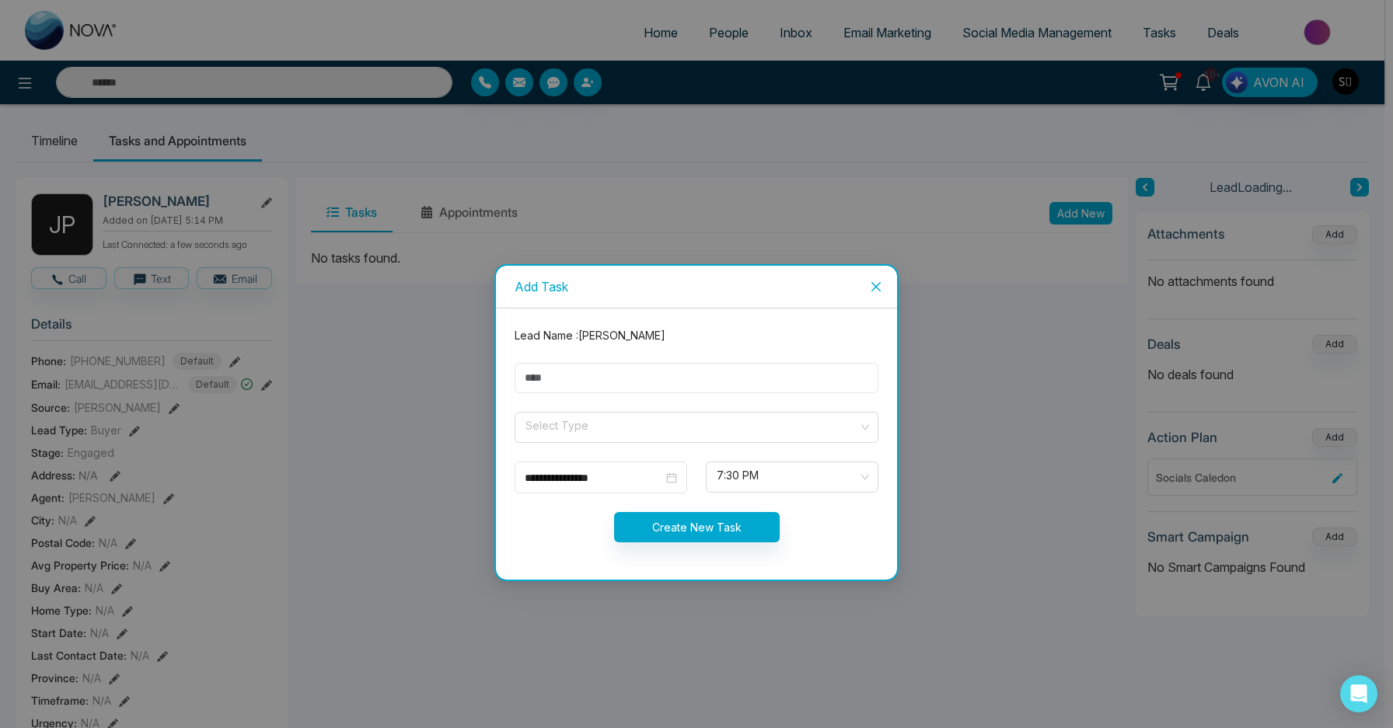
click at [551, 370] on input "text" at bounding box center [697, 378] width 364 height 30
type input "**********"
click at [598, 429] on input "search" at bounding box center [691, 424] width 334 height 23
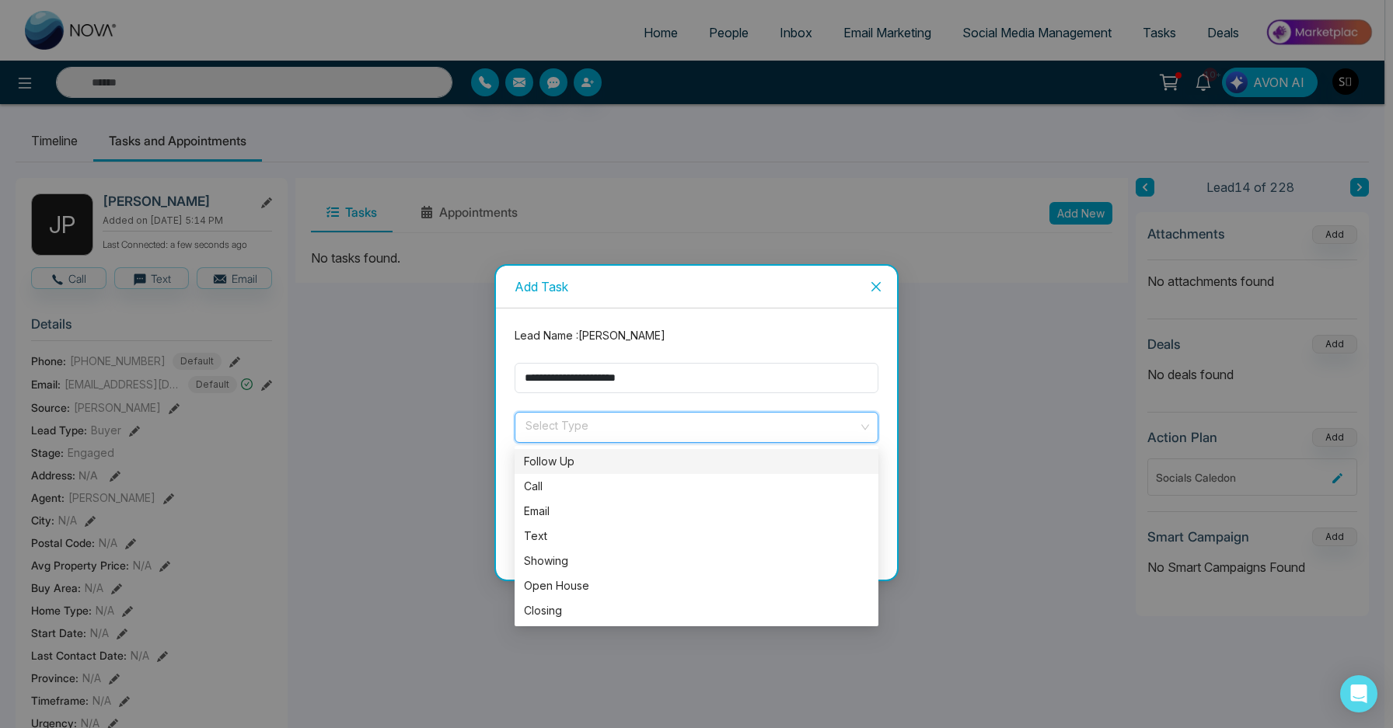
click at [592, 454] on div "Follow Up" at bounding box center [696, 461] width 345 height 17
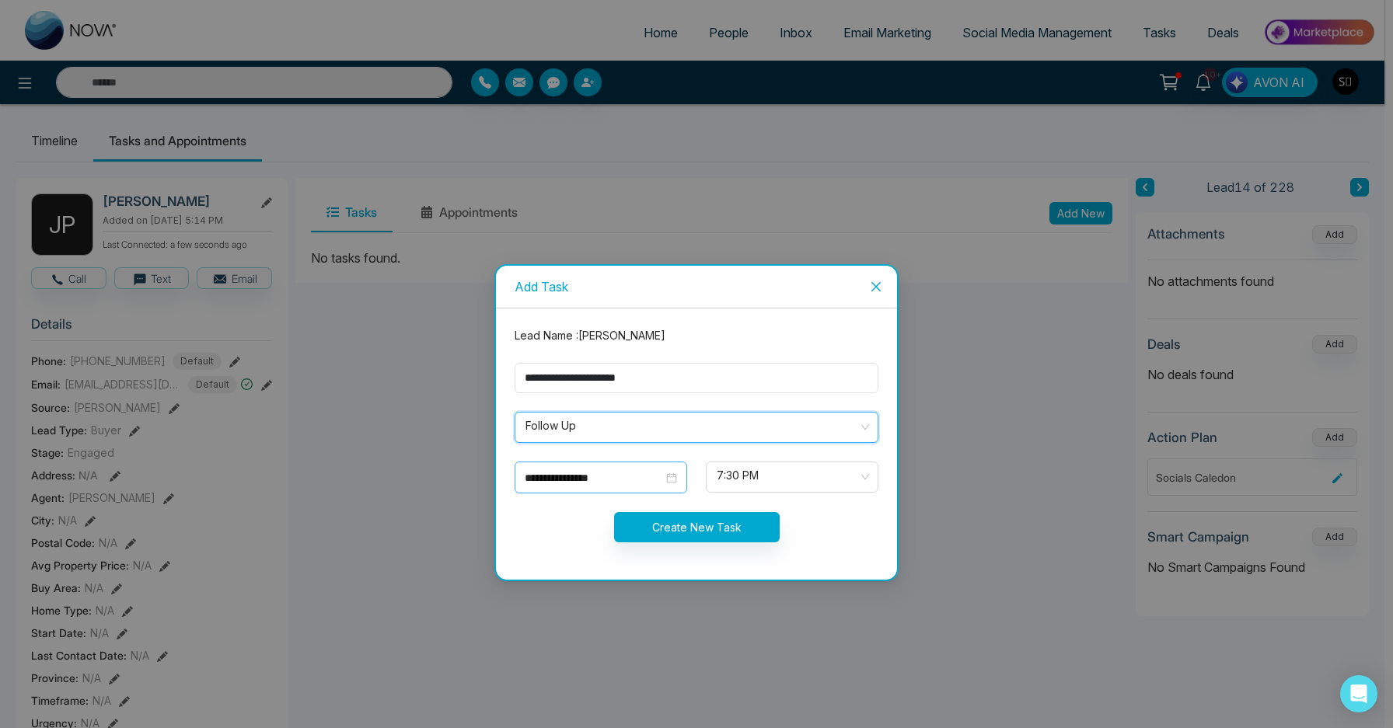
click at [591, 483] on input "**********" at bounding box center [594, 477] width 138 height 17
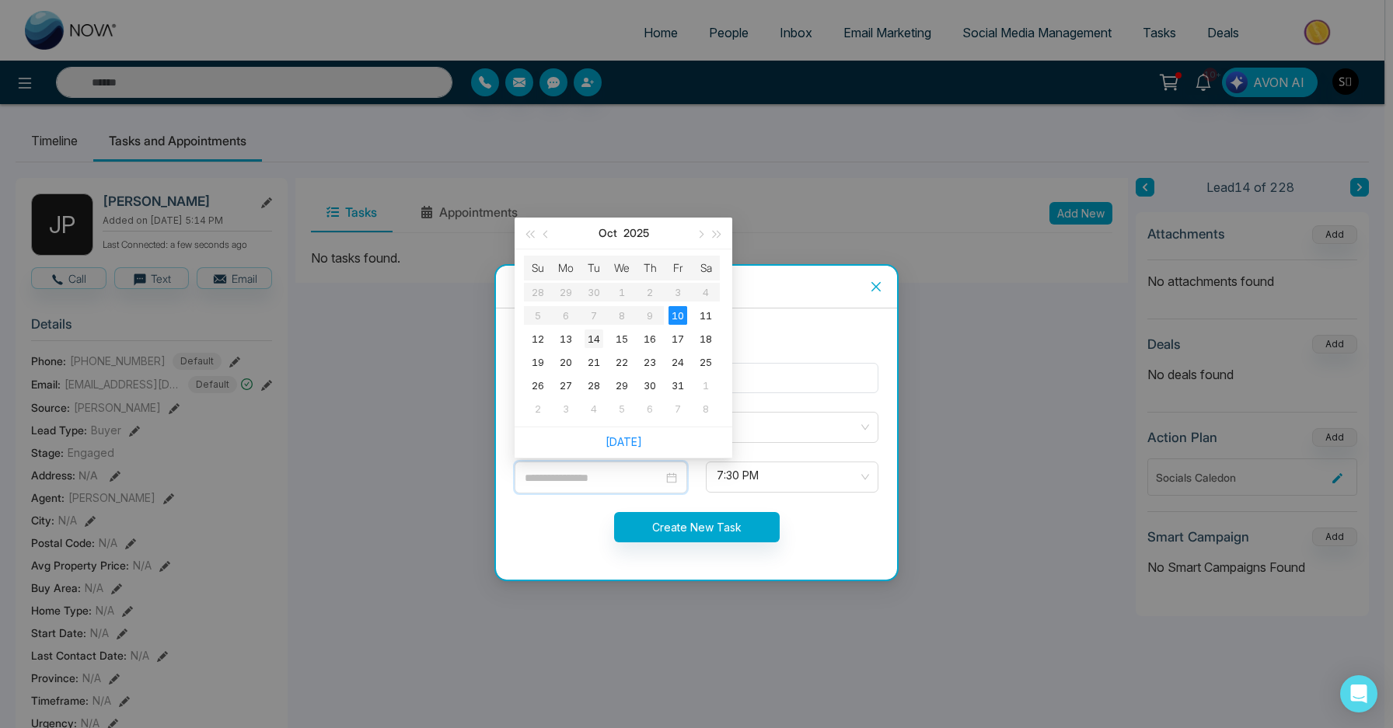
type input "**********"
click at [592, 345] on div "14" at bounding box center [593, 339] width 19 height 19
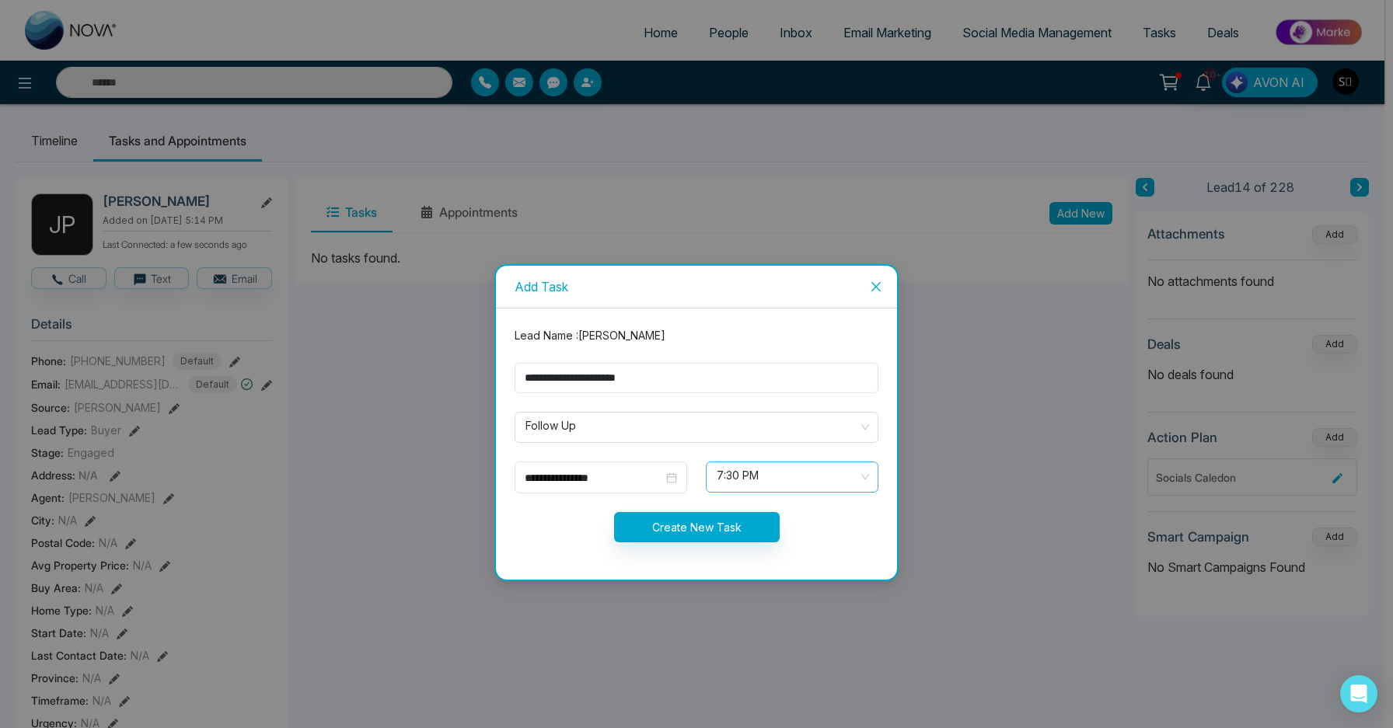
click at [780, 481] on span "7:30 PM" at bounding box center [792, 477] width 151 height 26
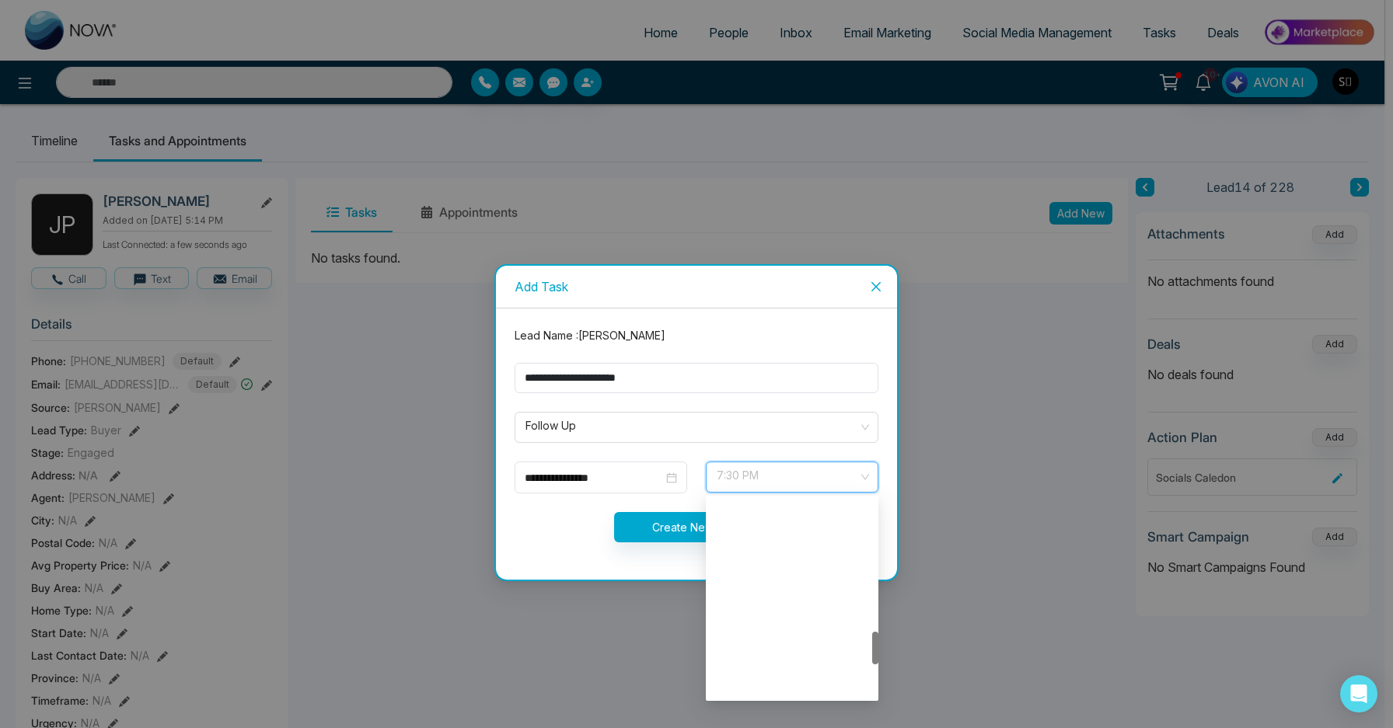
scroll to position [796, 0]
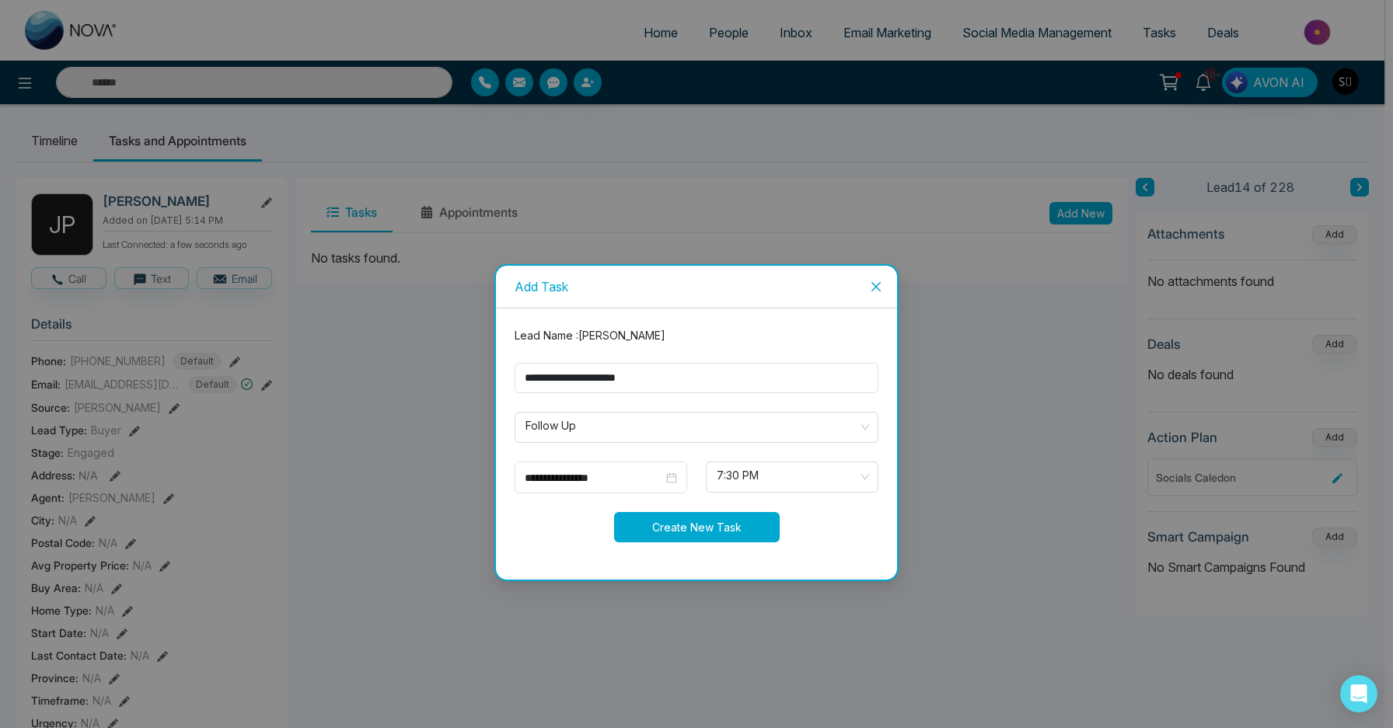
drag, startPoint x: 688, startPoint y: 522, endPoint x: 766, endPoint y: 461, distance: 99.0
click at [766, 461] on form "**********" at bounding box center [696, 444] width 382 height 234
click at [773, 479] on span "7:30 PM" at bounding box center [792, 477] width 151 height 26
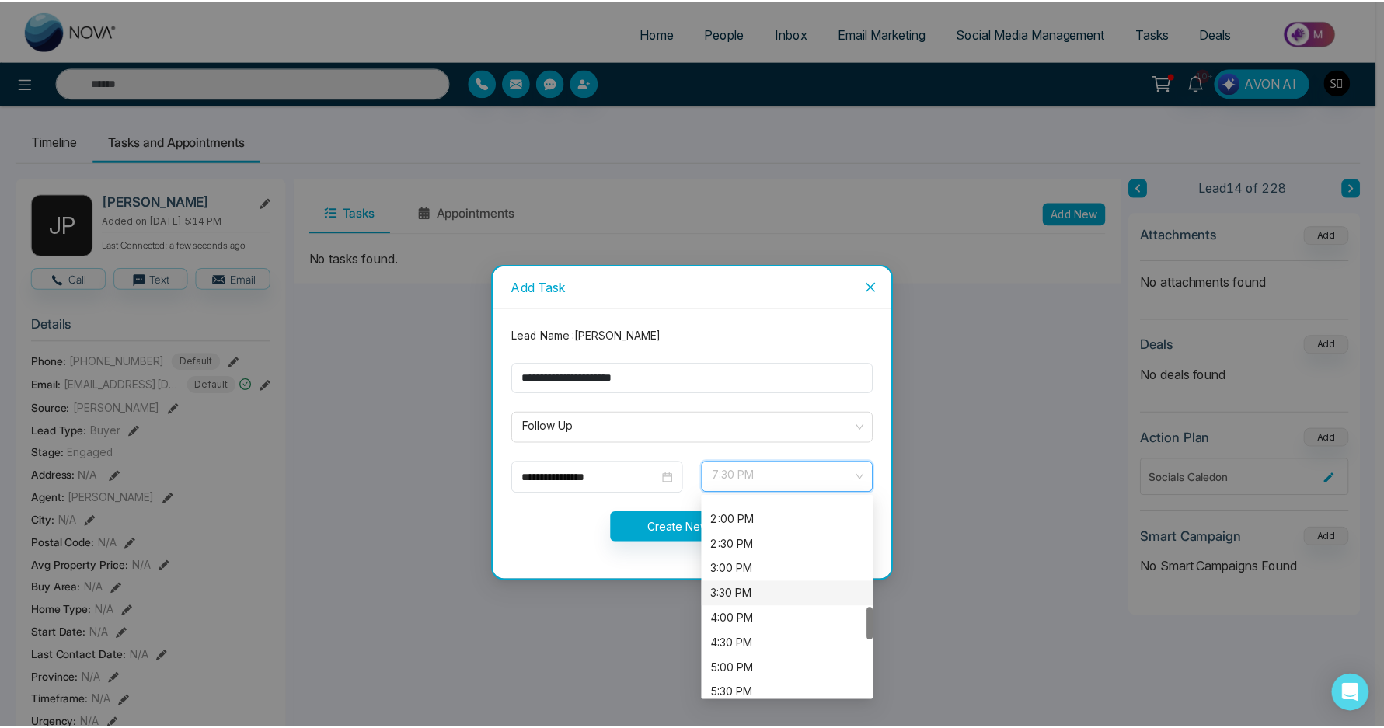
scroll to position [544, 0]
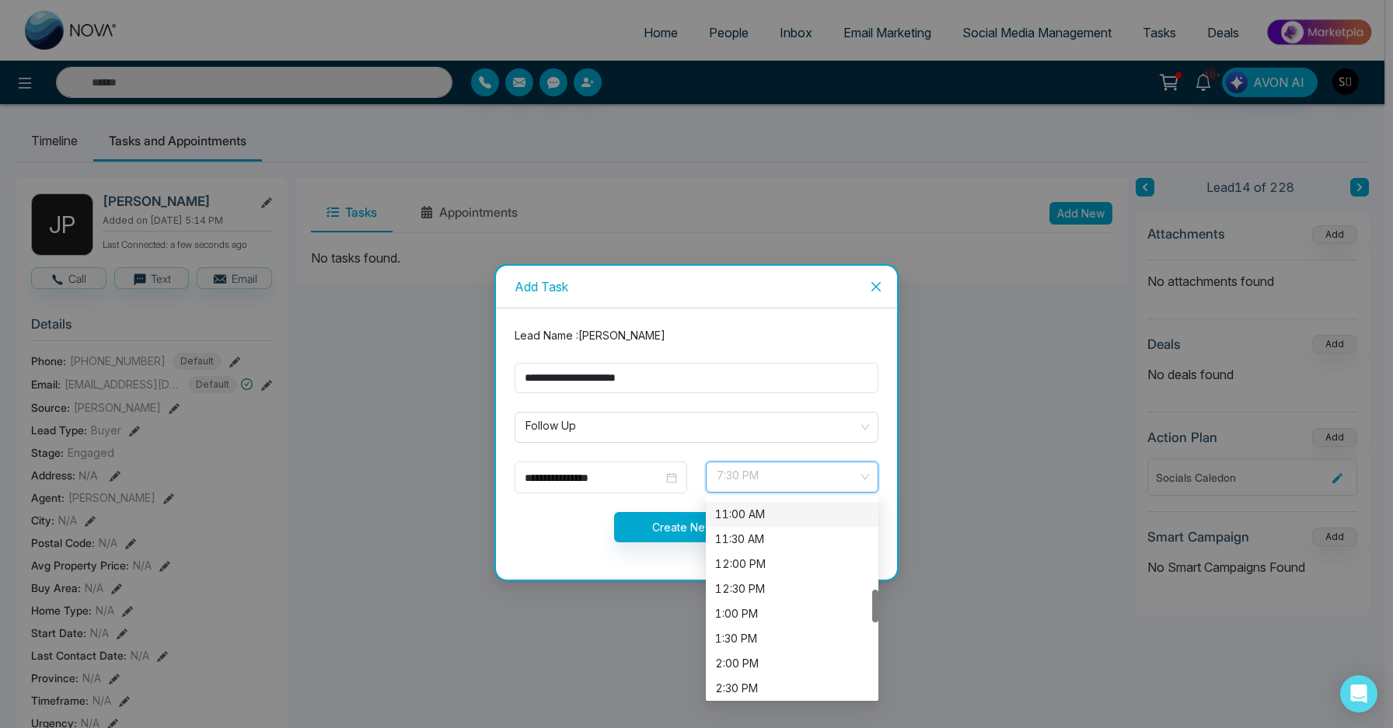
click at [755, 504] on div "11:00 AM" at bounding box center [792, 514] width 173 height 25
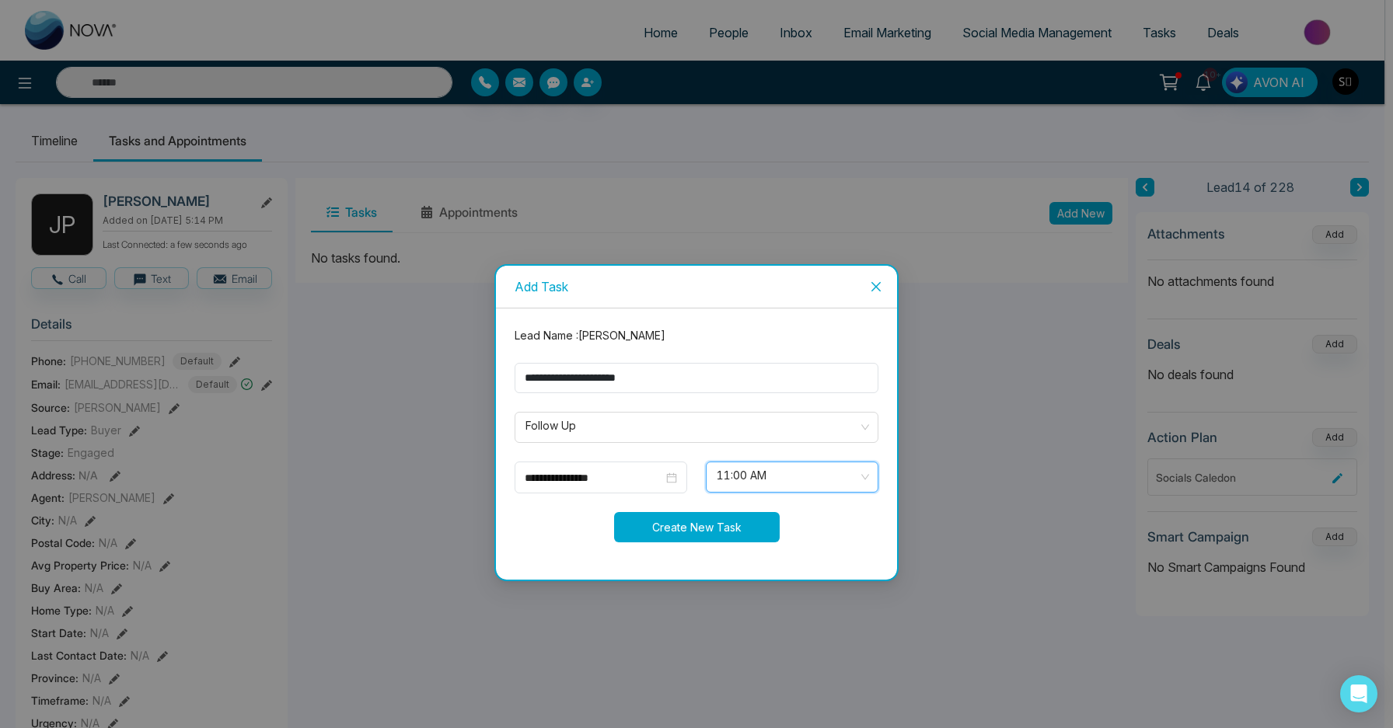
click at [672, 520] on button "Create New Task" at bounding box center [697, 527] width 166 height 30
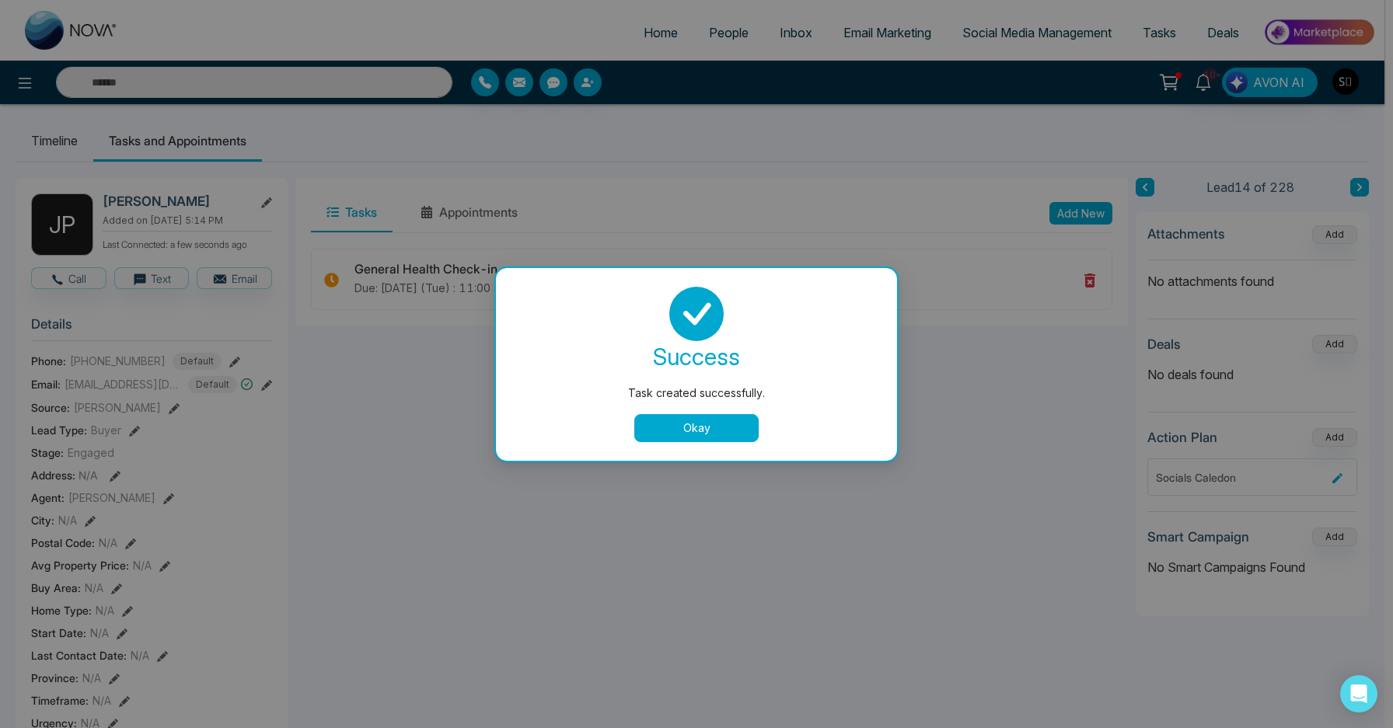
click at [727, 421] on button "Okay" at bounding box center [696, 428] width 124 height 28
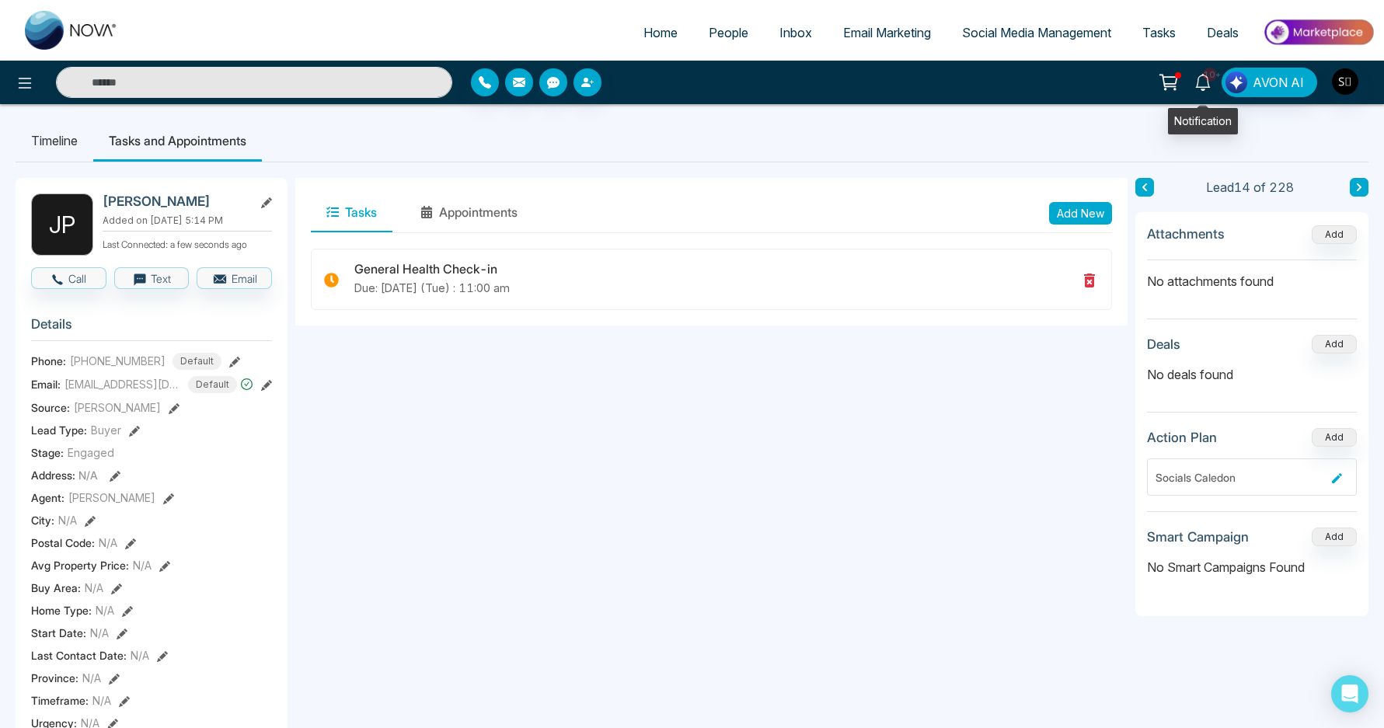
click at [1195, 87] on link "10+" at bounding box center [1202, 81] width 37 height 27
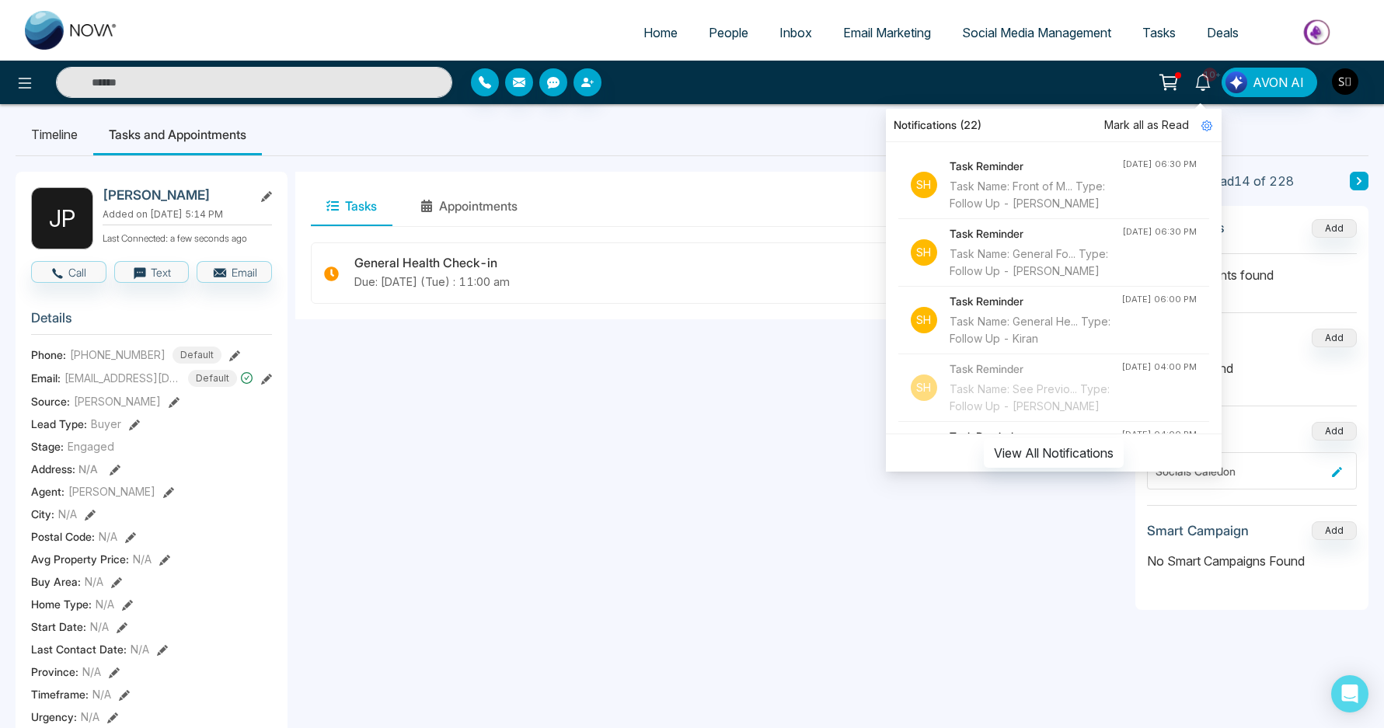
scroll to position [0, 0]
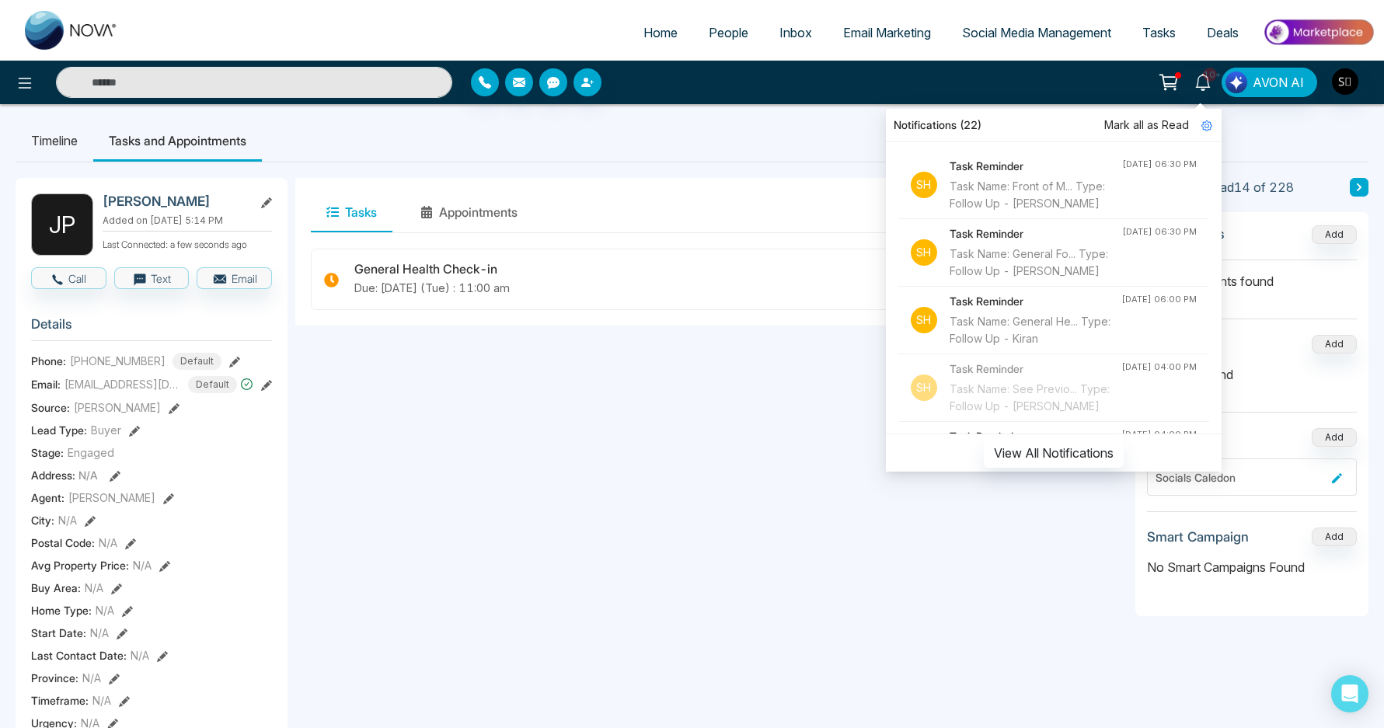
click at [1139, 2] on div "Home People Inbox Email Marketing Social Media Management Tasks Deals" at bounding box center [692, 30] width 1384 height 61
